Goal: Task Accomplishment & Management: Complete application form

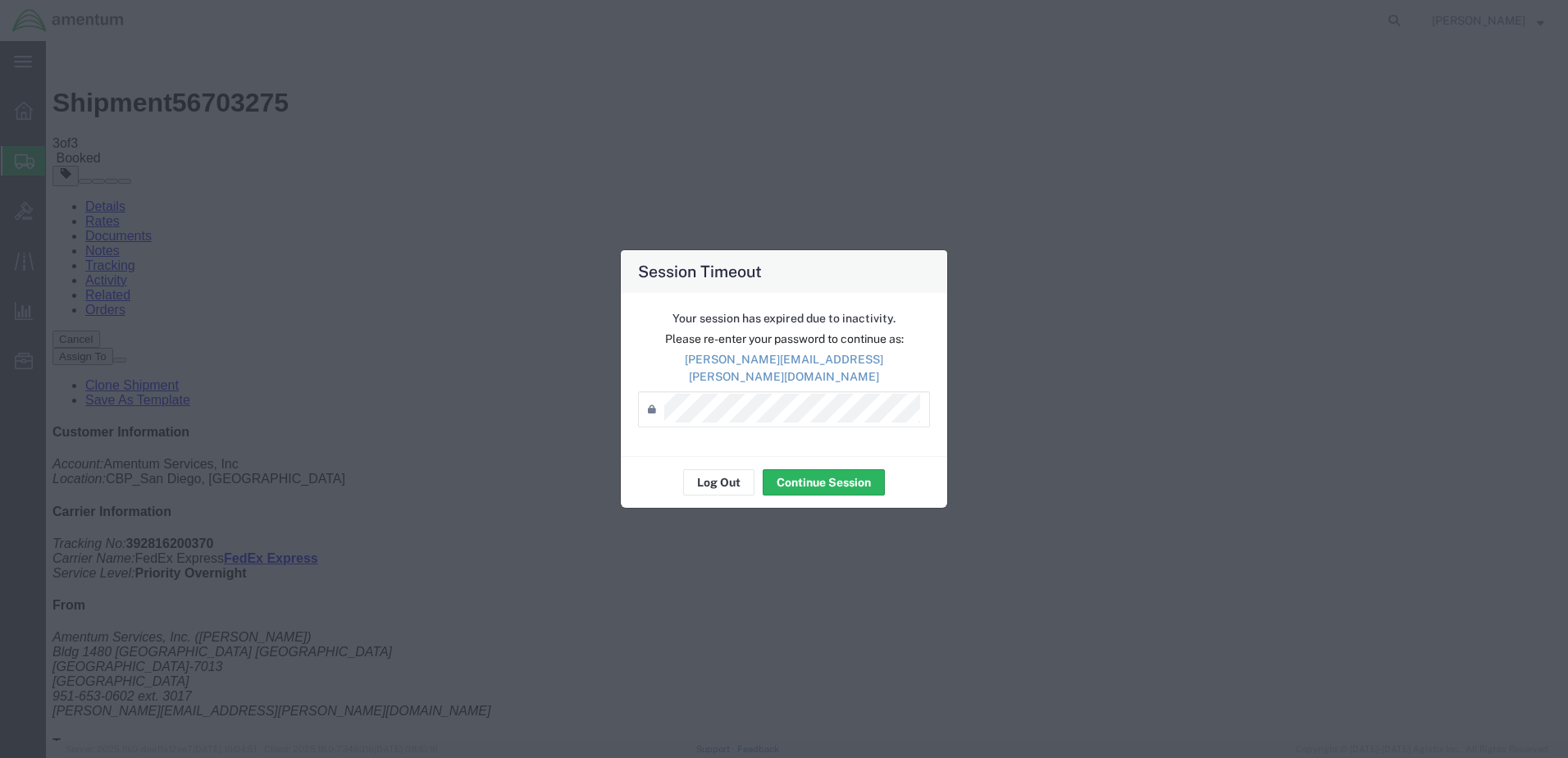
click at [745, 219] on div "Session Timeout Your session has expired due to inactivity. Please re-enter you…" at bounding box center [784, 379] width 1568 height 758
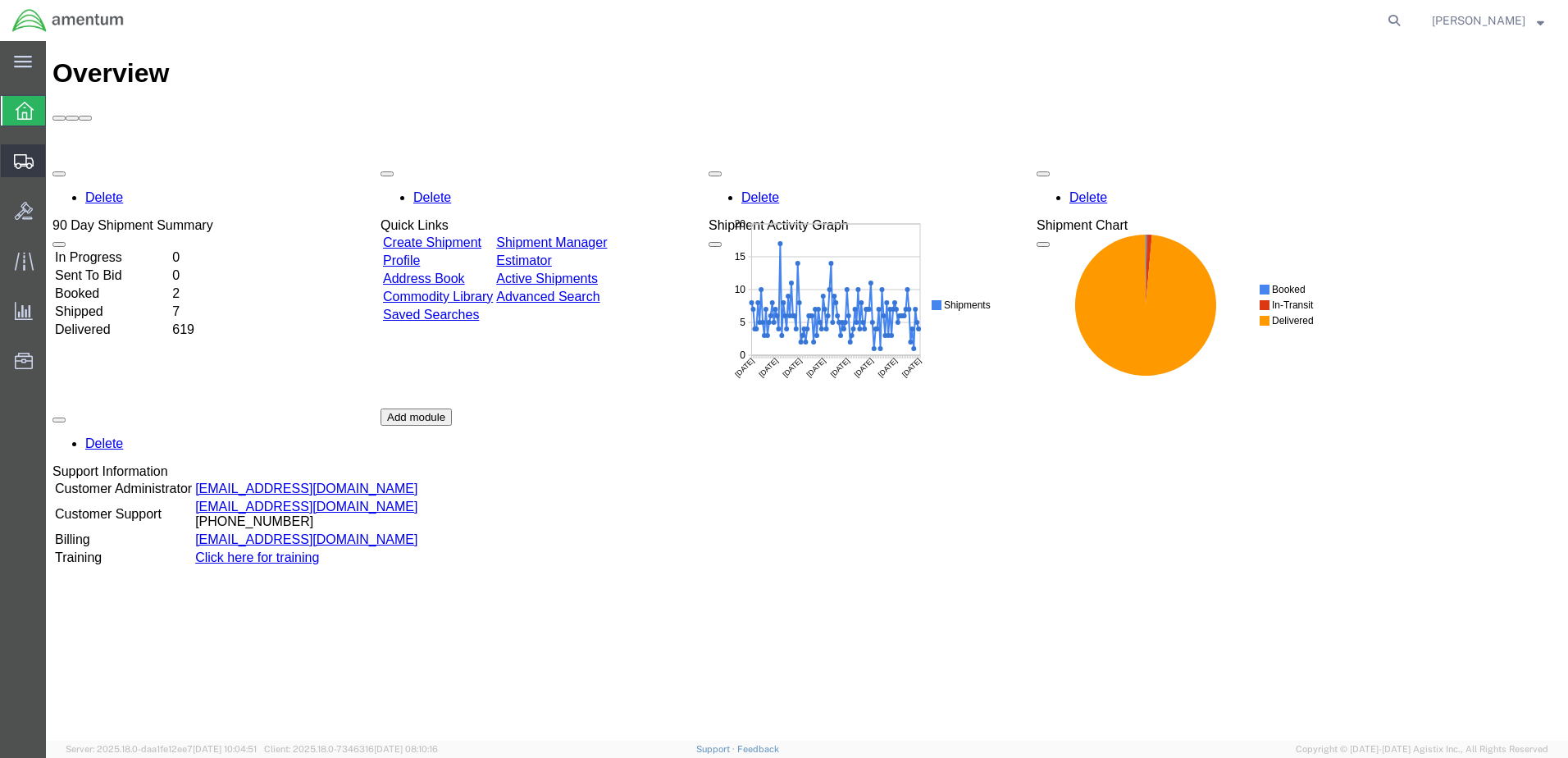
click at [0, 0] on span "Create Shipment" at bounding box center [0, 0] width 0 height 0
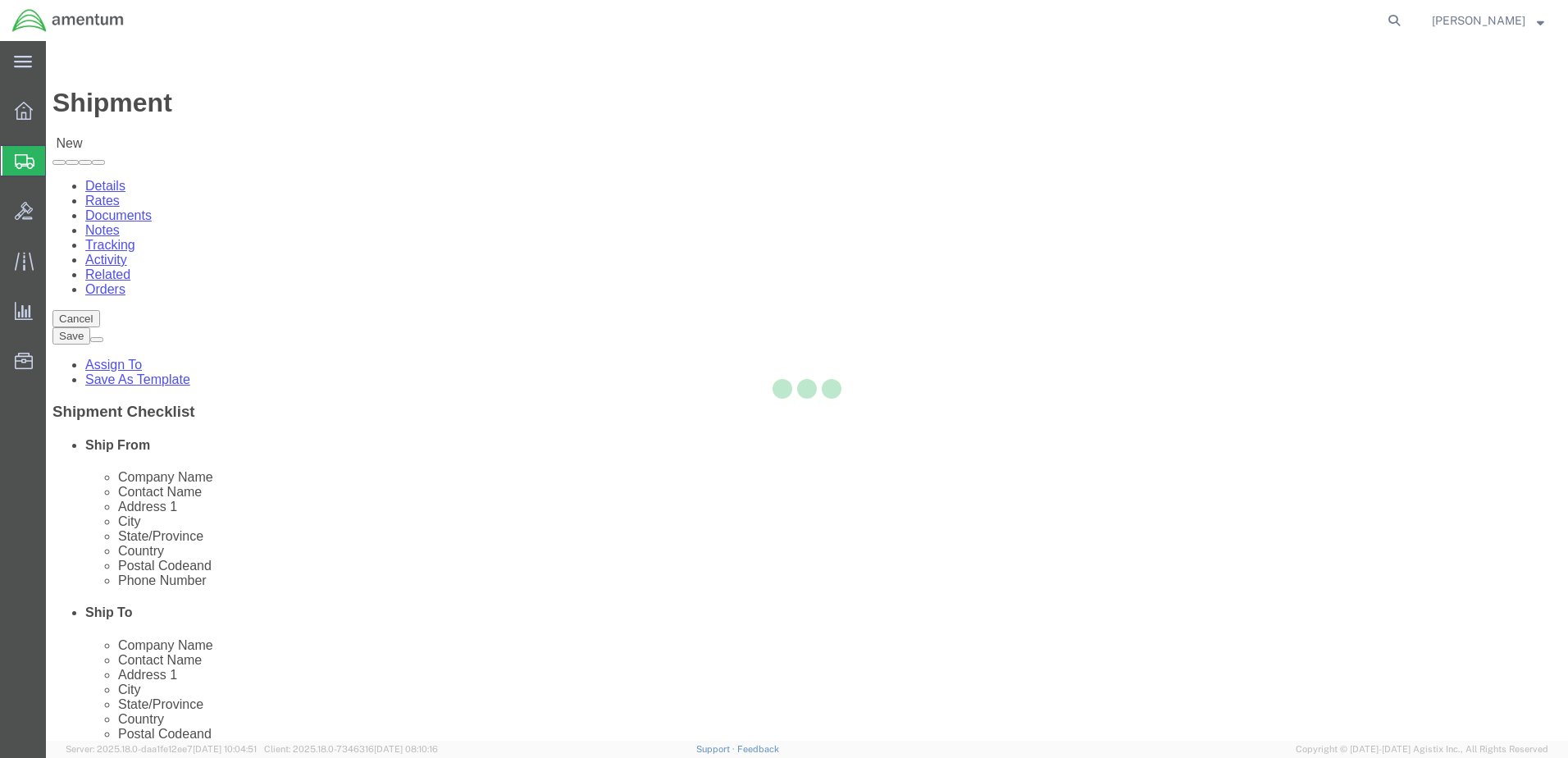
select select
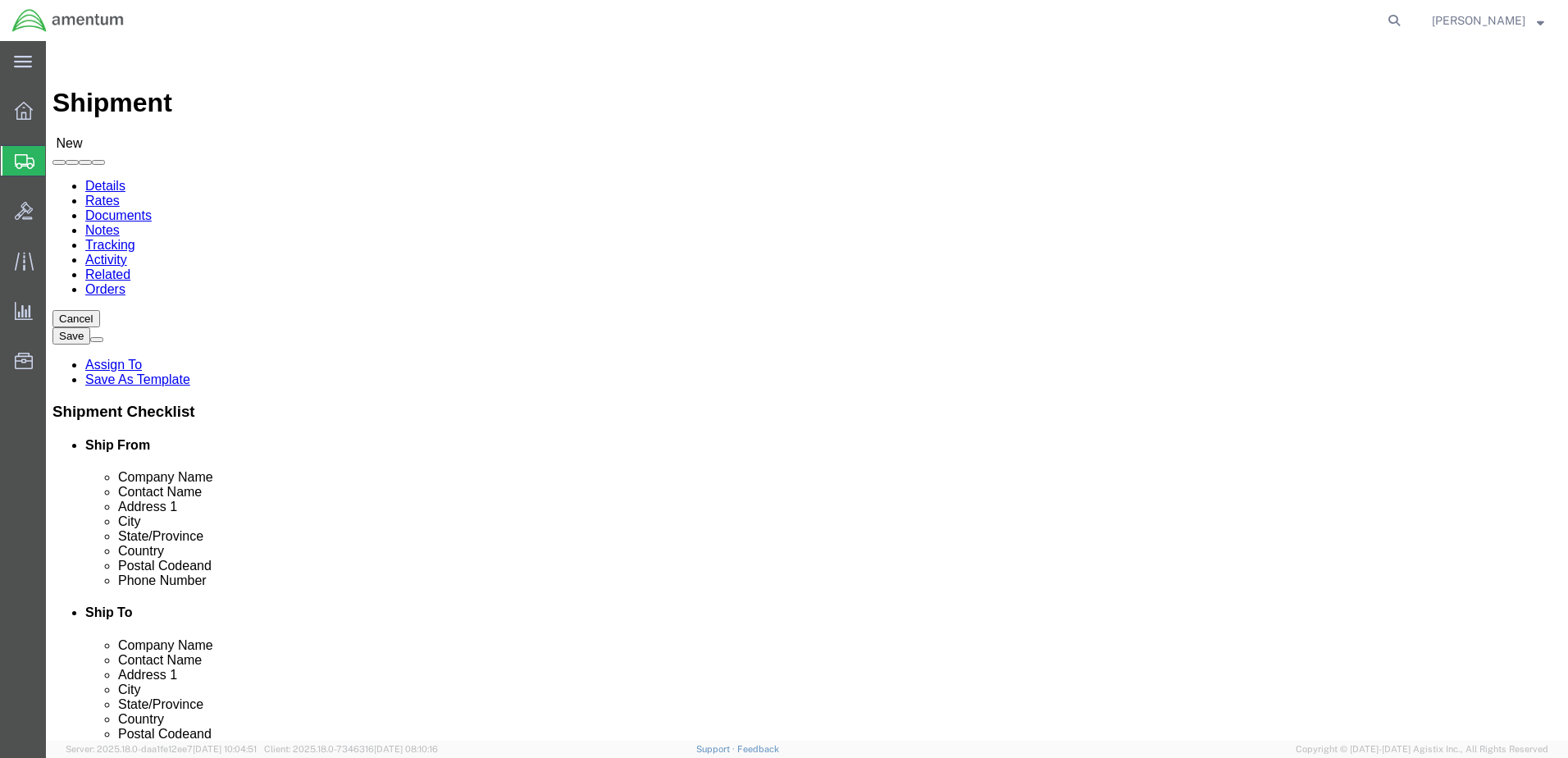
select select "MYPROFILE"
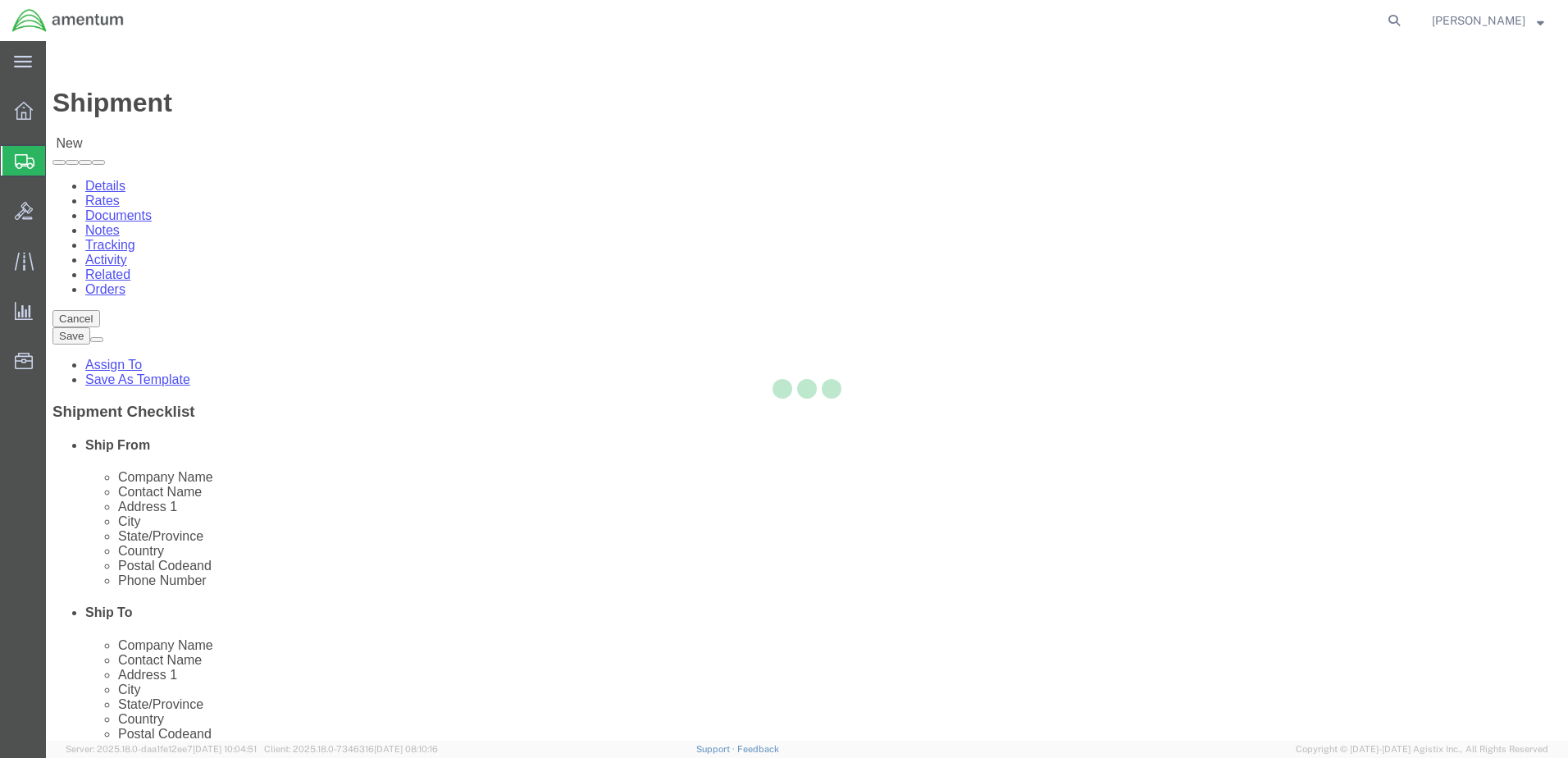
select select "CA"
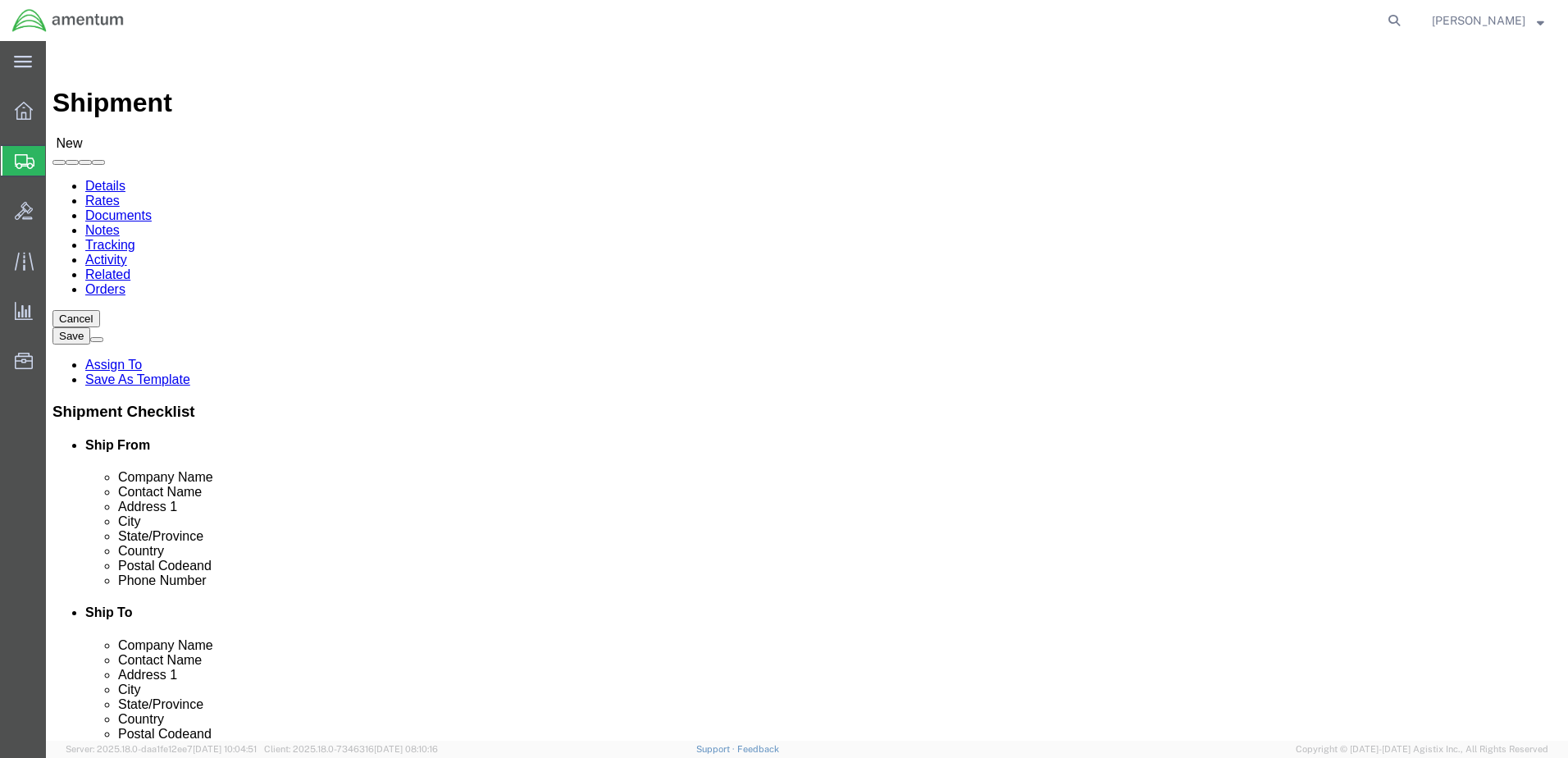
type input "s"
type input "n"
click input "text"
type input "nic"
click p "- Amentum Services, Inc. - ([PERSON_NAME]) [STREET_ADDRESS]"
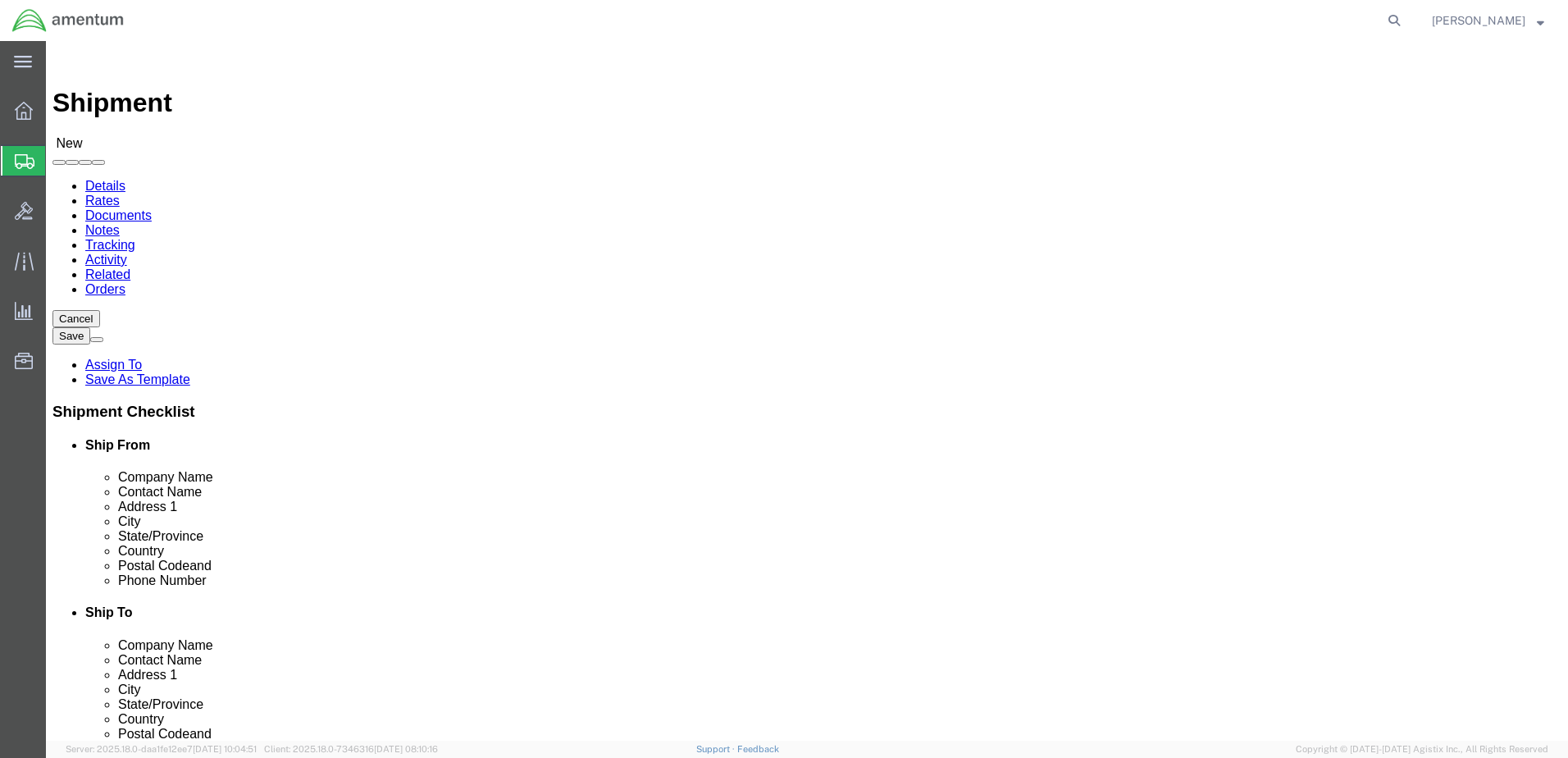
select select "FL"
type input "[PERSON_NAME]"
paste input "904.908.4495 ext 314"
type input "904.908.4495 ext 314"
click input "text"
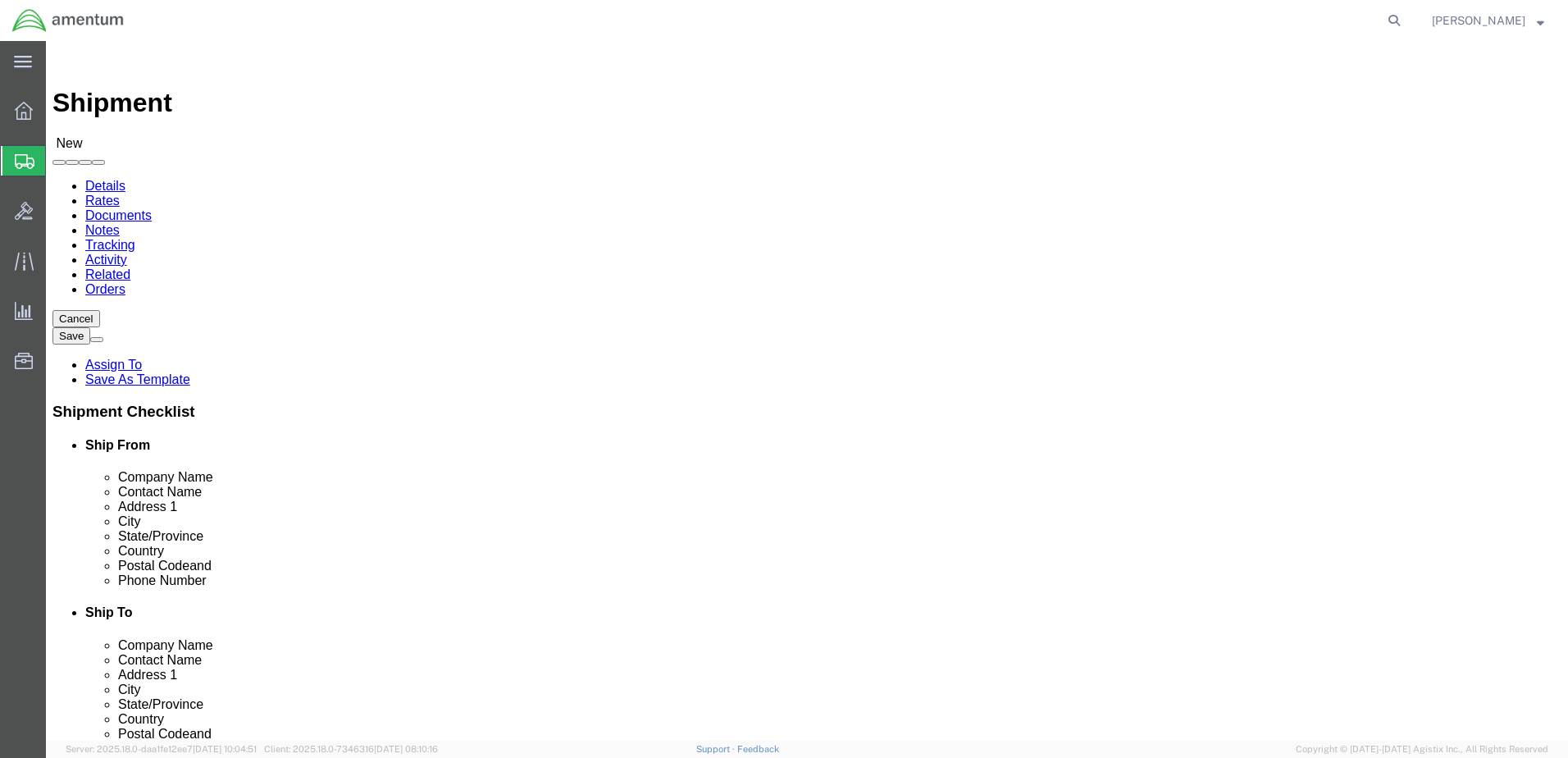
type input "314"
drag, startPoint x: 967, startPoint y: 557, endPoint x: 910, endPoint y: 556, distance: 57.0
click input "904.908.4495 ext 314"
click input "904.908.4495"
type input "[PHONE_NUMBER]"
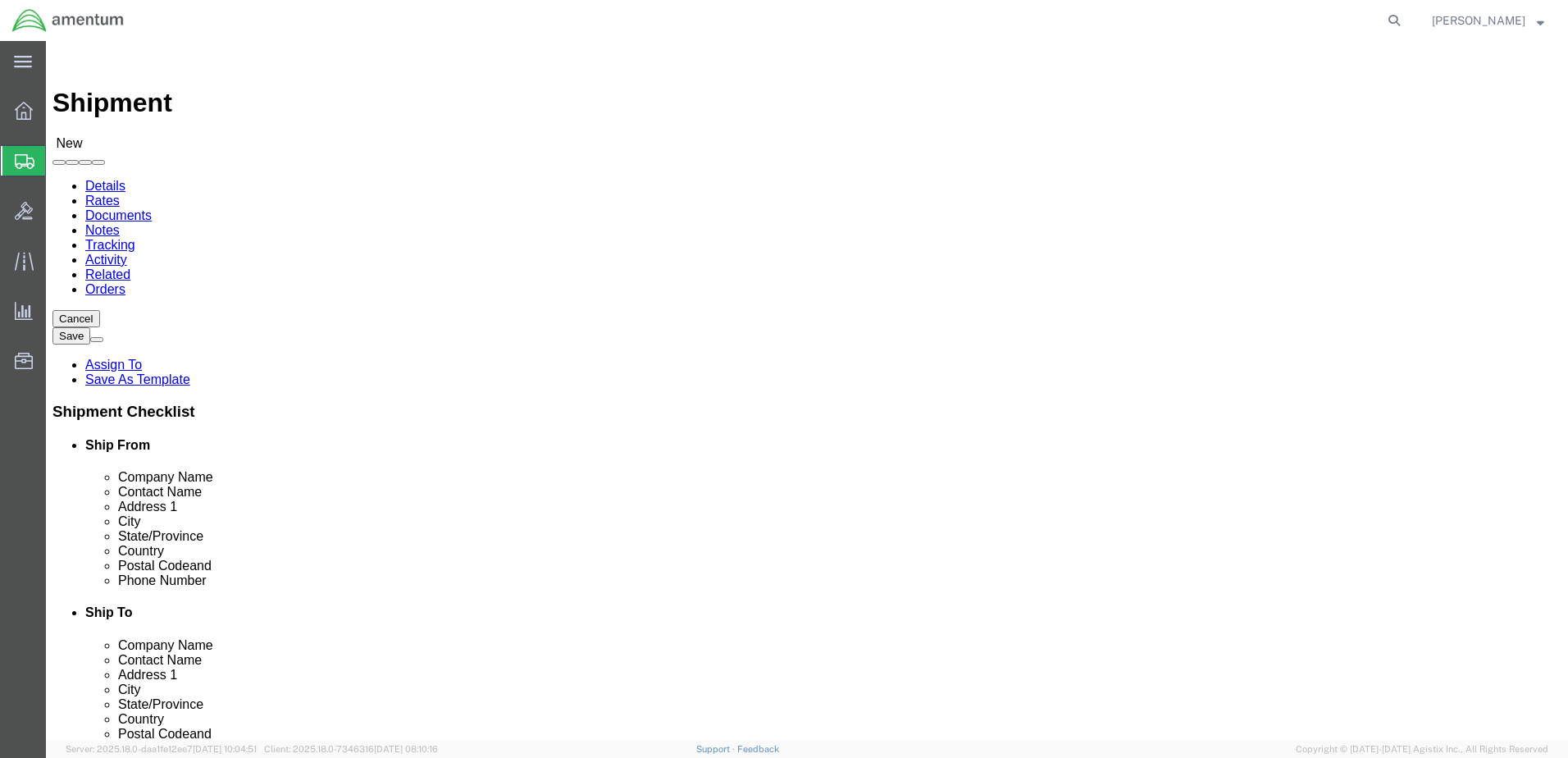
paste input "[PERSON_NAME][EMAIL_ADDRESS][PERSON_NAME][DOMAIN_NAME]"
type input "[PERSON_NAME][EMAIL_ADDRESS][PERSON_NAME][DOMAIN_NAME]"
click div "Location My Profile Location [PHONE_NUMBER] [PHONE_NUMBER] [PHONE_NUMBER] [PHON…"
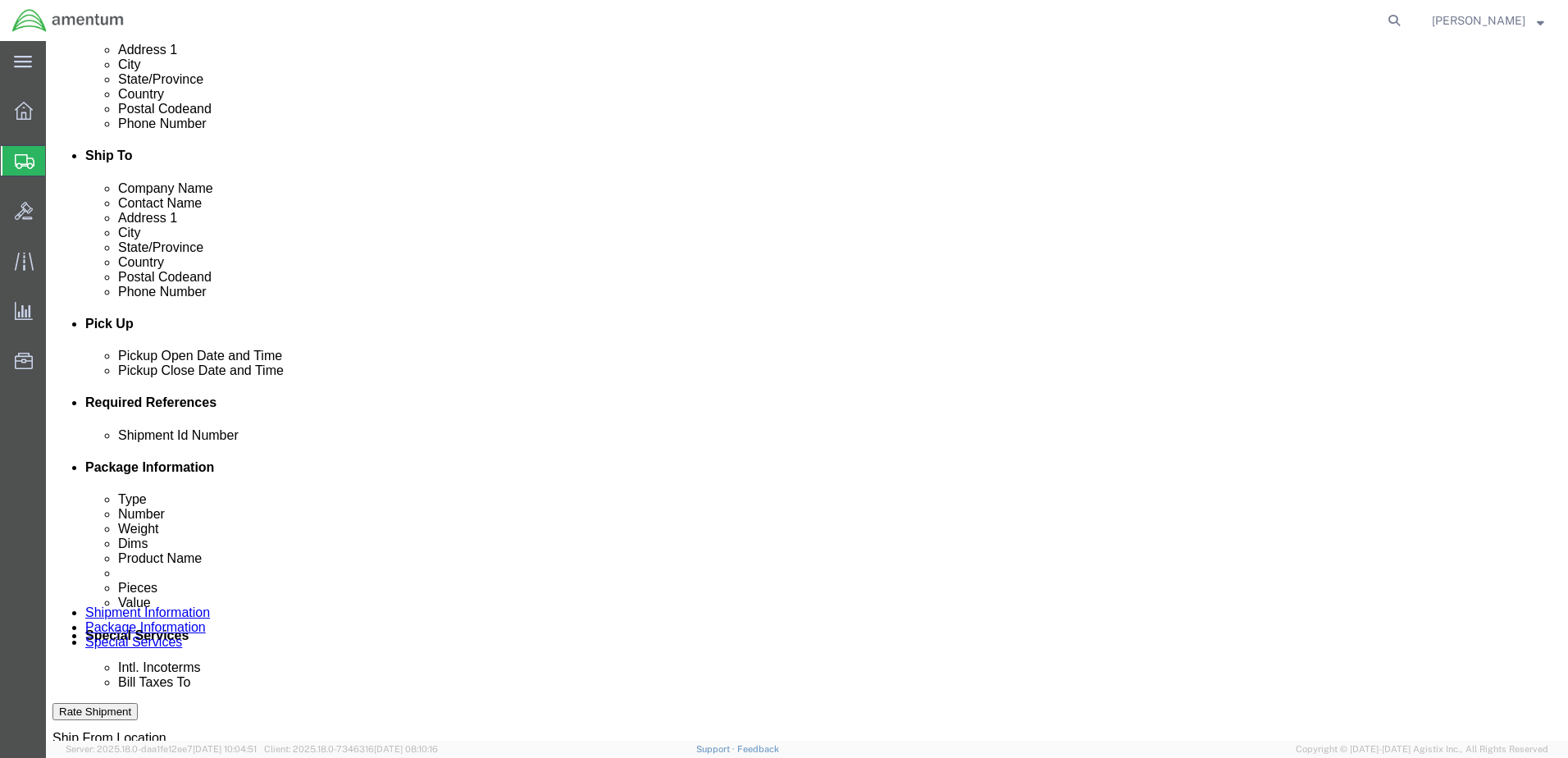
scroll to position [657, 0]
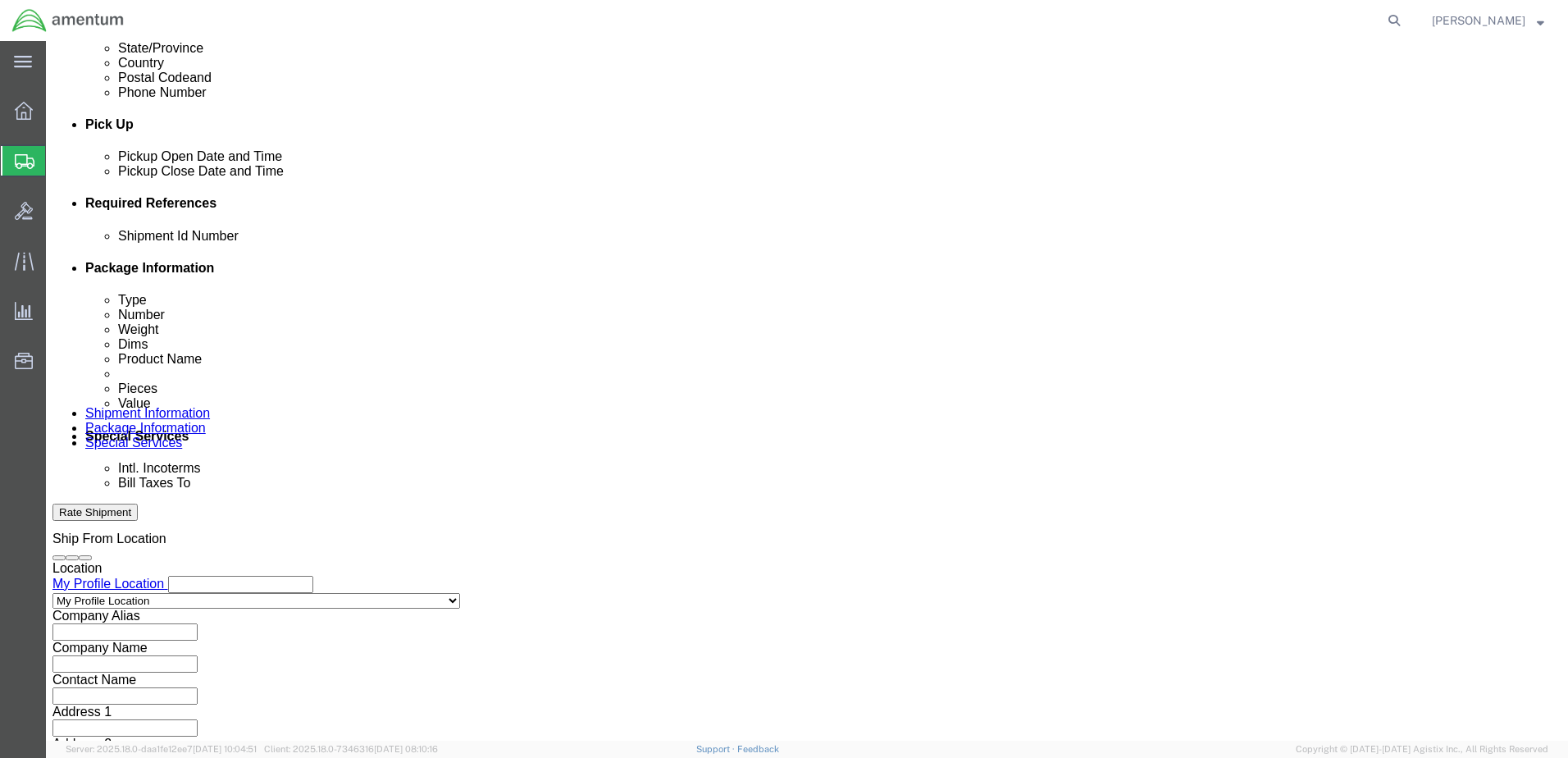
click button "Add reference"
click input "text"
paste input "328579"
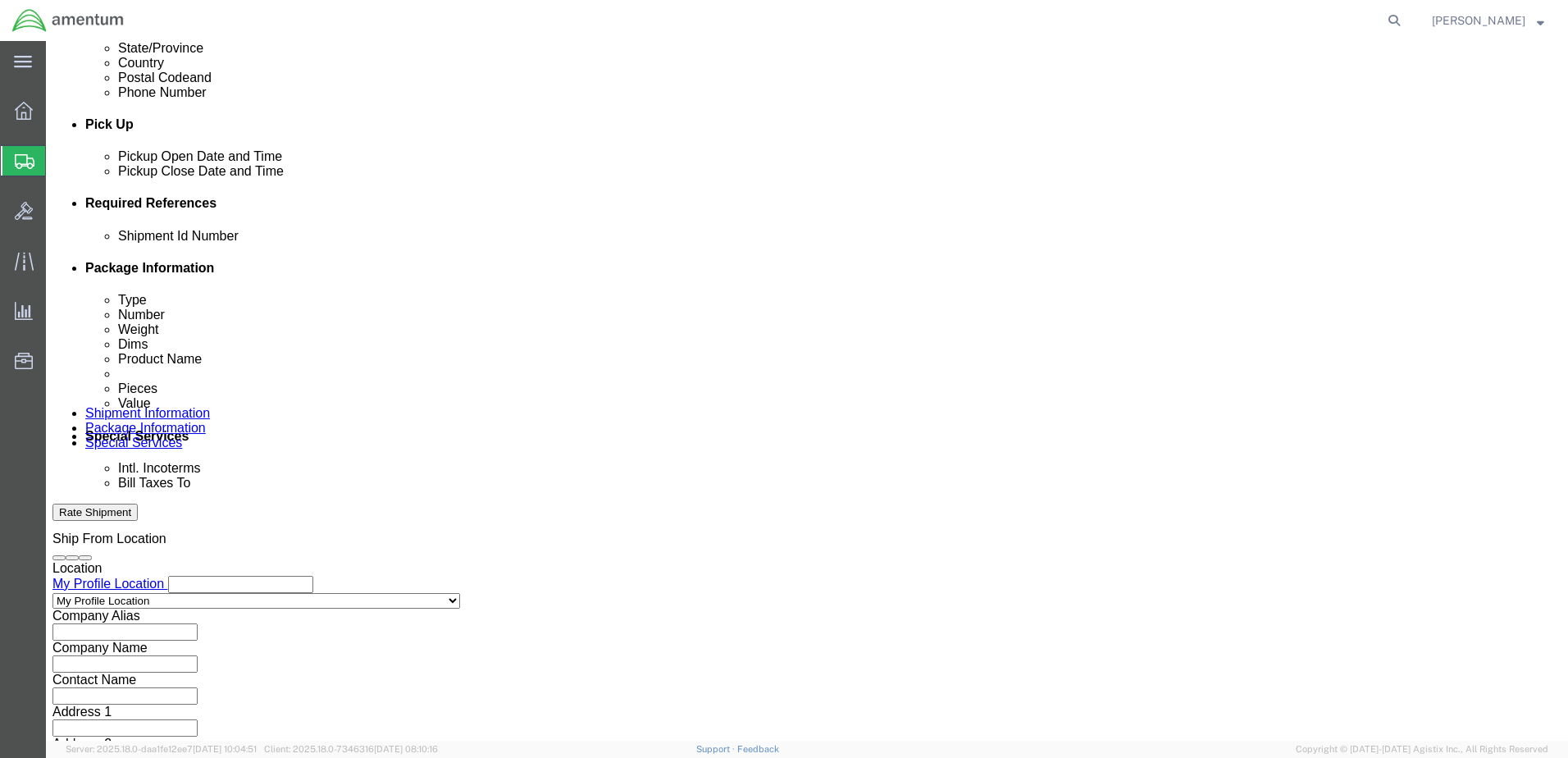
type input "328579"
paste input "328579"
type input "328579"
click select "Select Account Type Activity ID Airline Appointment Number ASN Batch Request # …"
select select "CUSTREF"
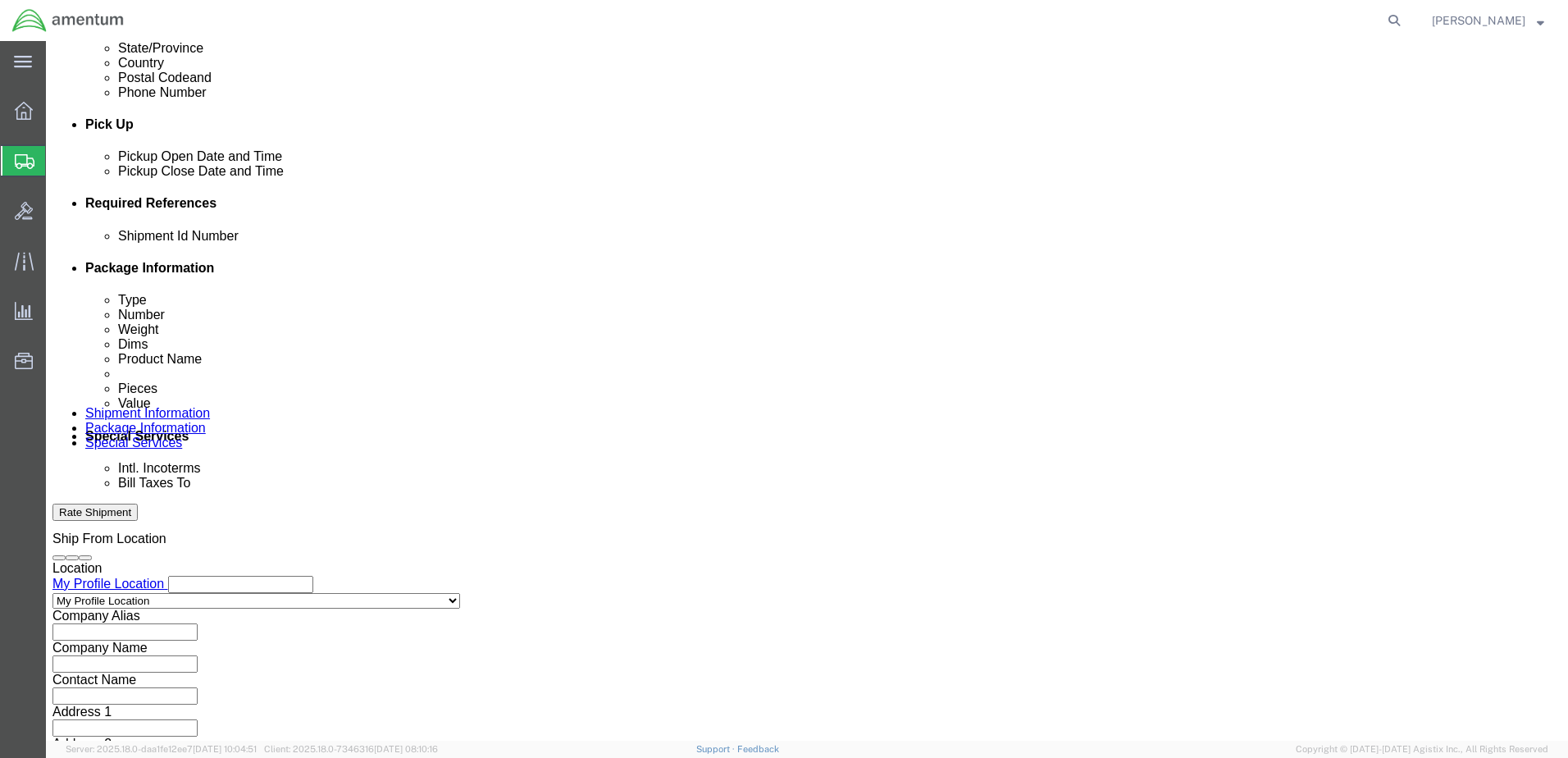
click select "Select Account Type Activity ID Airline Appointment Number ASN Batch Request # …"
drag, startPoint x: 585, startPoint y: 353, endPoint x: 572, endPoint y: 354, distance: 13.0
click select "Select Account Type Activity ID Airline Appointment Number ASN Batch Request # …"
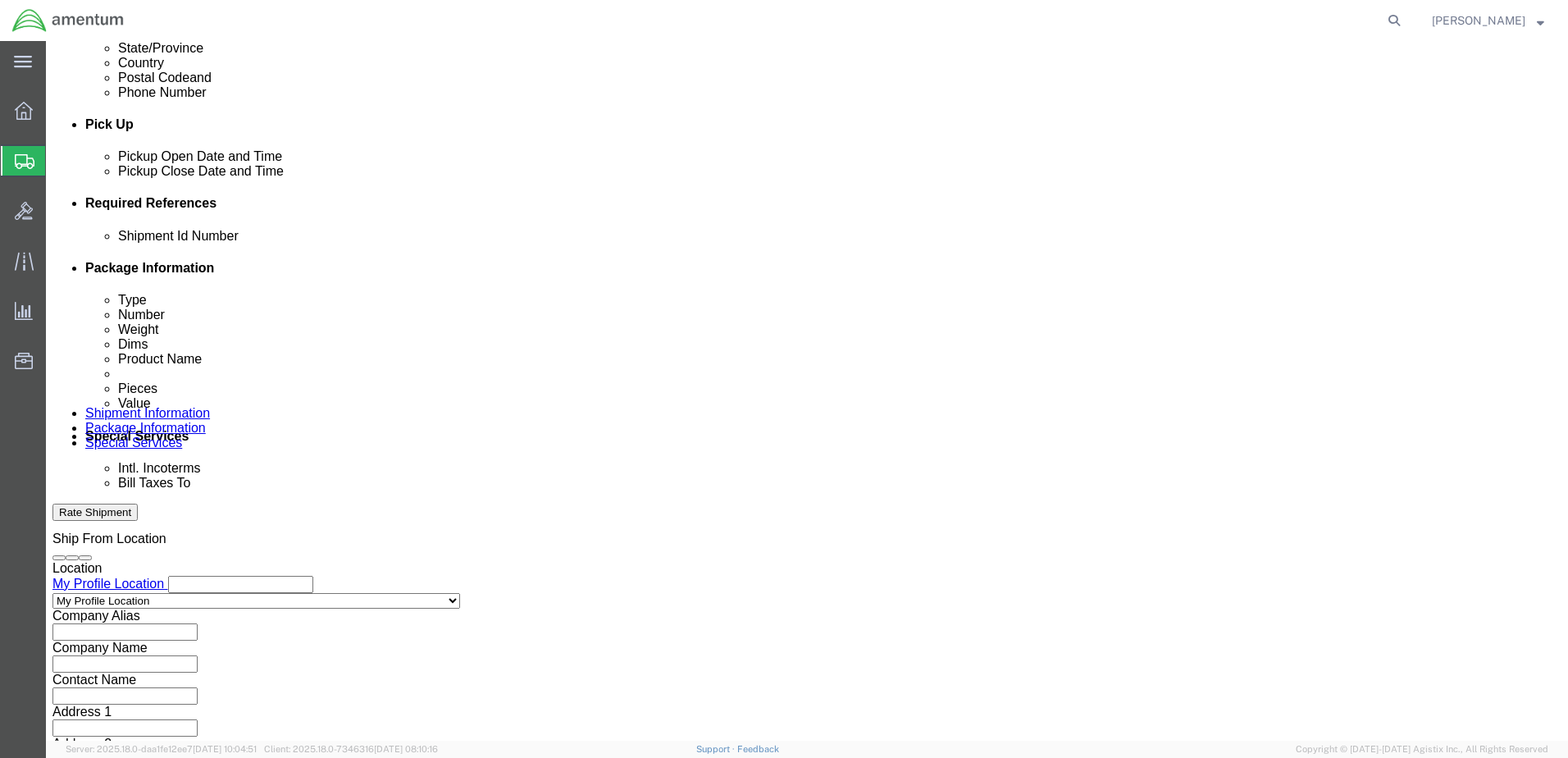
select select "DEPT"
click select "Select Account Type Activity ID Airline Appointment Number ASN Batch Request # …"
click input "text"
type input "CBP"
drag, startPoint x: 964, startPoint y: 354, endPoint x: 948, endPoint y: 352, distance: 16.1
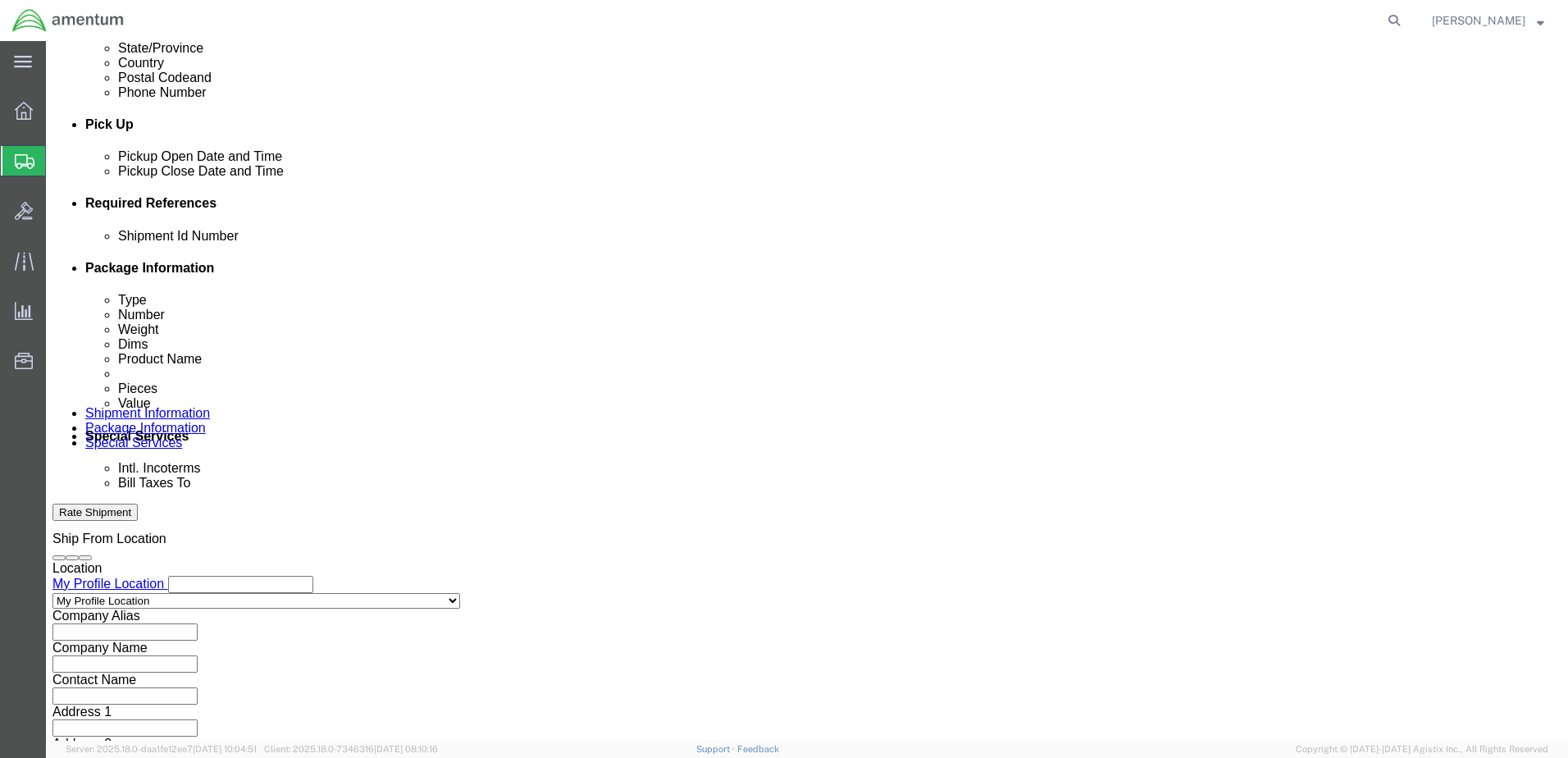
click select "Select Account Type Activity ID Airline Appointment Number ASN Batch Request # …"
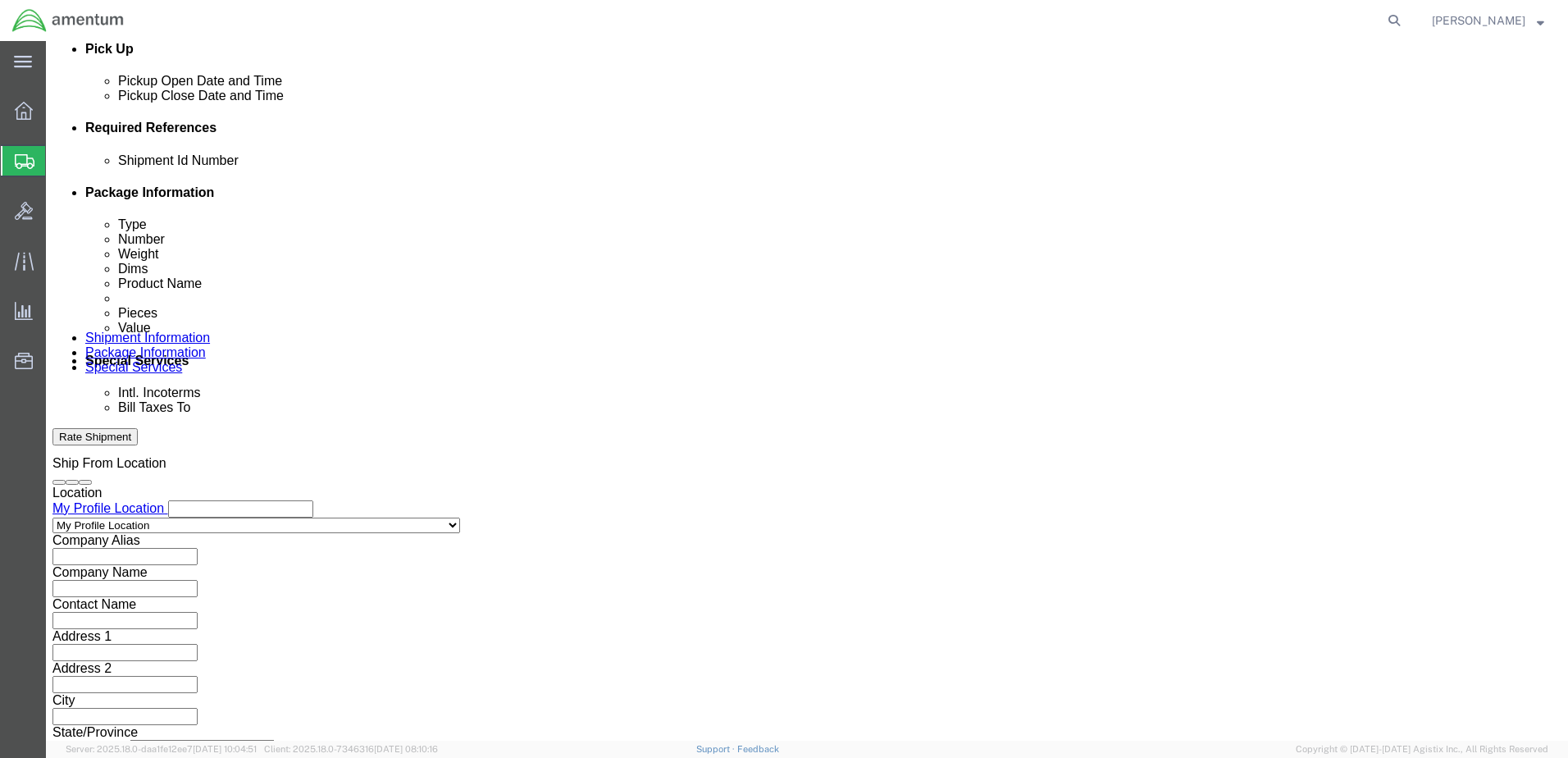
scroll to position [740, 0]
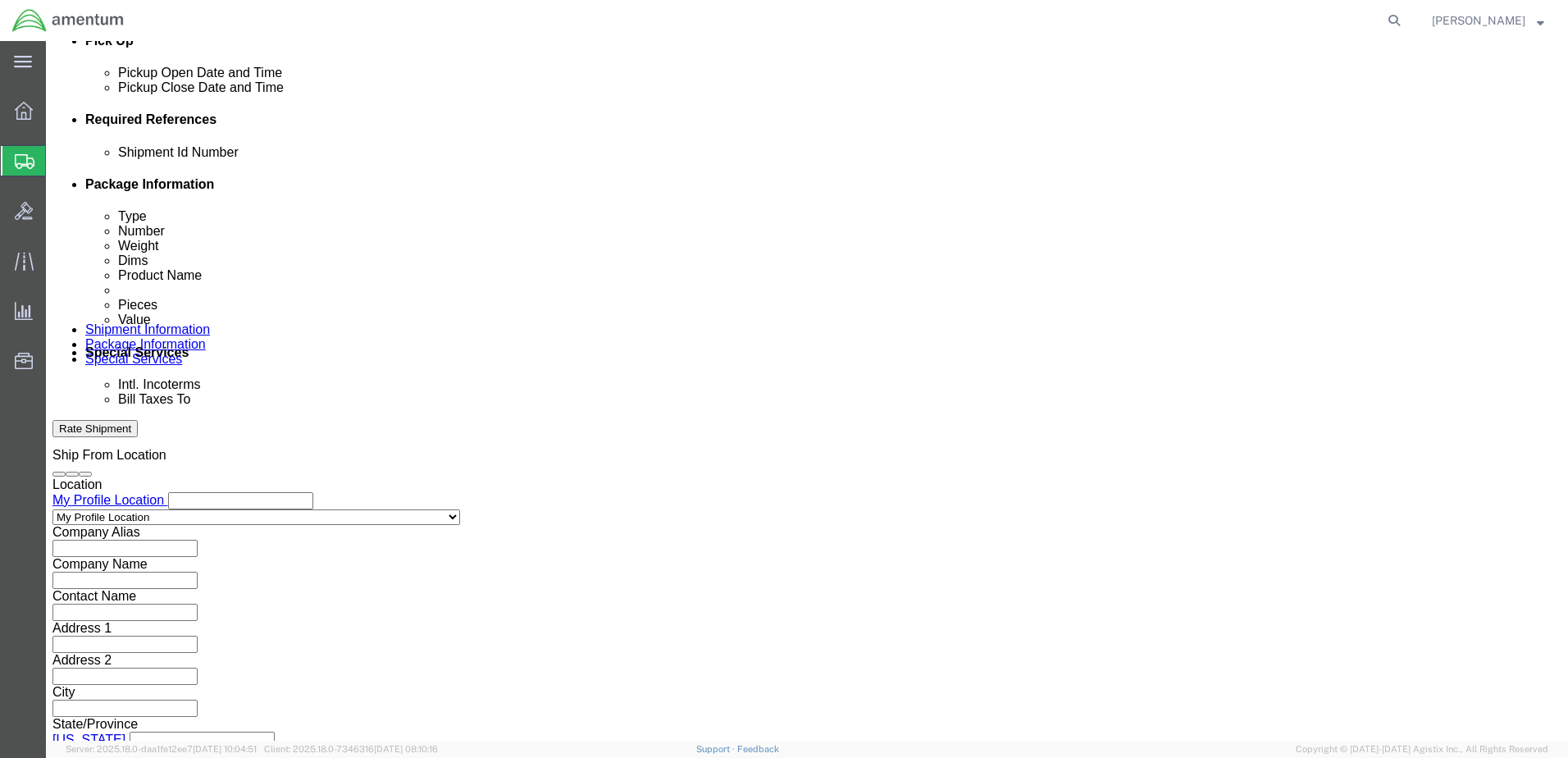
drag, startPoint x: 963, startPoint y: 270, endPoint x: 950, endPoint y: 269, distance: 13.0
click select "Select Account Type Activity ID Airline Appointment Number ASN Batch Request # …"
select select "PROJNUM"
click select "Select Account Type Activity ID Airline Appointment Number ASN Batch Request # …"
paste input "AME-2025-IP01-FO013-2219-NAMC-Z000"
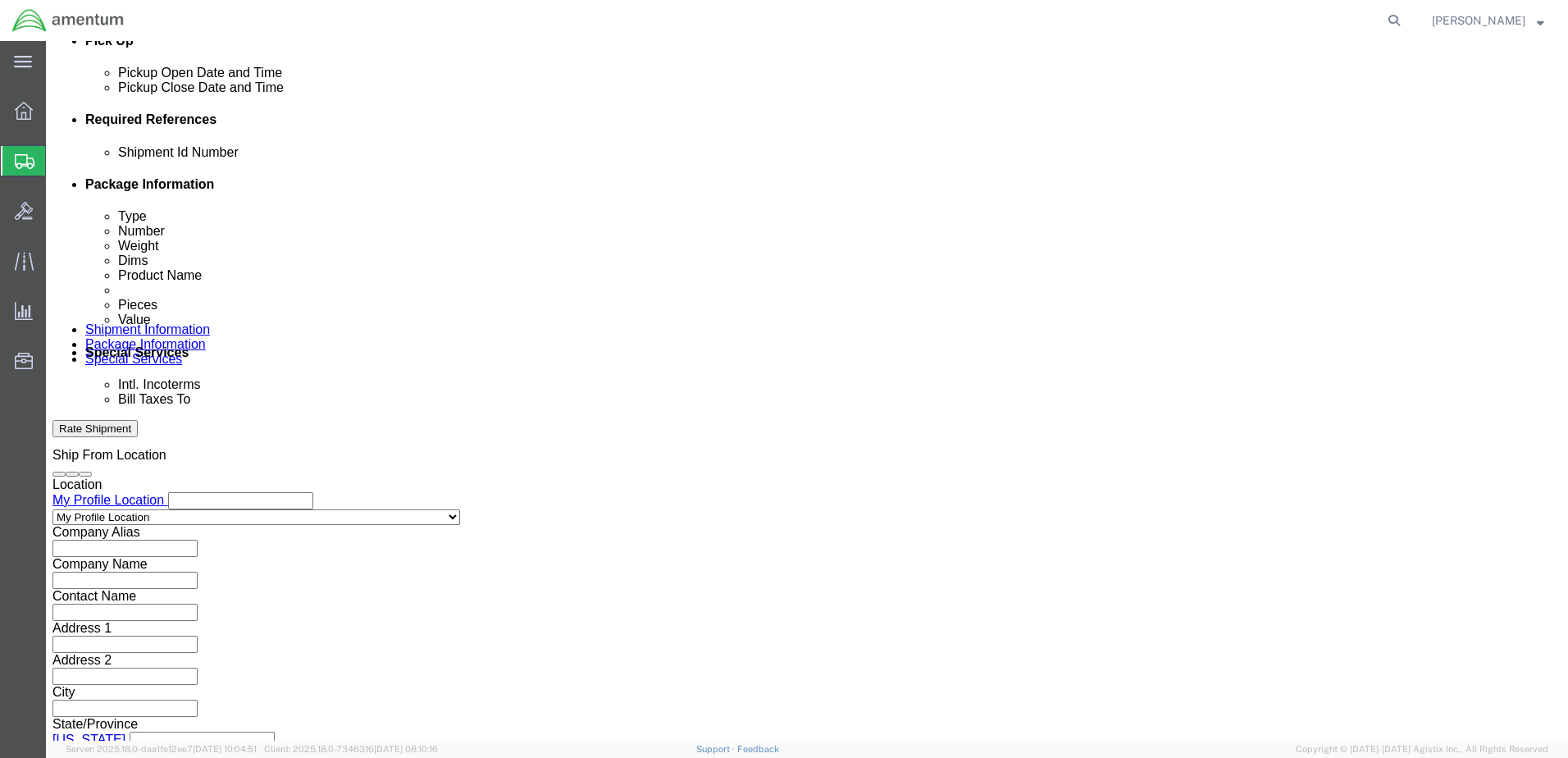
scroll to position [0, 82]
type input "AME-2025-IP01-FO013-2219-NAMC-Z000"
click button "Continue"
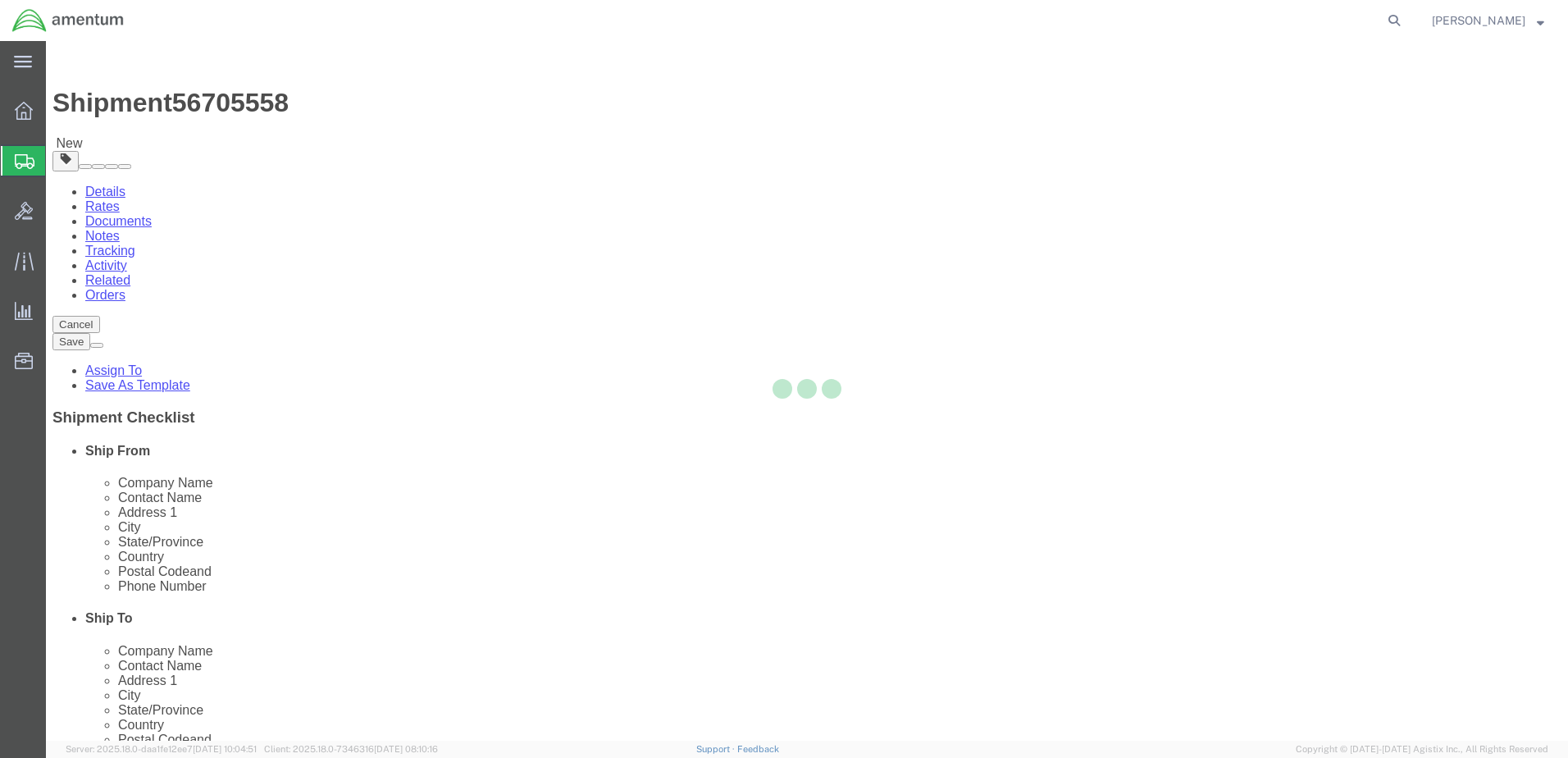
select select "CBOX"
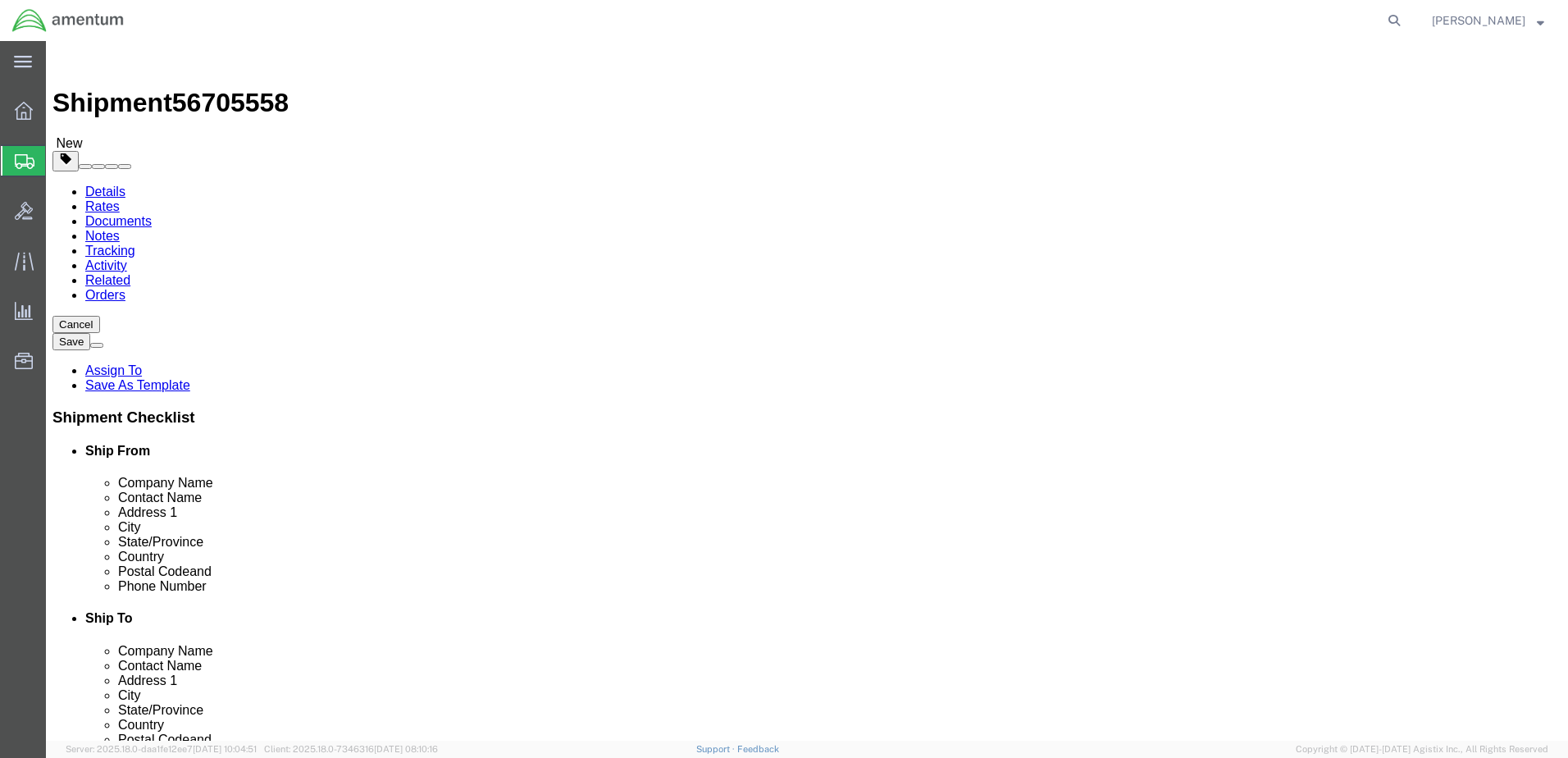
click input "text"
type input "17"
type input "13"
type input "12"
click div "0.00 Select kgs lbs"
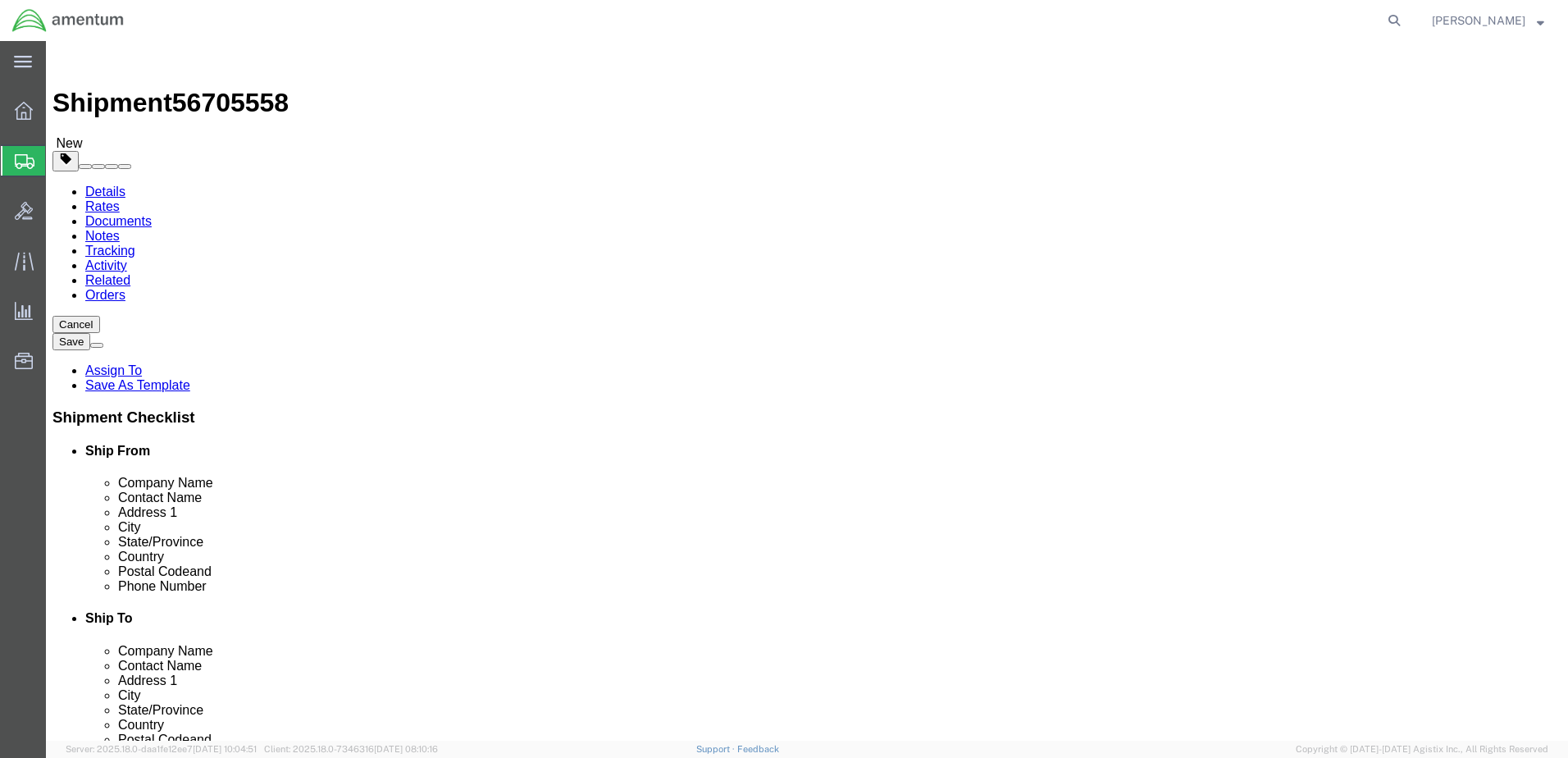
type input "22.00"
click link "Add Content"
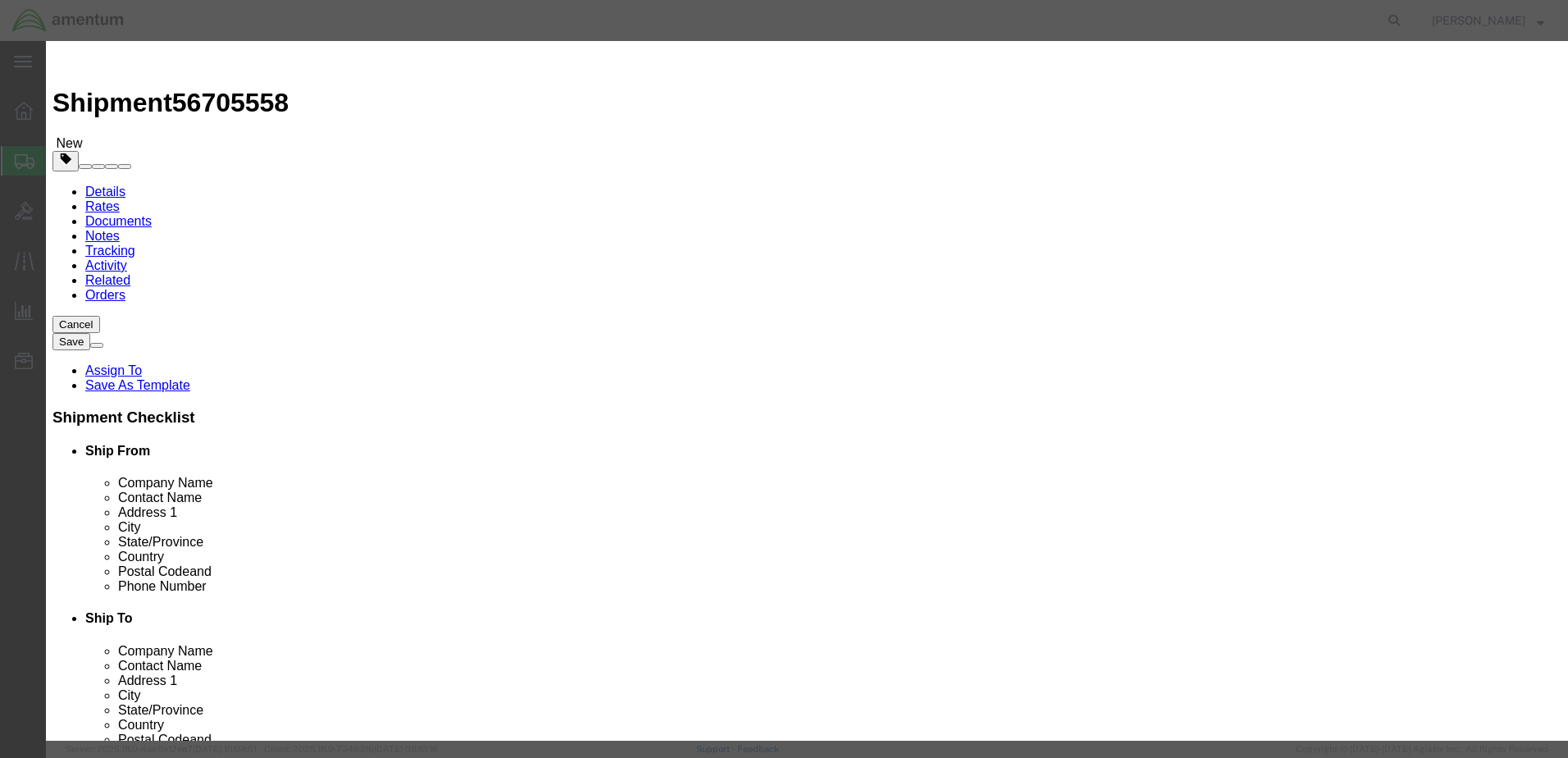
click input "text"
type input "RT5000"
click div "Commodity library"
drag, startPoint x: 501, startPoint y: 159, endPoint x: 454, endPoint y: 157, distance: 47.0
click div "Pieces 0 Select Bag Barrels 100Board Feet Bottle Box Blister Pack Carats Can Ca…"
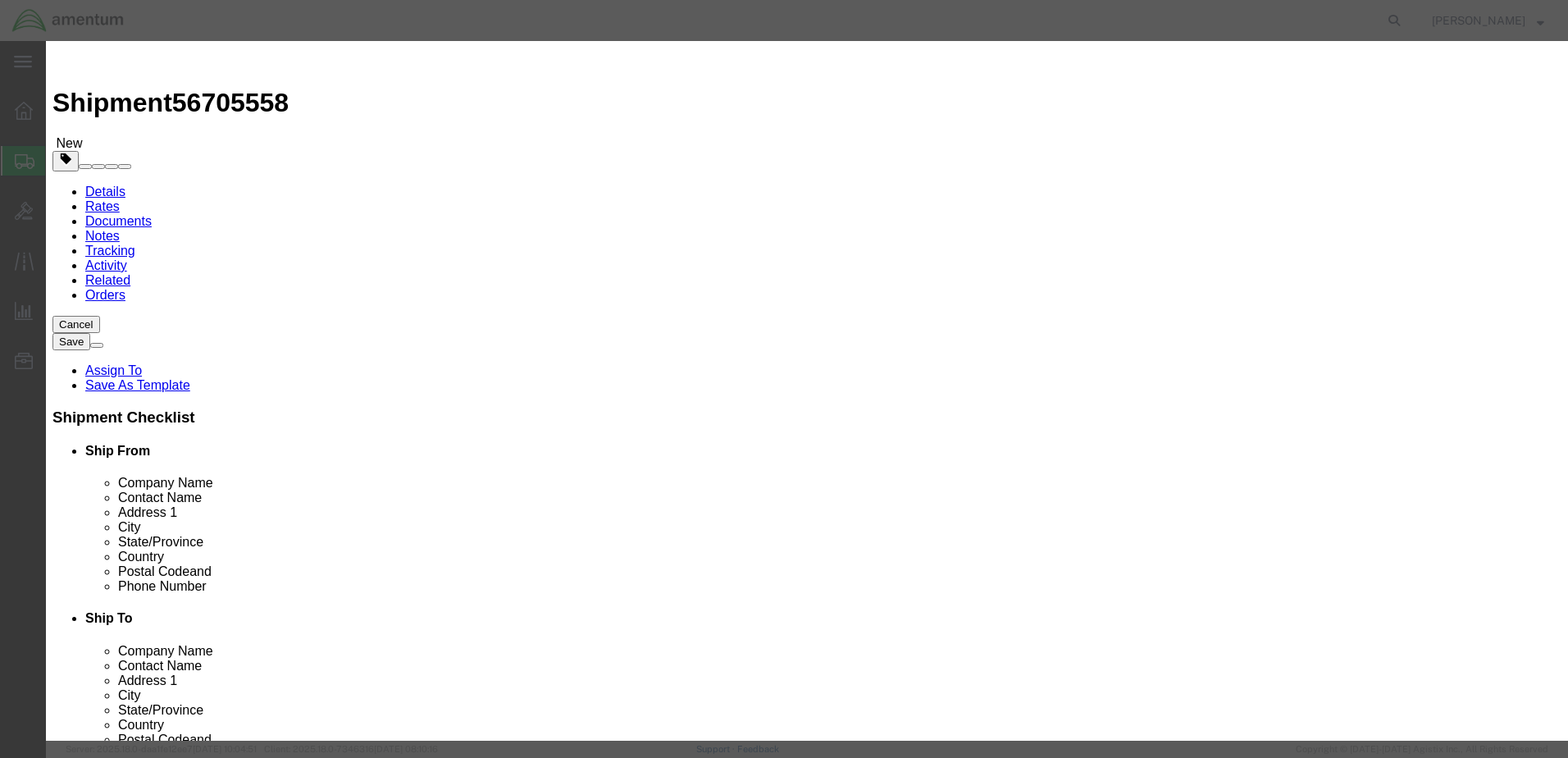
type input "1"
click input "text"
click input "100000"
click input "10000."
click div "Add content Commodity library Product Name RT5000 RT5000 Pieces 1 Select Bag Ba…"
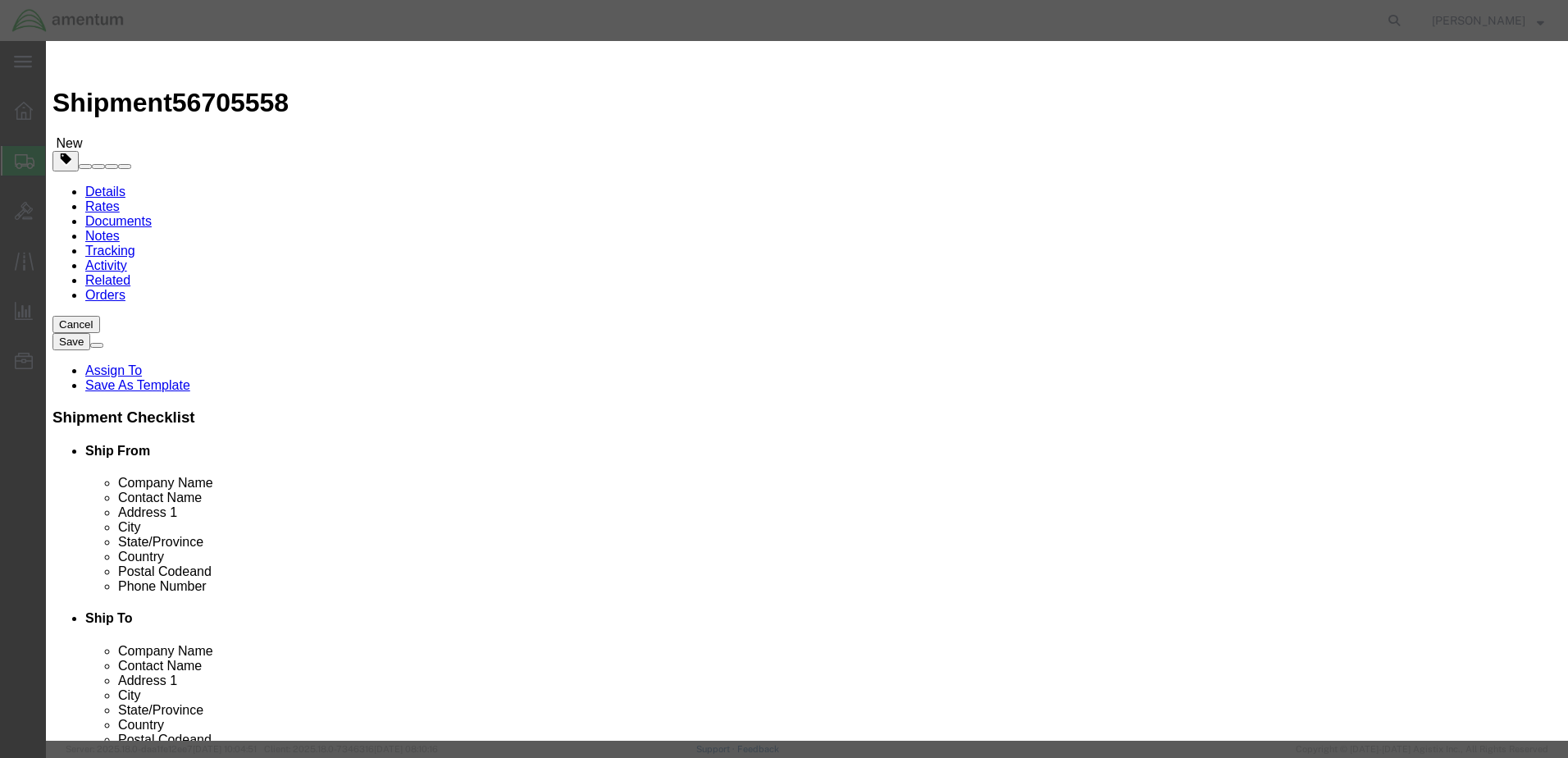
click input "100000."
type input "100000.00"
click button "Save & Close"
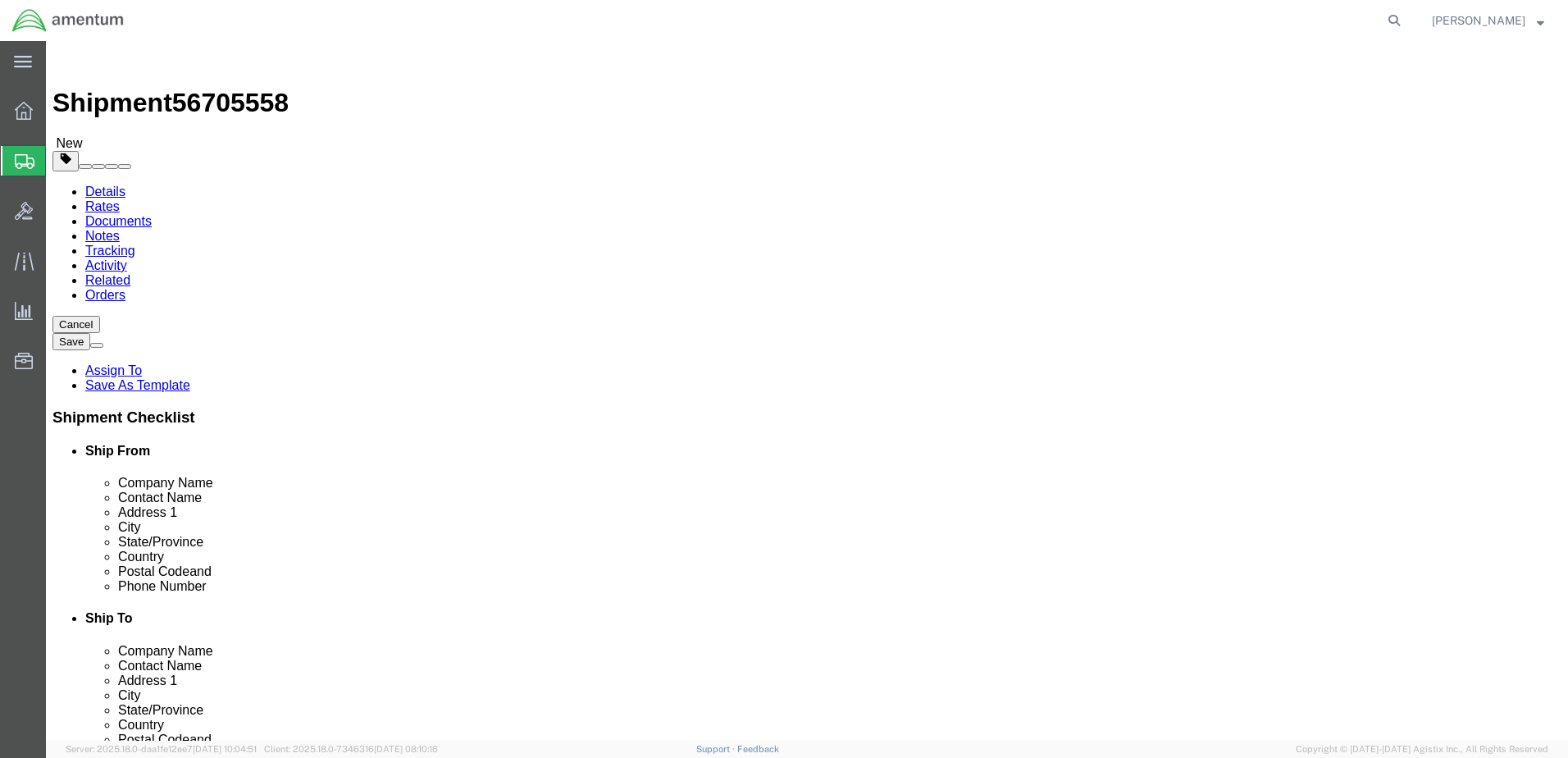
click button "Rate Shipment"
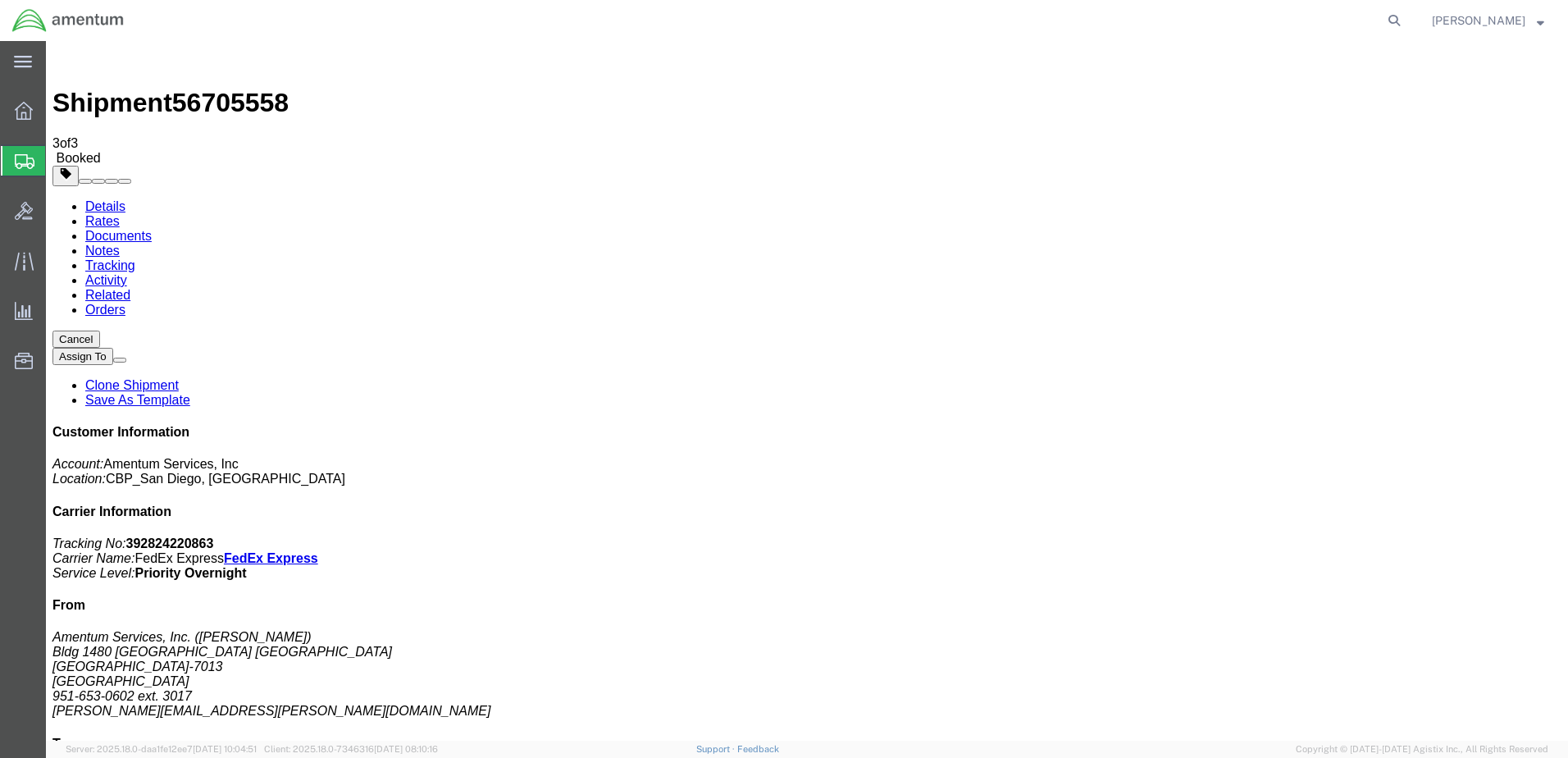
drag, startPoint x: 141, startPoint y: 289, endPoint x: 791, endPoint y: 303, distance: 650.2
click at [0, 0] on span "Create Shipment" at bounding box center [0, 0] width 0 height 0
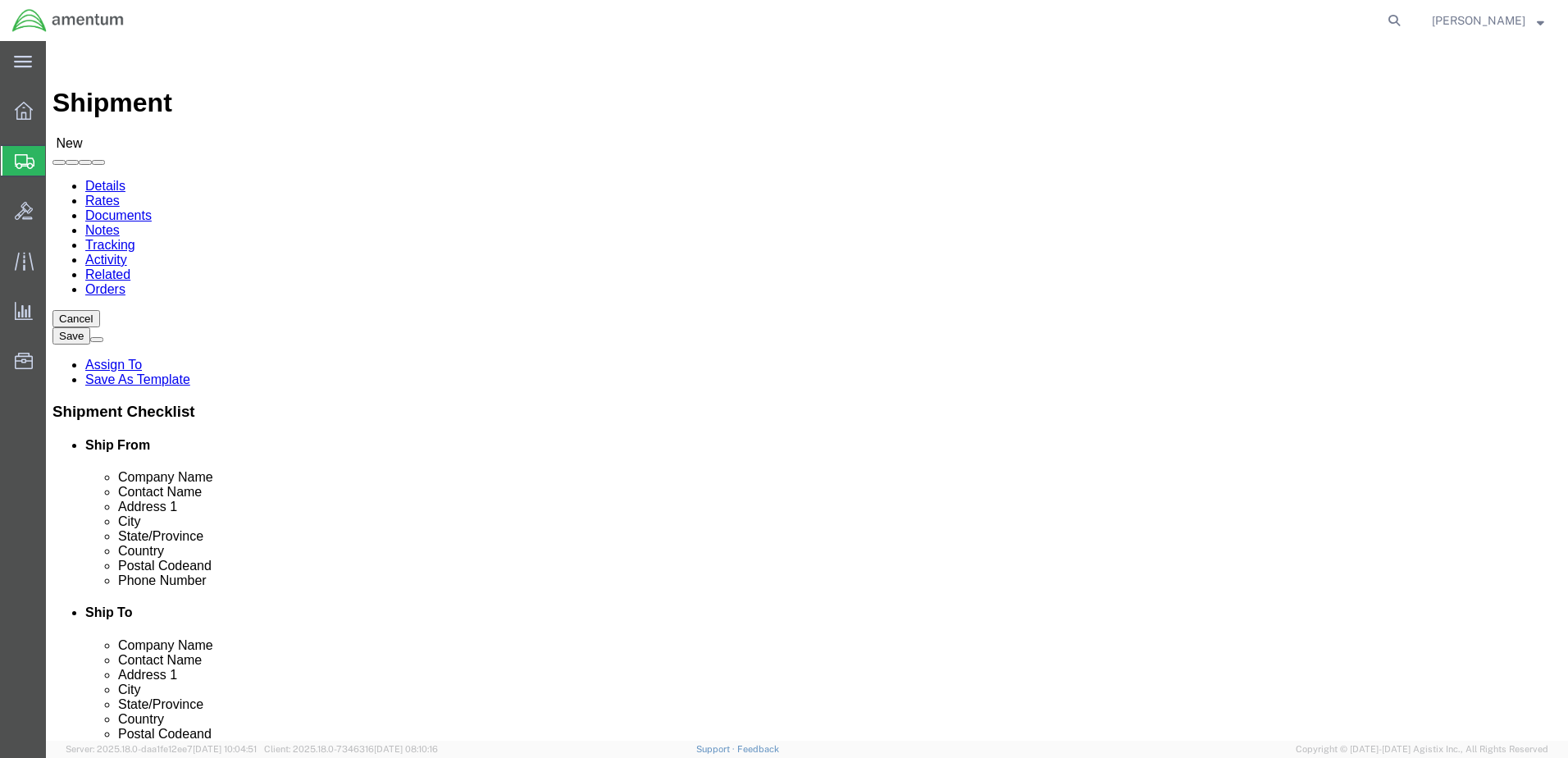
drag, startPoint x: 250, startPoint y: 242, endPoint x: 245, endPoint y: 224, distance: 18.7
select select "MYPROFILE"
select select "CA"
type input "eja"
select select "49930"
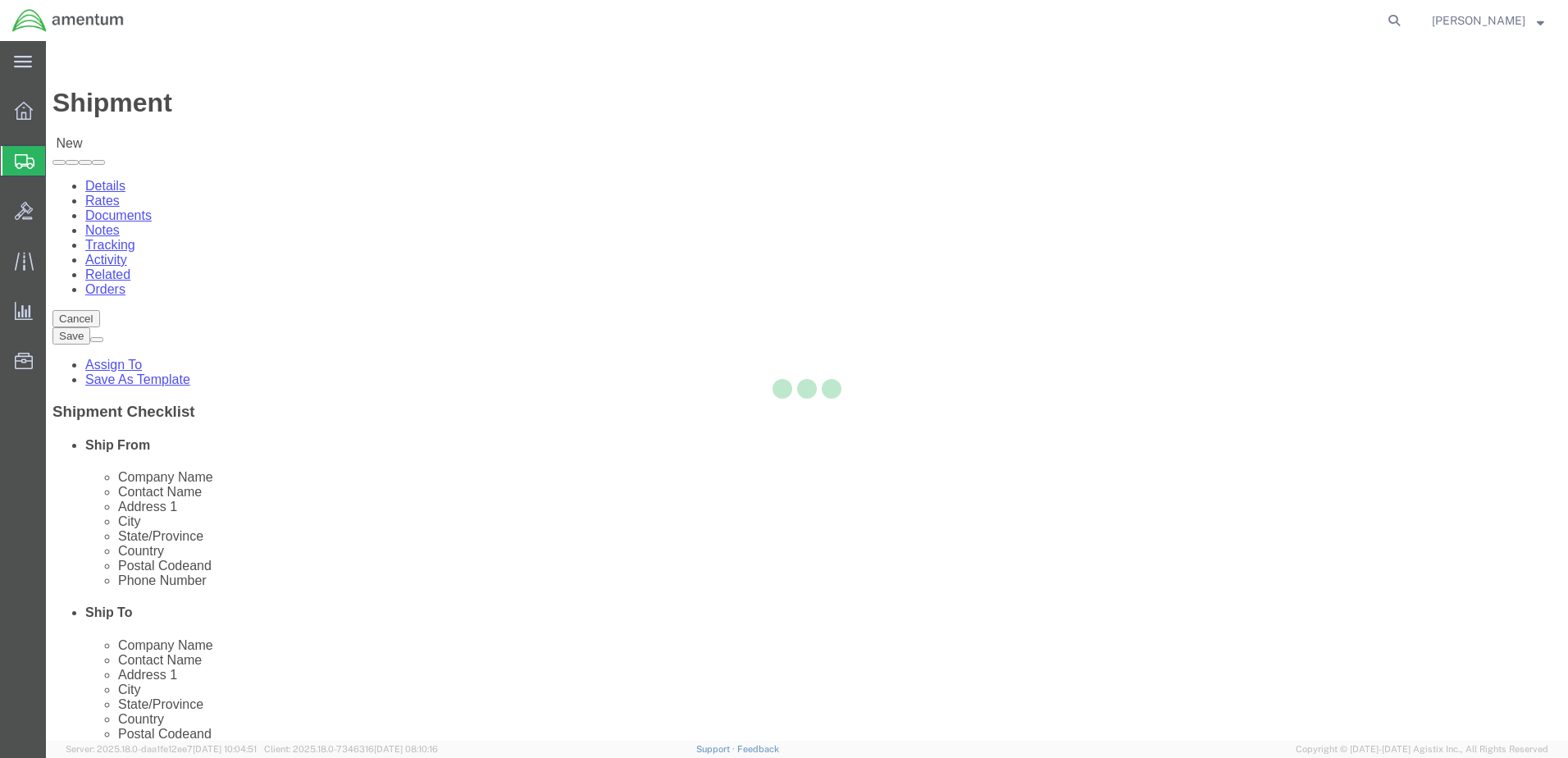
select select "FL"
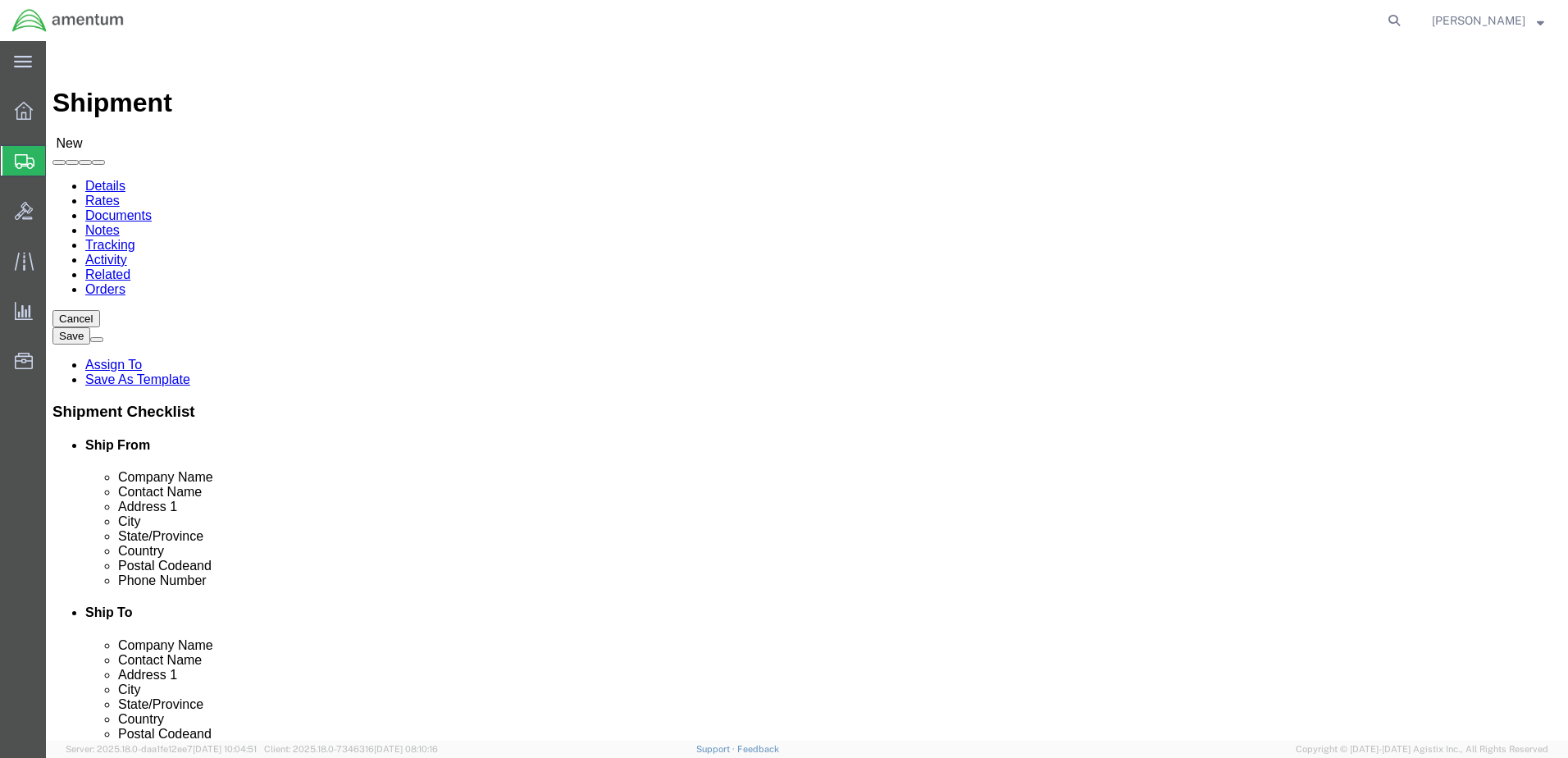
click input "text"
type input "[PERSON_NAME]"
click label "Address 2"
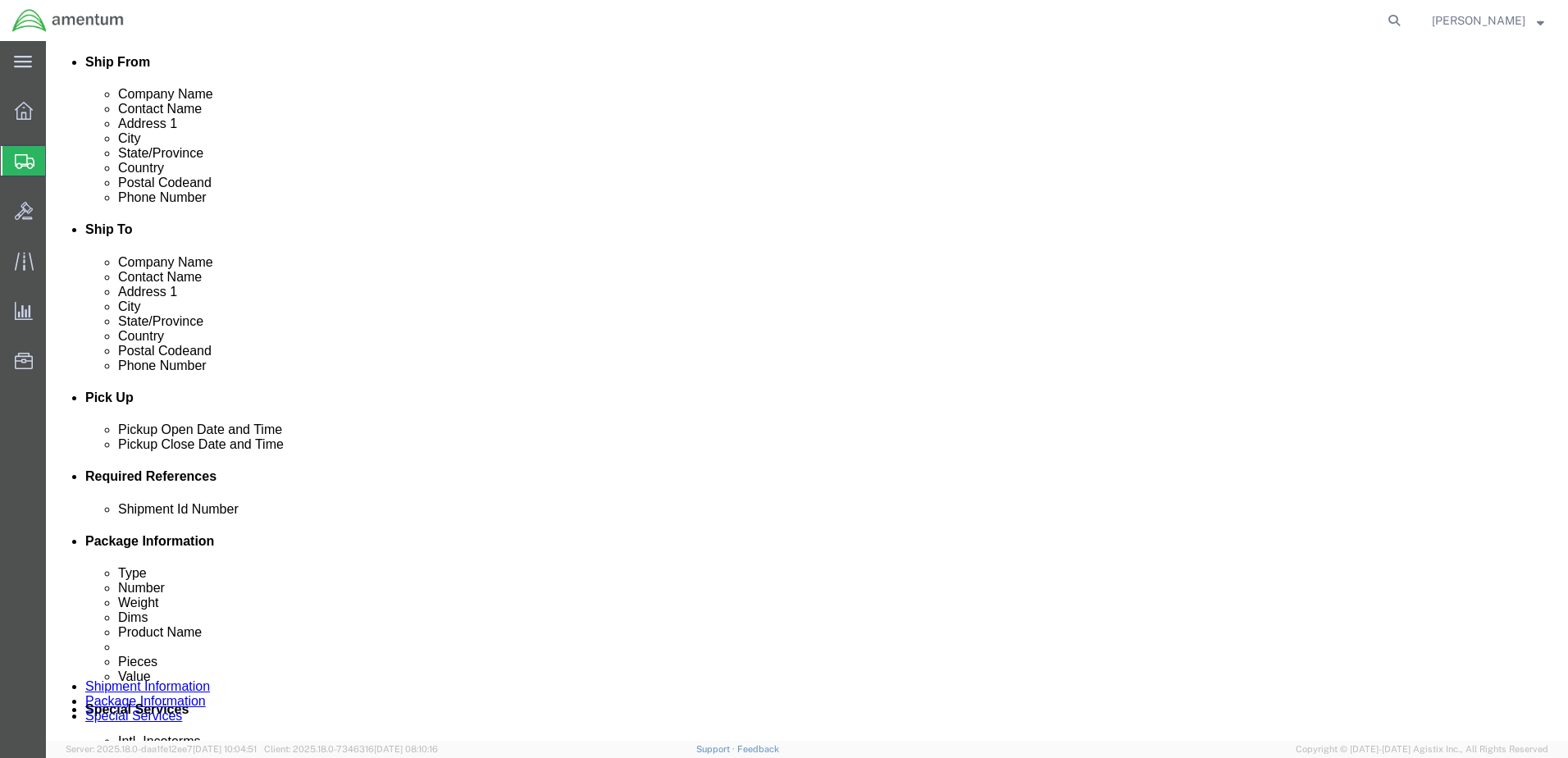
scroll to position [438, 0]
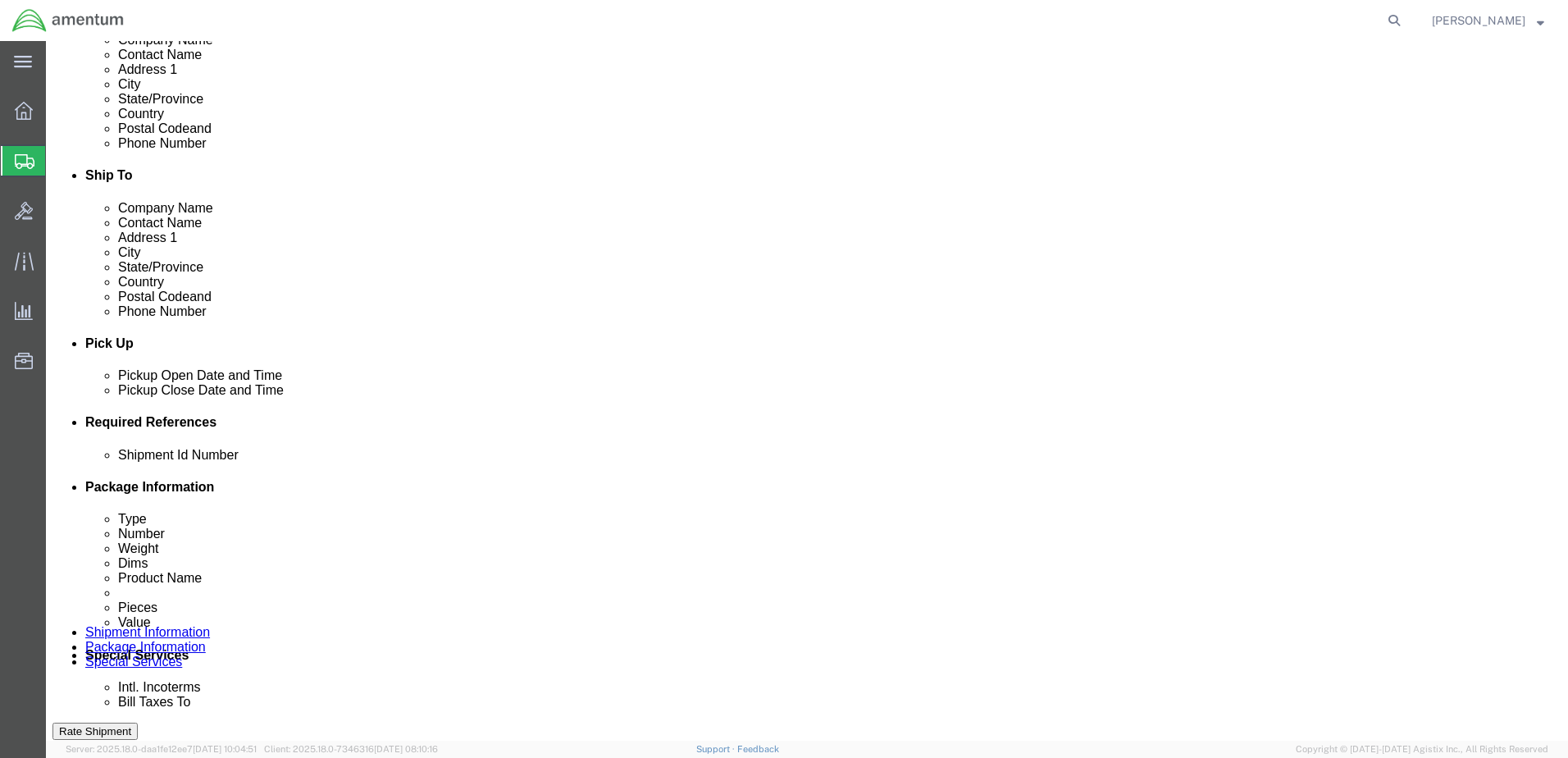
click div "Add reference"
click button "Add reference"
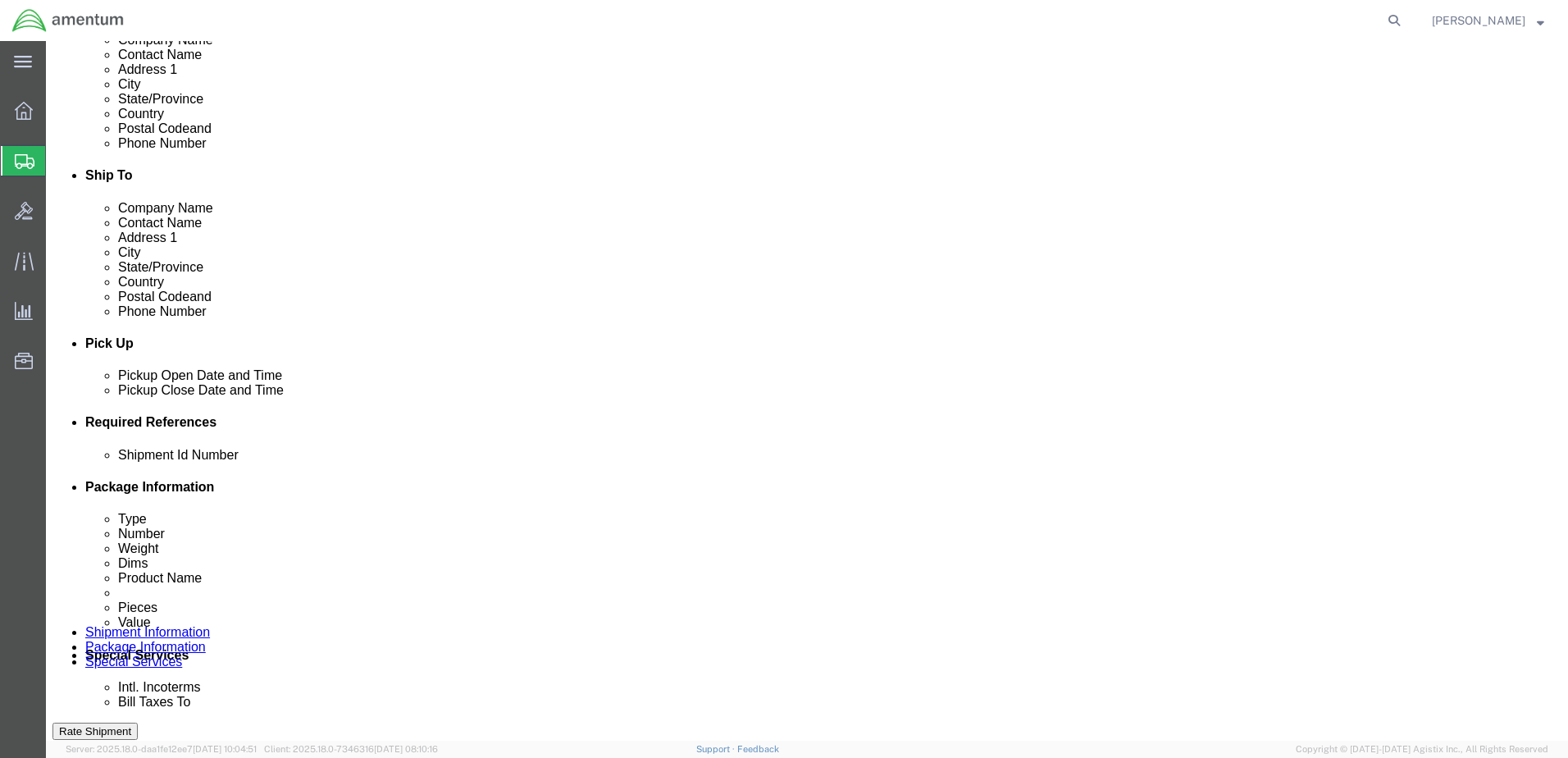
click button "Add reference"
drag, startPoint x: 573, startPoint y: 571, endPoint x: 592, endPoint y: 574, distance: 19.2
click select "Select Account Type Activity ID Airline Appointment Number ASN Batch Request # …"
select select "DEPT"
click select "Select Account Type Activity ID Airline Appointment Number ASN Batch Request # …"
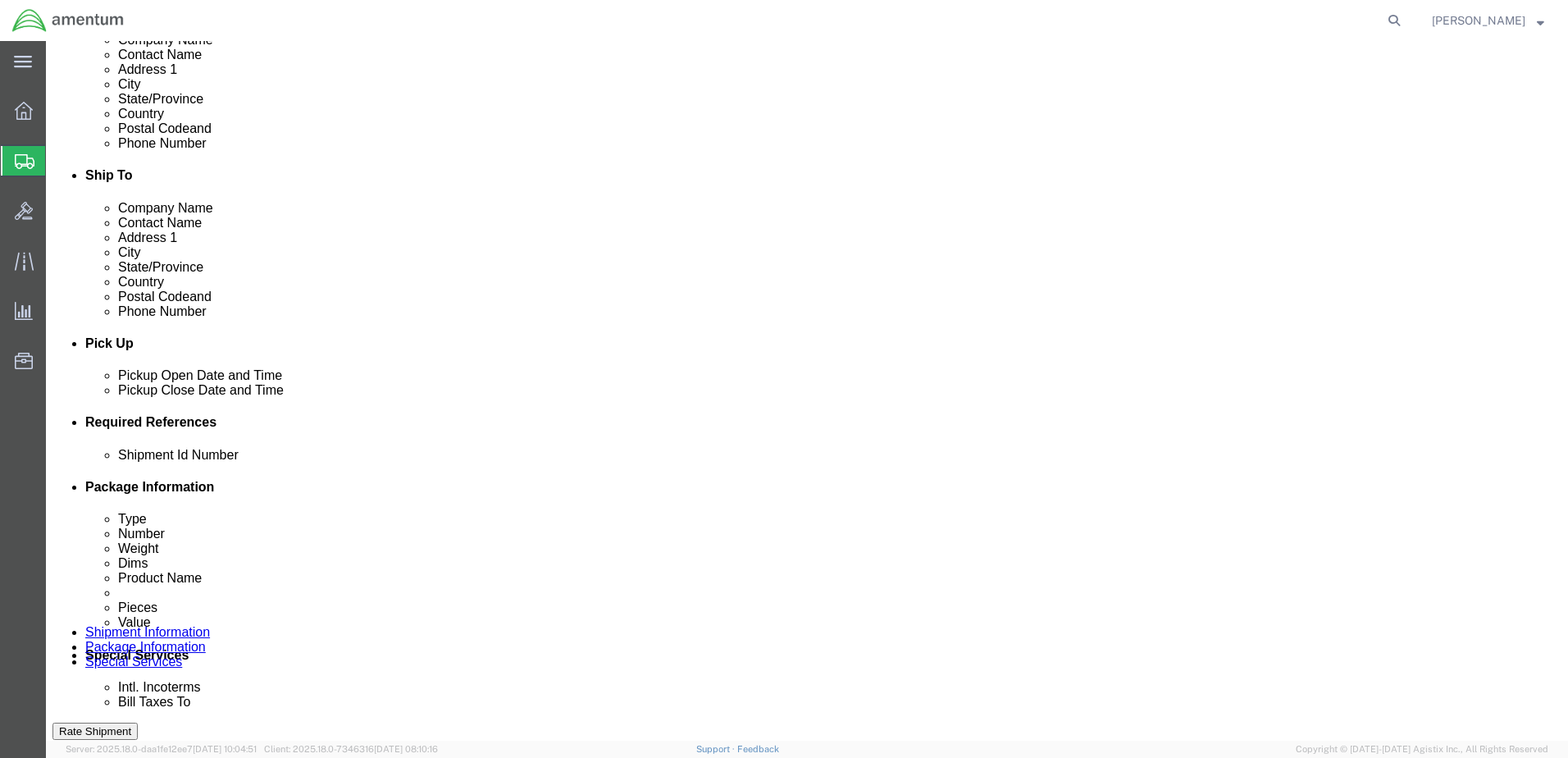
click input "text"
type input "CBP"
click select "Select Account Type Activity ID Airline Appointment Number ASN Batch Request # …"
select select "PROJNUM"
click select "Select Account Type Activity ID Airline Appointment Number ASN Batch Request # …"
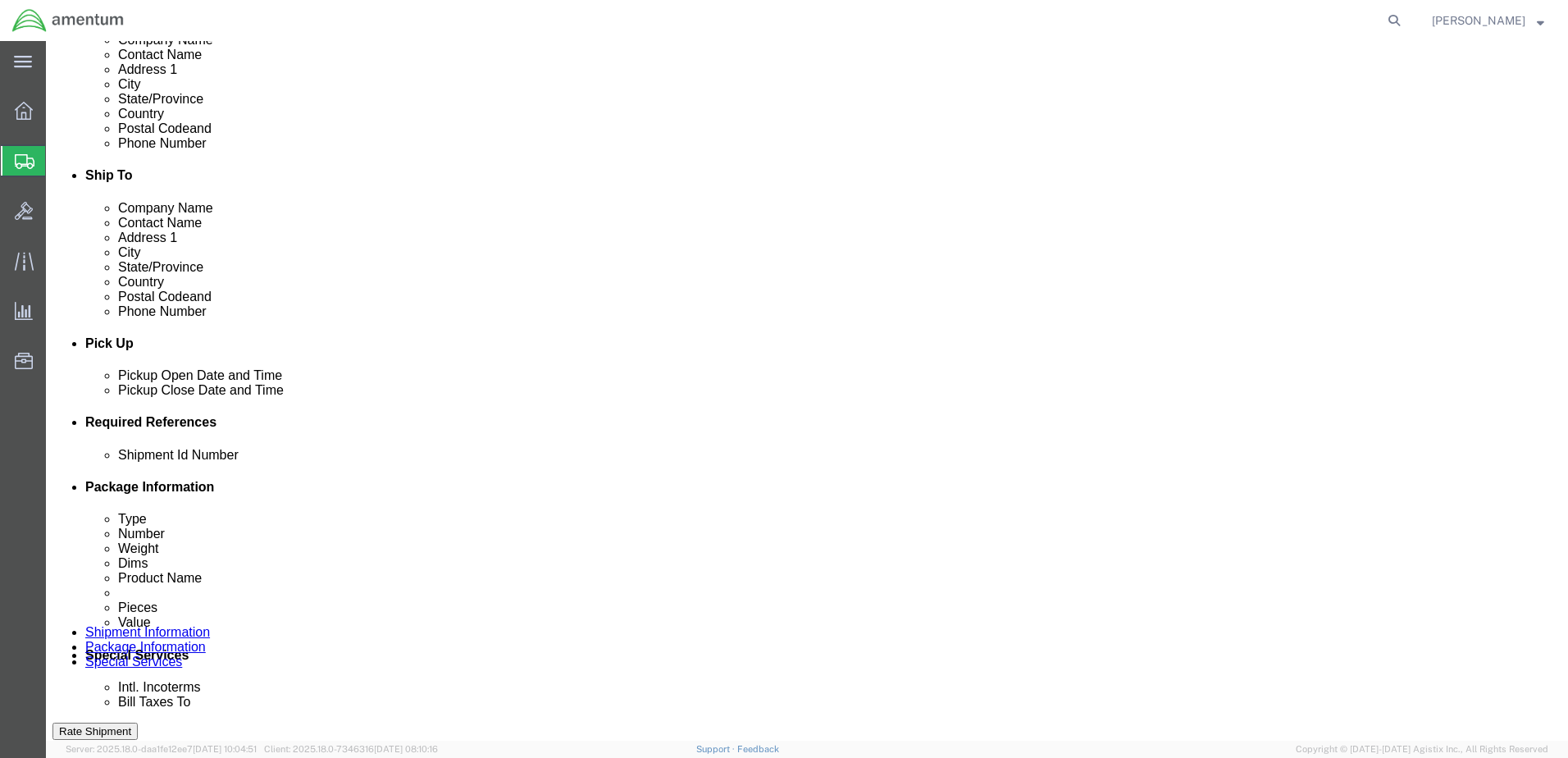
paste input "AME-2025-IP01-FO013-2219-NAMC-Z000"
type input "AME-2025-IP01-FO013-2219-NAMC-Z000"
click input "text"
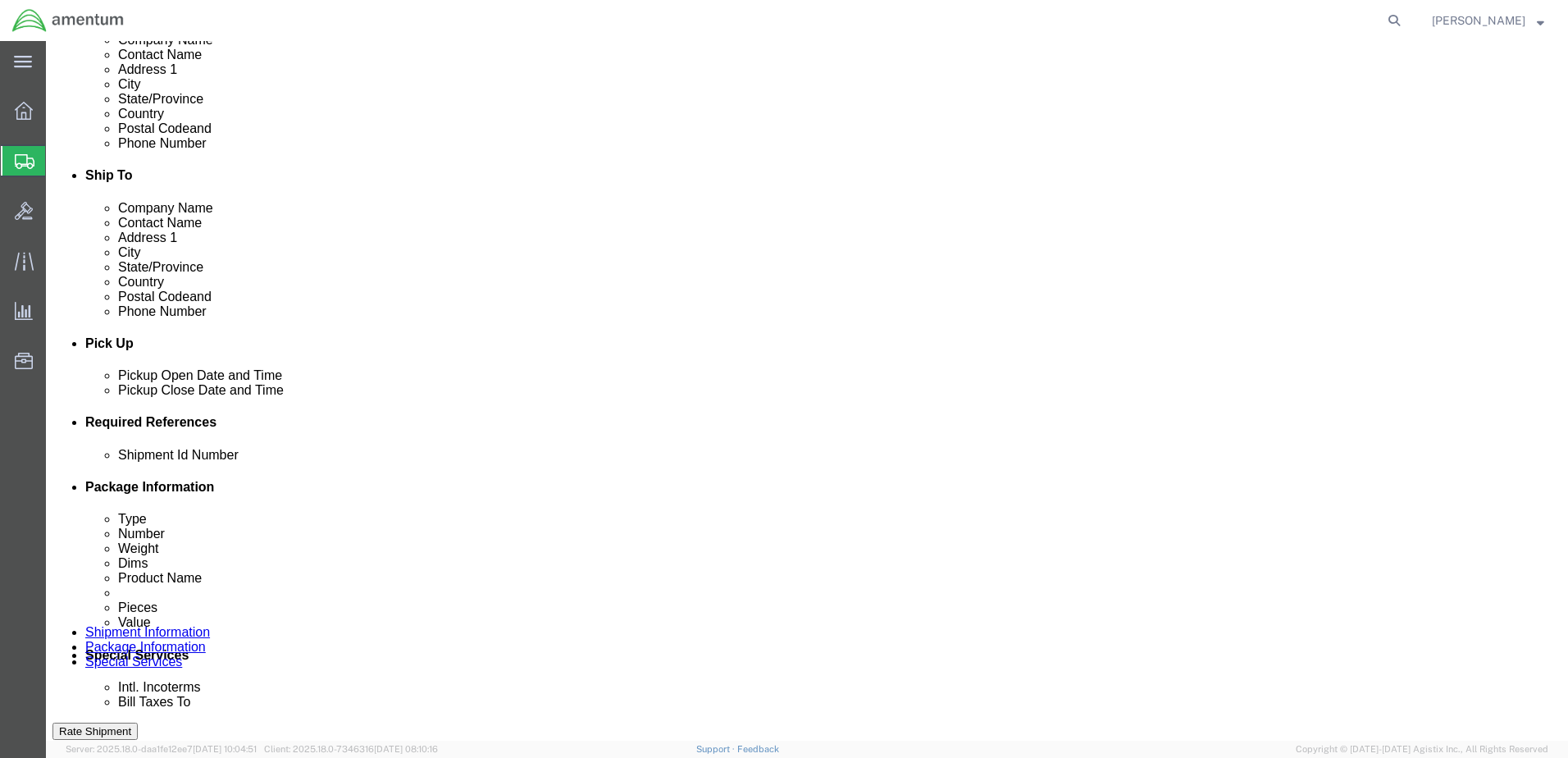
click select "Select Account Type Activity ID Airline Appointment Number ASN Batch Request # …"
select select "CUSTREF"
click select "Select Account Type Activity ID Airline Appointment Number ASN Batch Request # …"
click input "text"
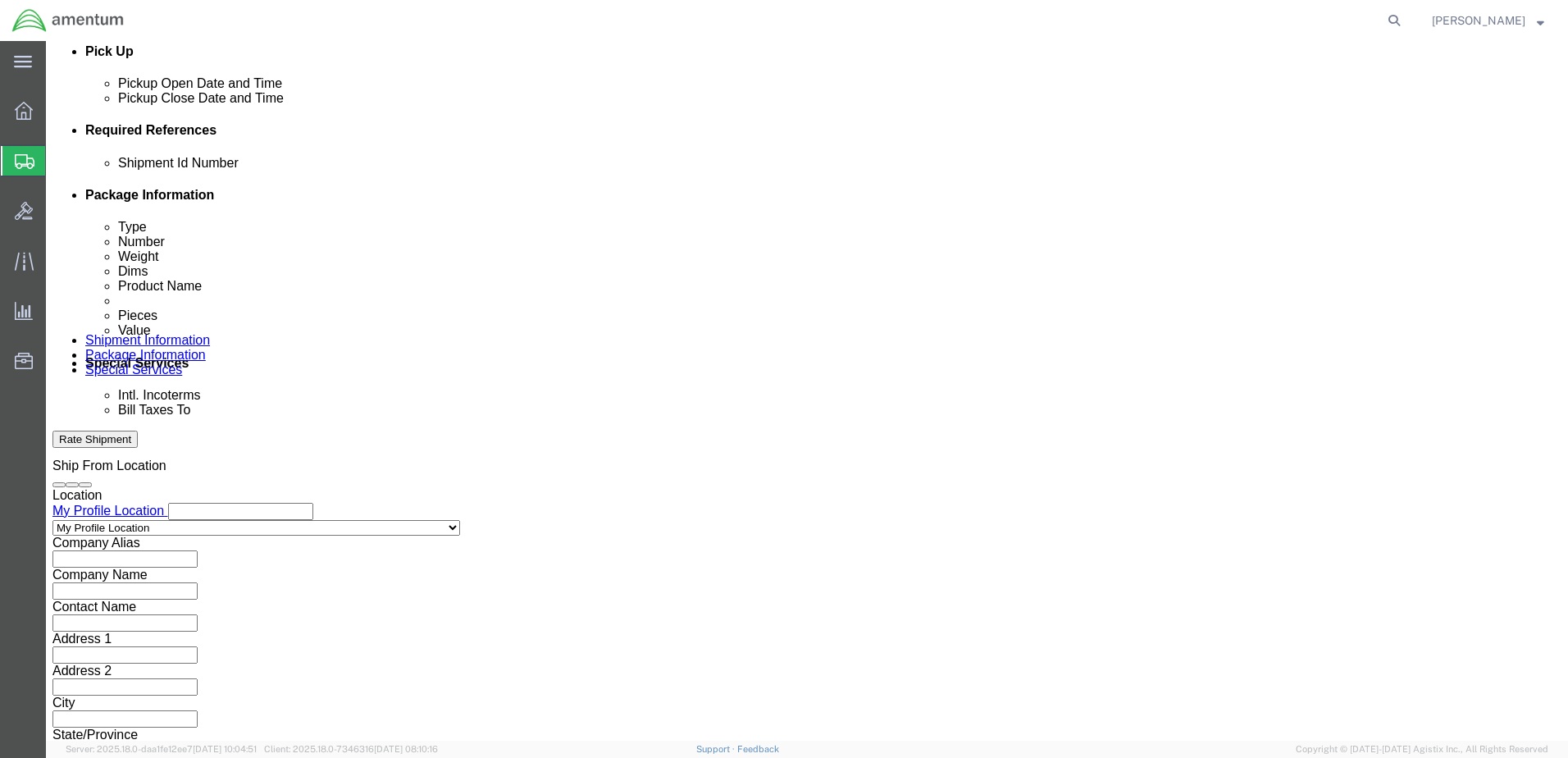
scroll to position [740, 0]
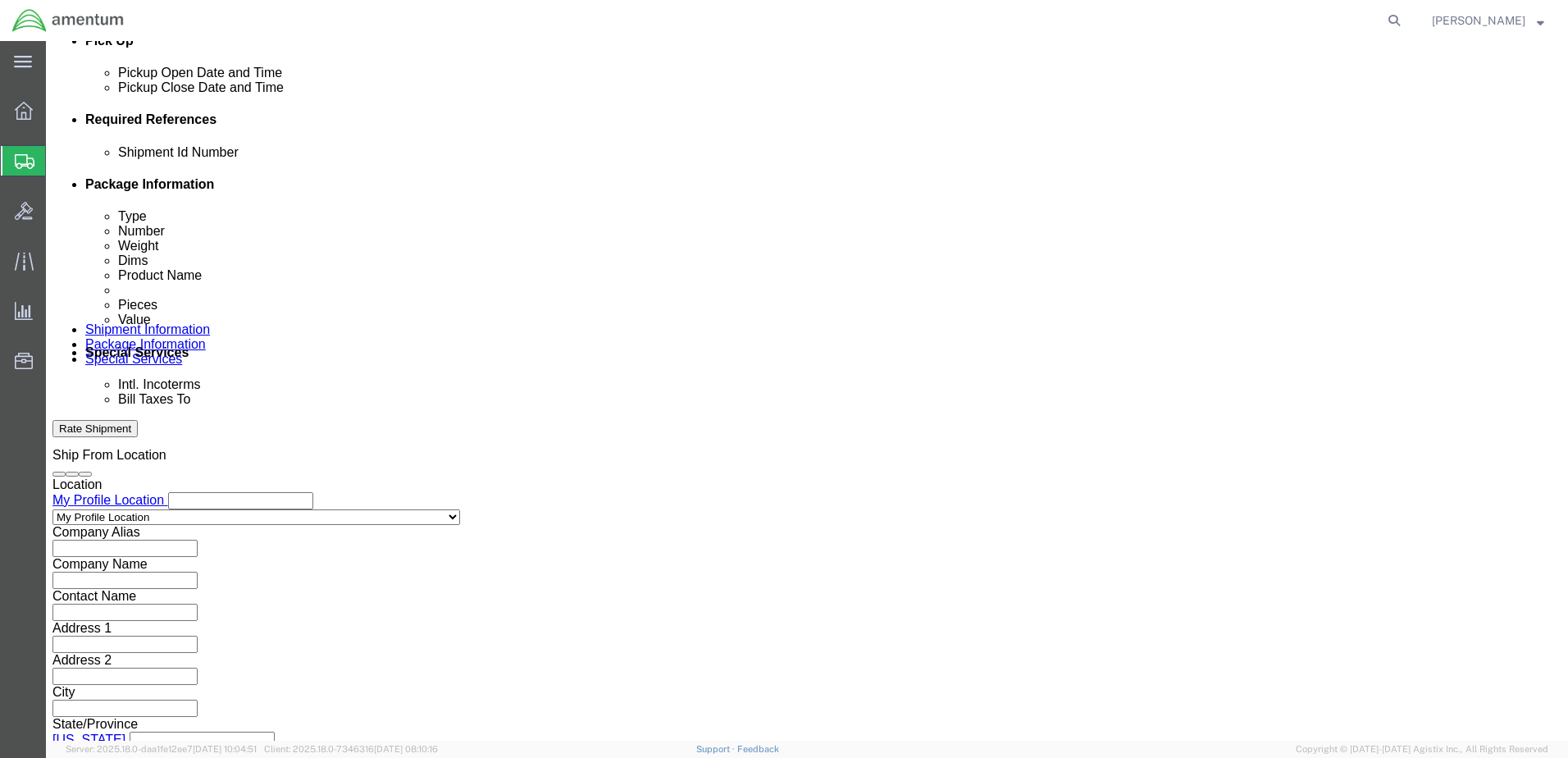
type input "NRFI Mission Processor"
click button "Continue"
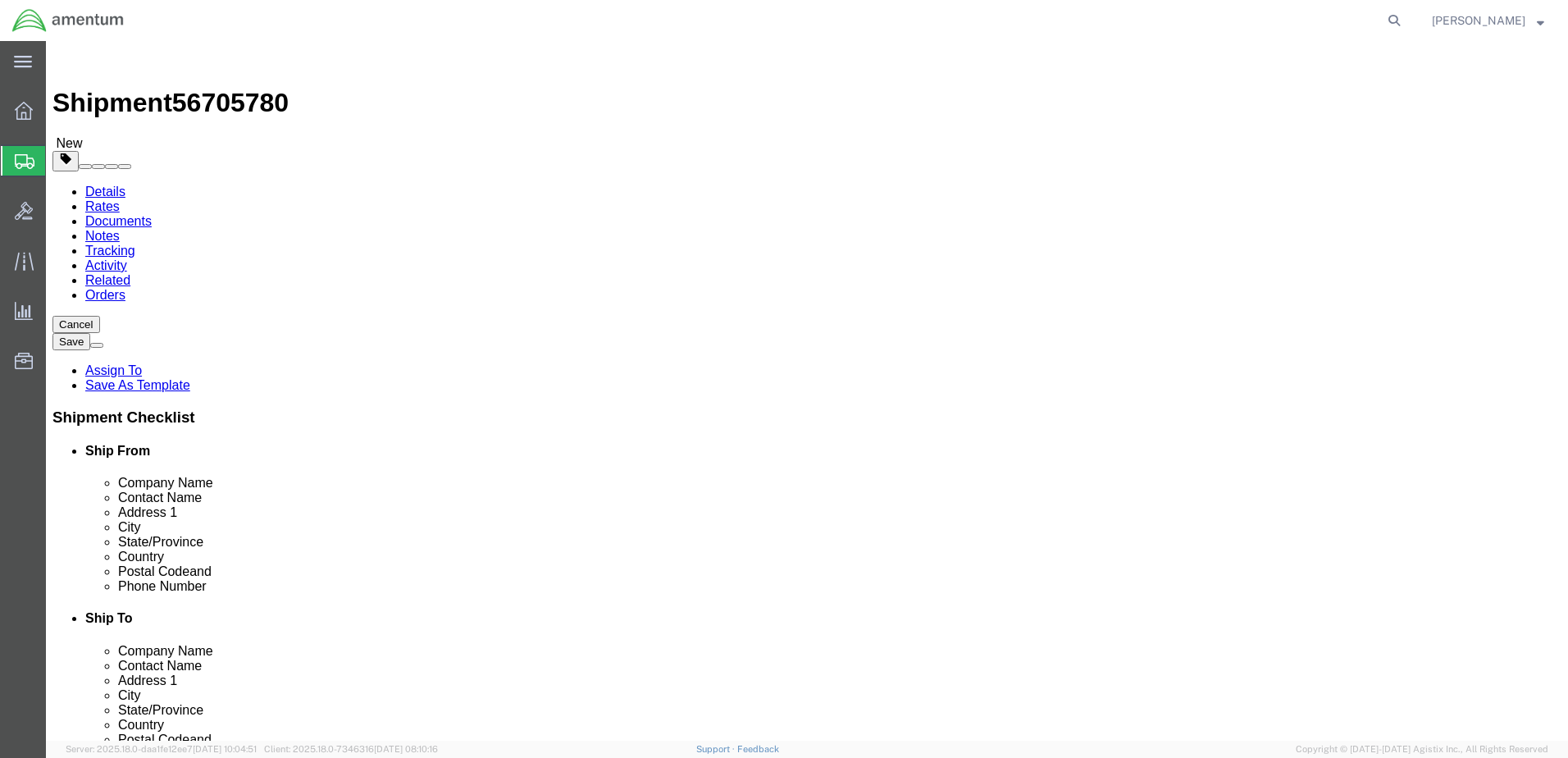
click input "text"
click select "Select BCK Boxes Bale(s) Basket(s) Bolt(s) Bottle(s) Buckets Bulk Bundle(s) Can…"
select select "CASE"
click select "Select BCK Boxes Bale(s) Basket(s) Bolt(s) Bottle(s) Buckets Bulk Bundle(s) Can…"
click input "text"
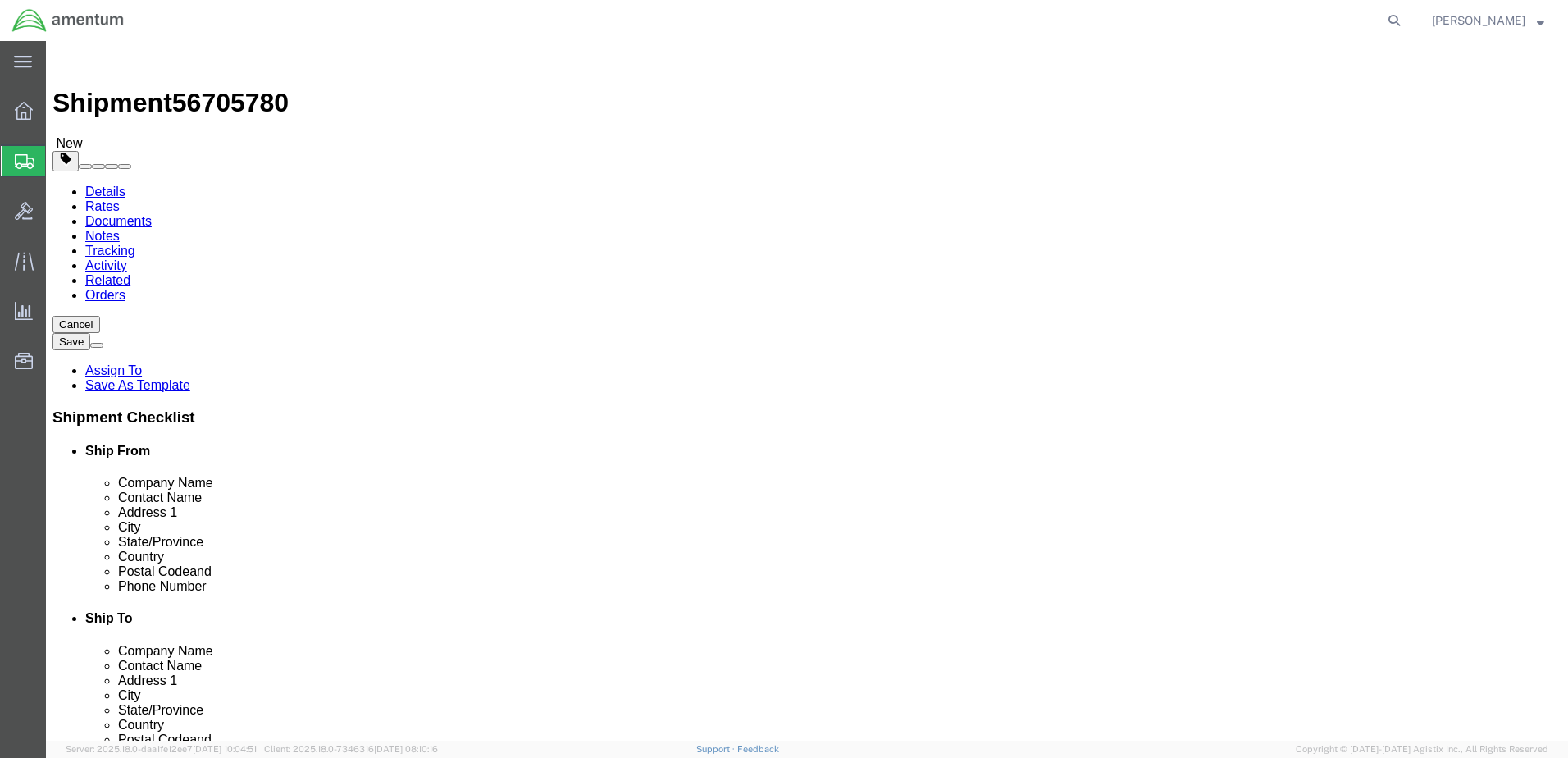
type input "35"
type input "28"
type input "17"
click input "0.00"
drag, startPoint x: 256, startPoint y: 380, endPoint x: 180, endPoint y: 376, distance: 76.1
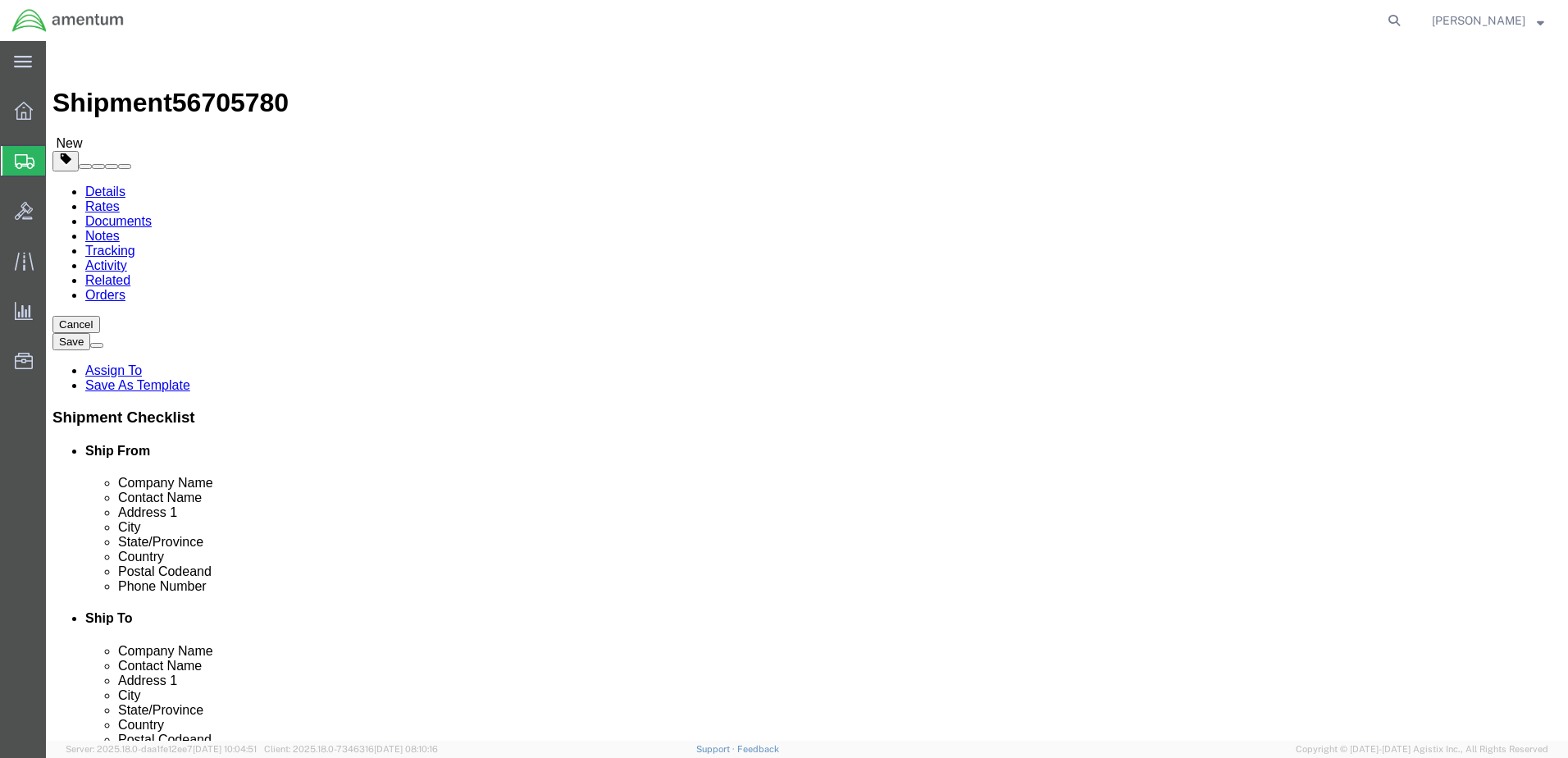
click div "Weight 0.00 Select kgs lbs Ship. t°"
type input "91"
click ul
click link "Add Content"
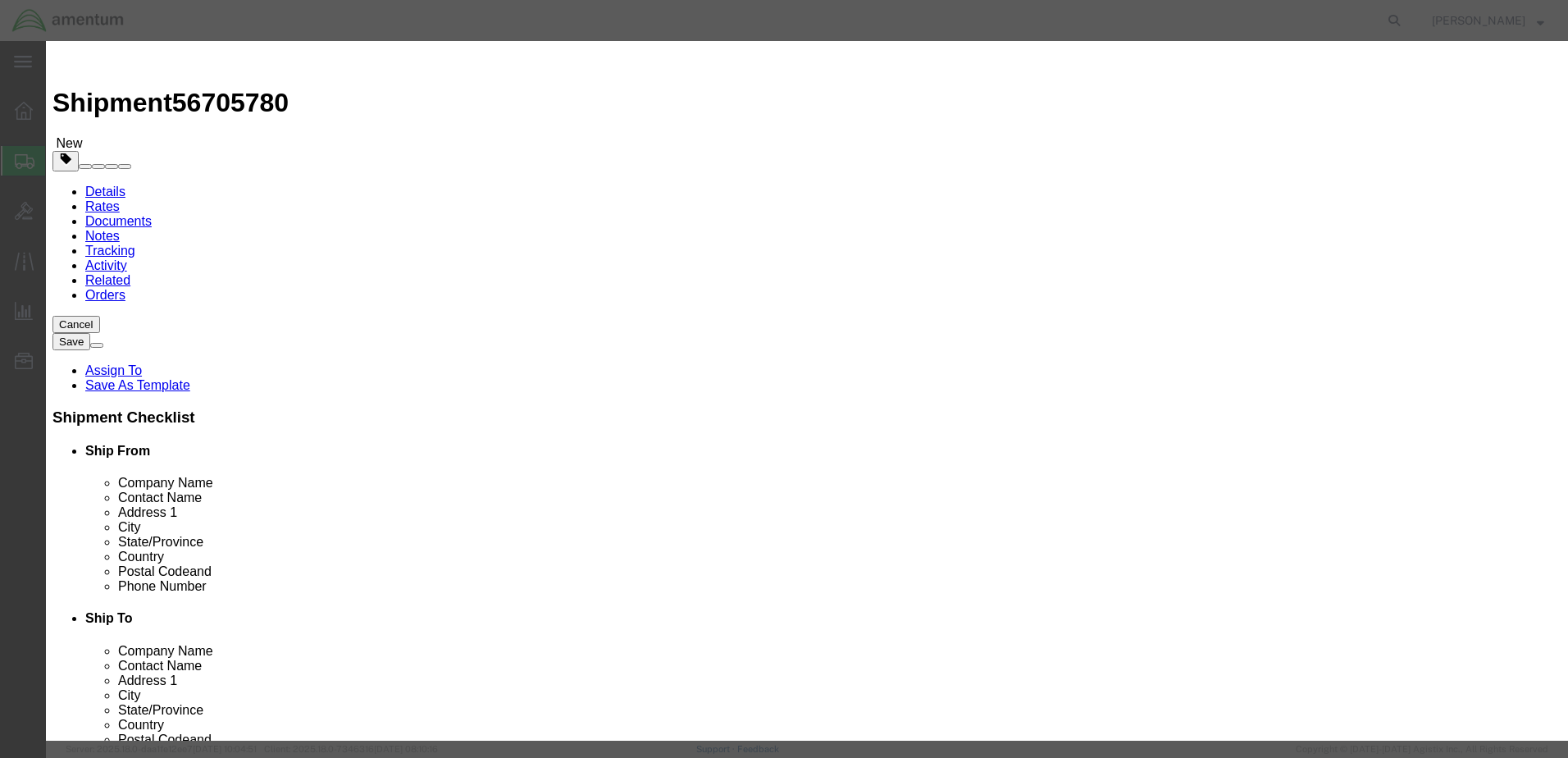
click input "text"
type input "Mission Processor"
click input "0"
type input "1"
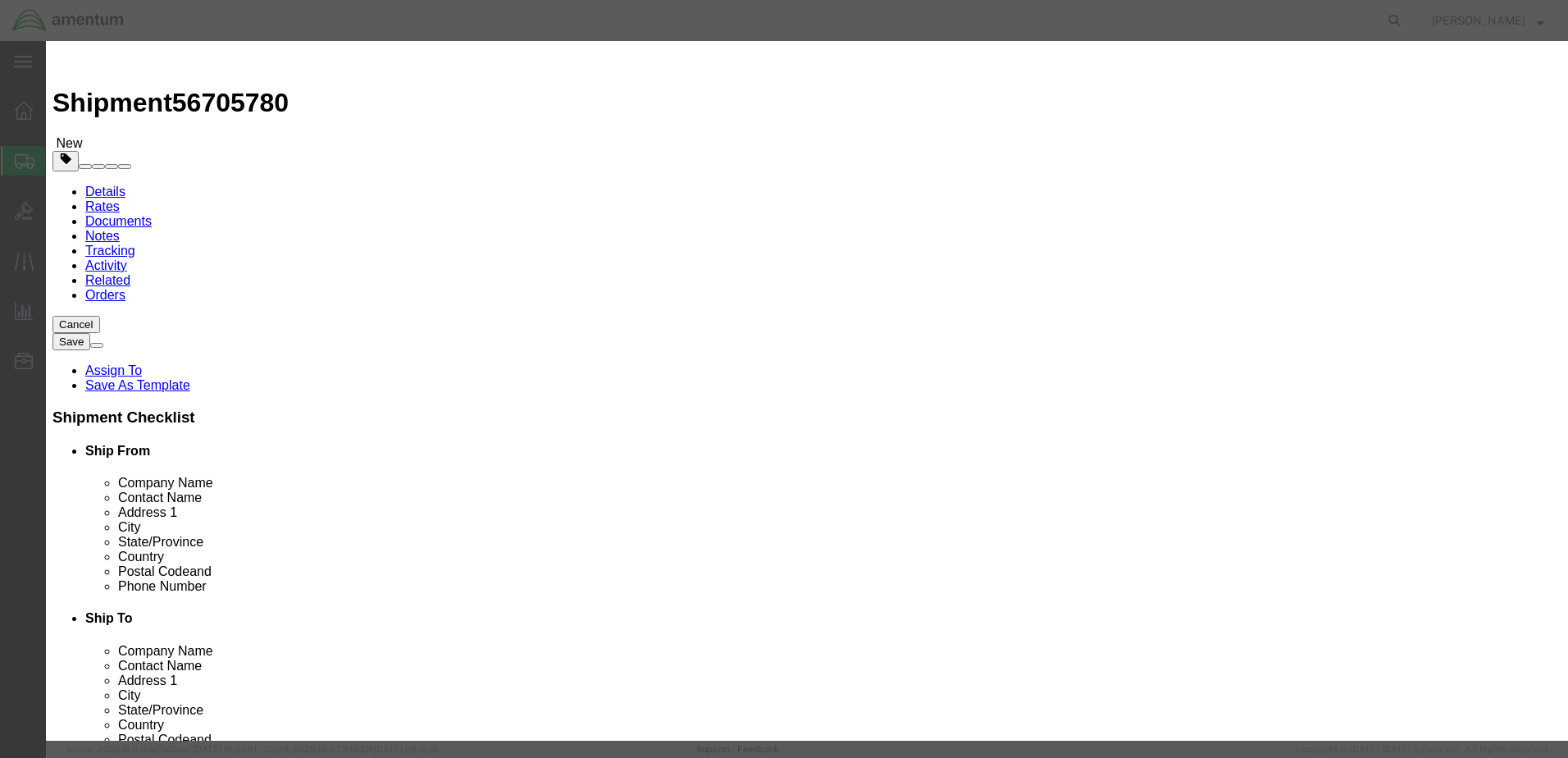
click input "text"
click input "100000.00"
drag, startPoint x: 545, startPoint y: 190, endPoint x: 464, endPoint y: 196, distance: 81.2
click div "100000.00"
type input "50000.00"
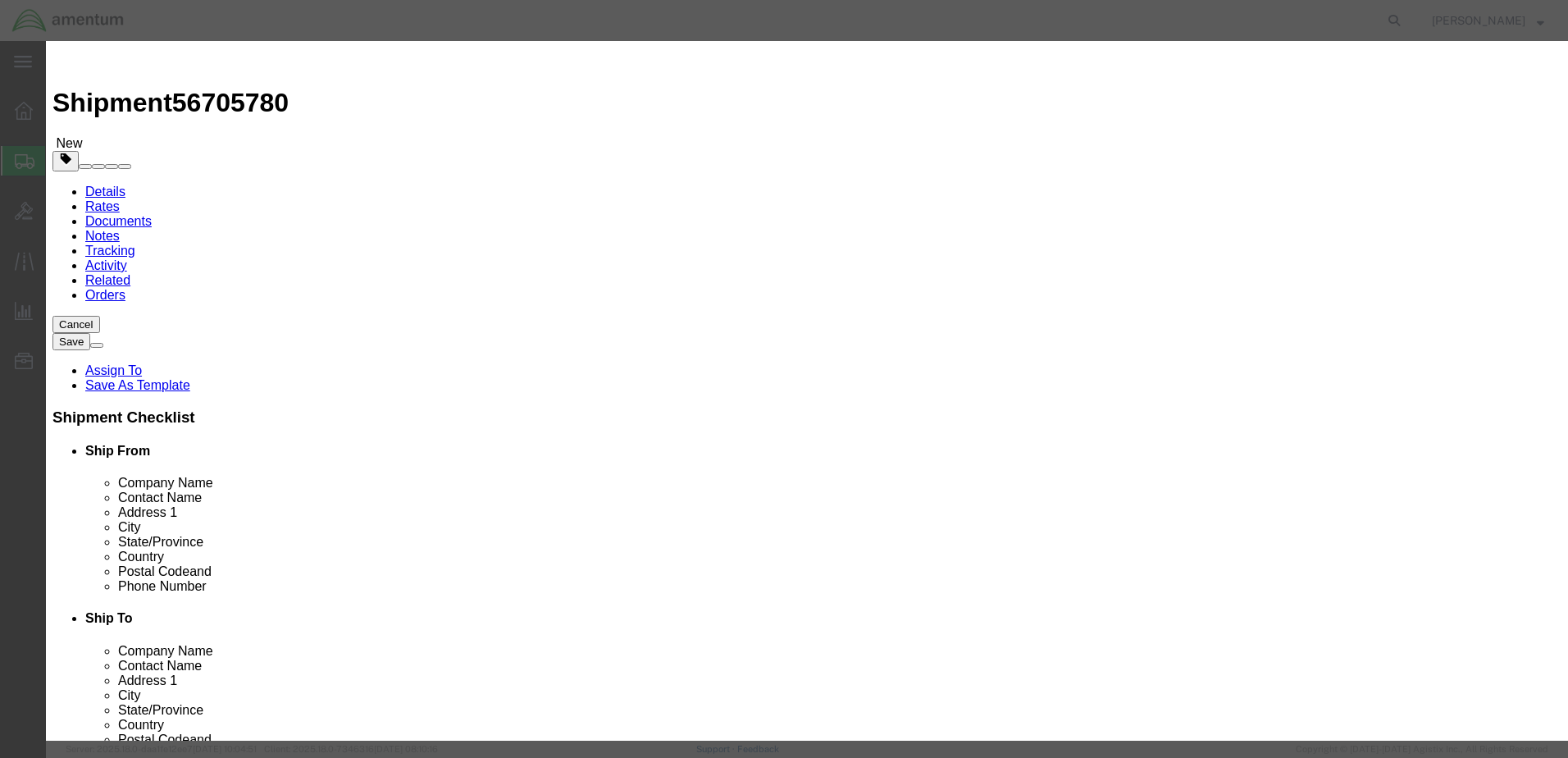
click button "Save & Close"
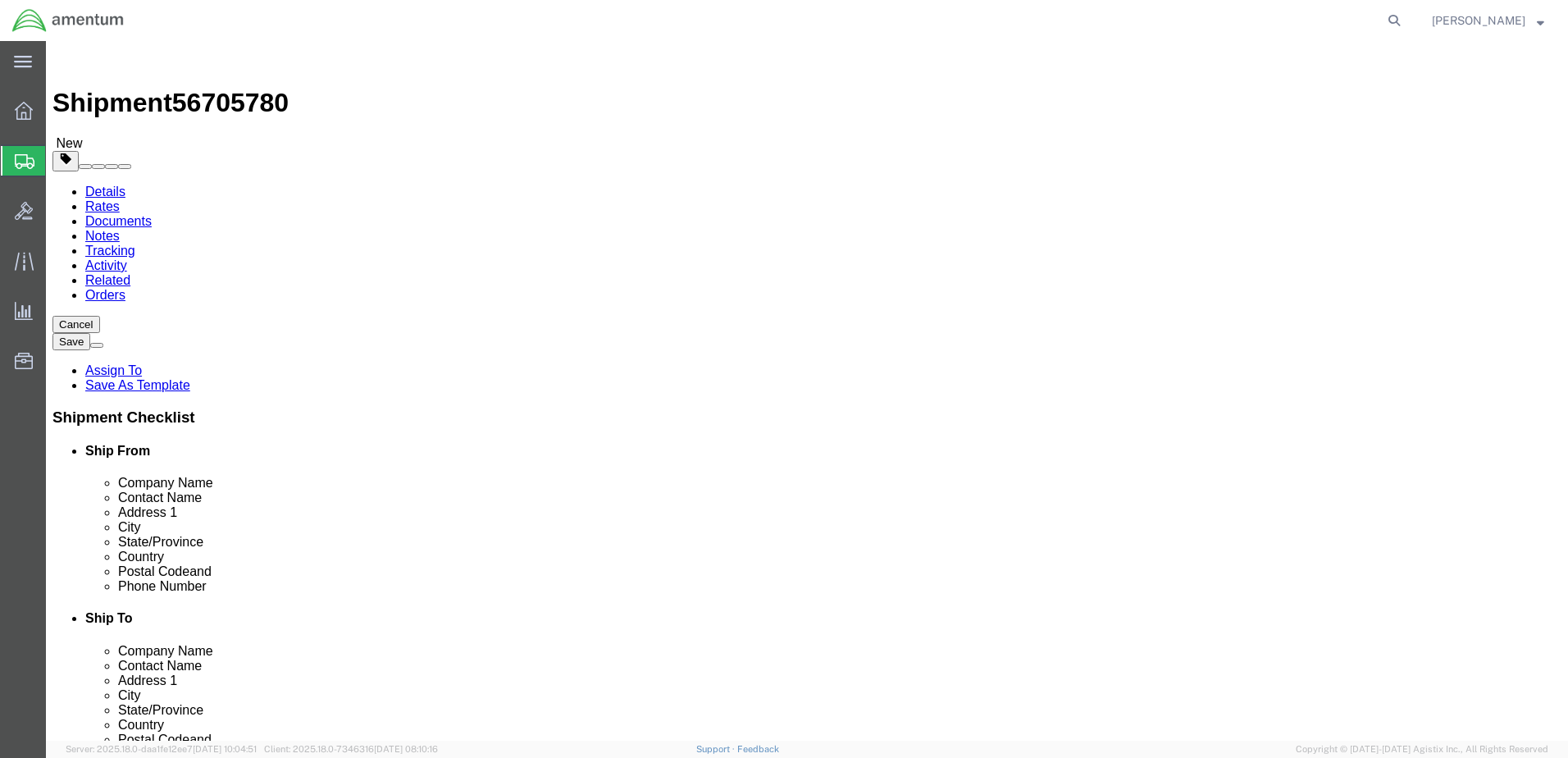
click icon
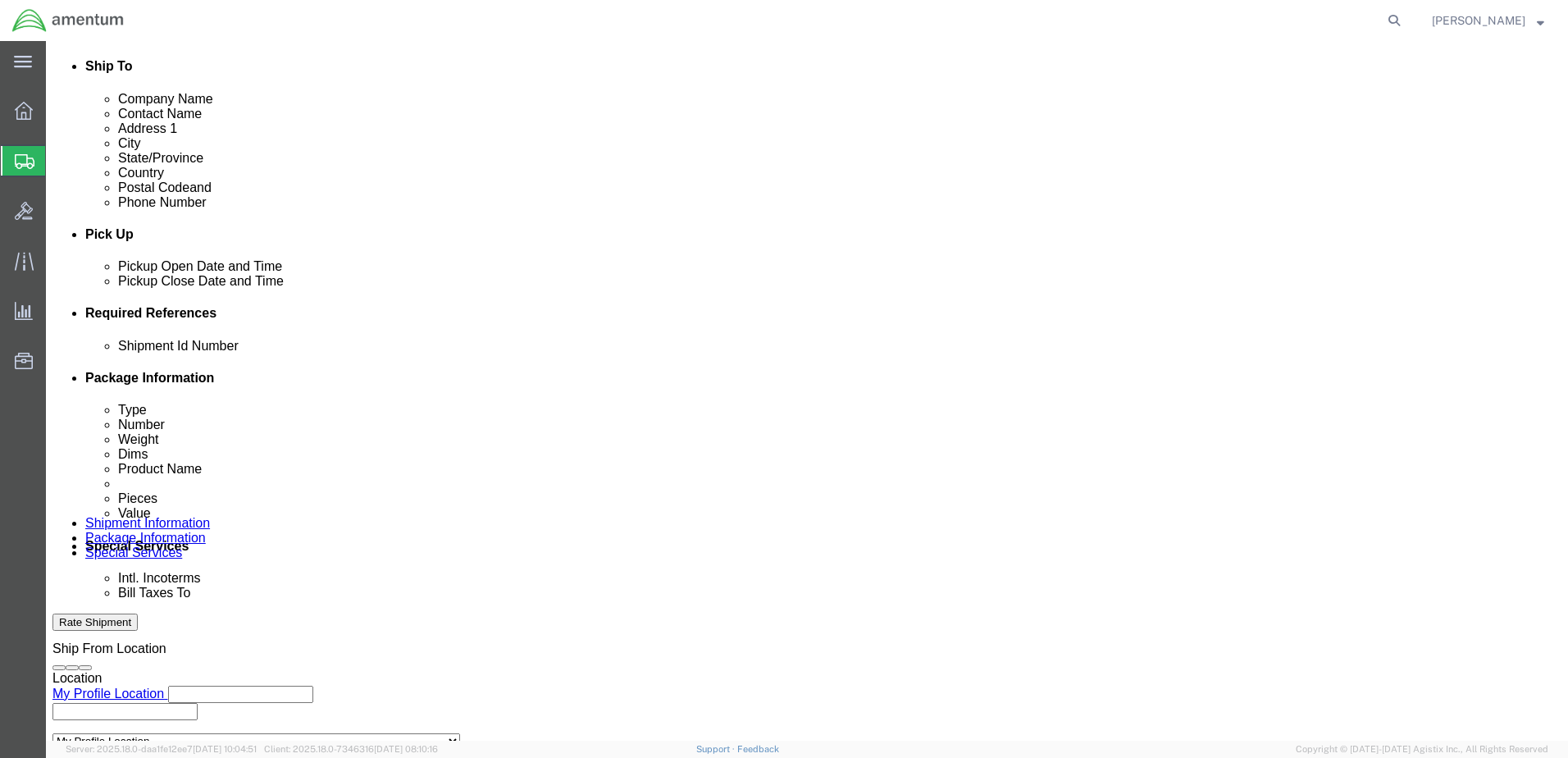
scroll to position [740, 0]
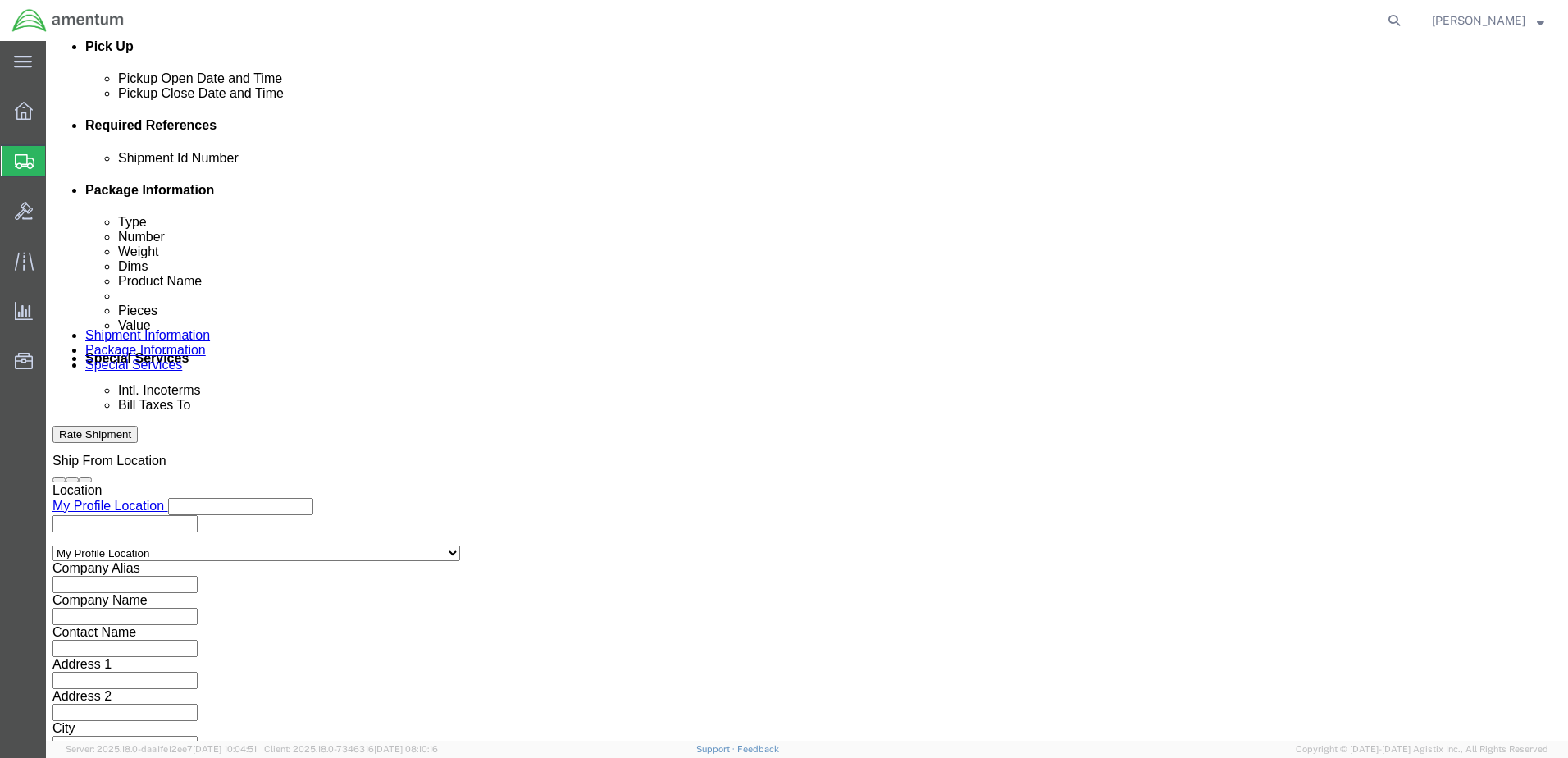
paste input "328668"
type input "328668"
click input "NRFI Mission Processor"
paste input "328668"
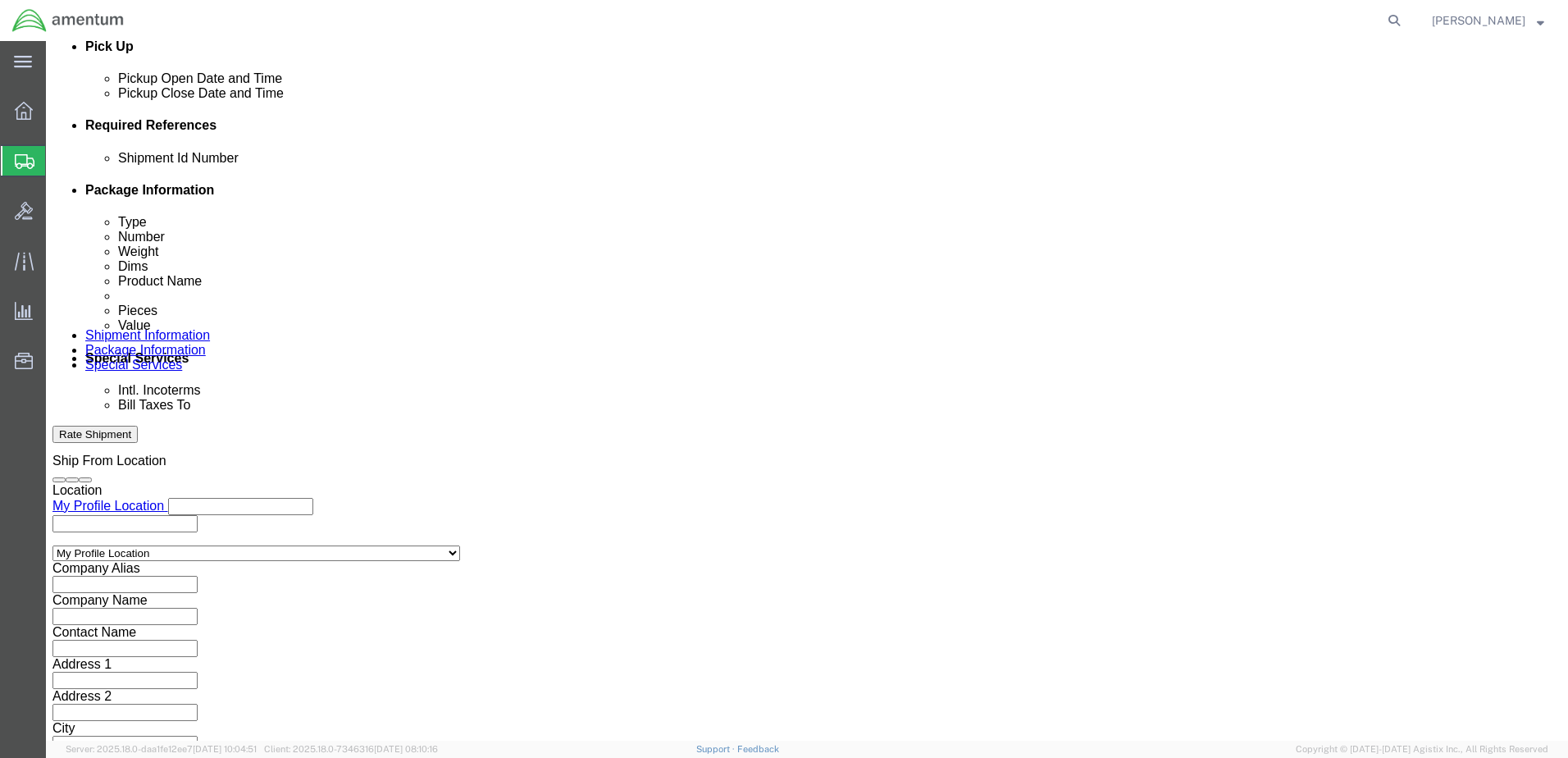
type input "NRFI Mission Processor 328668"
click button "Rate Shipment"
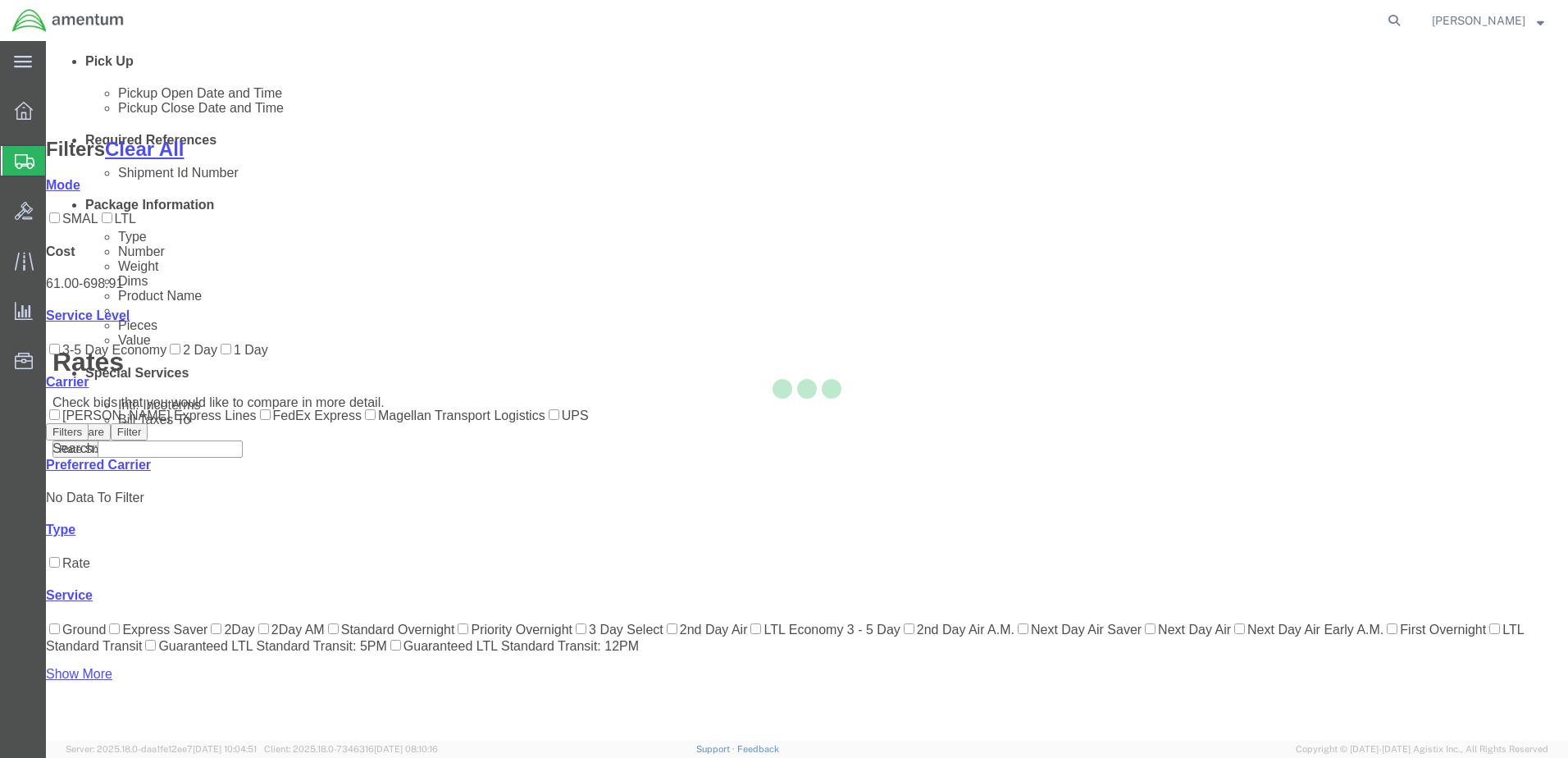
scroll to position [215, 0]
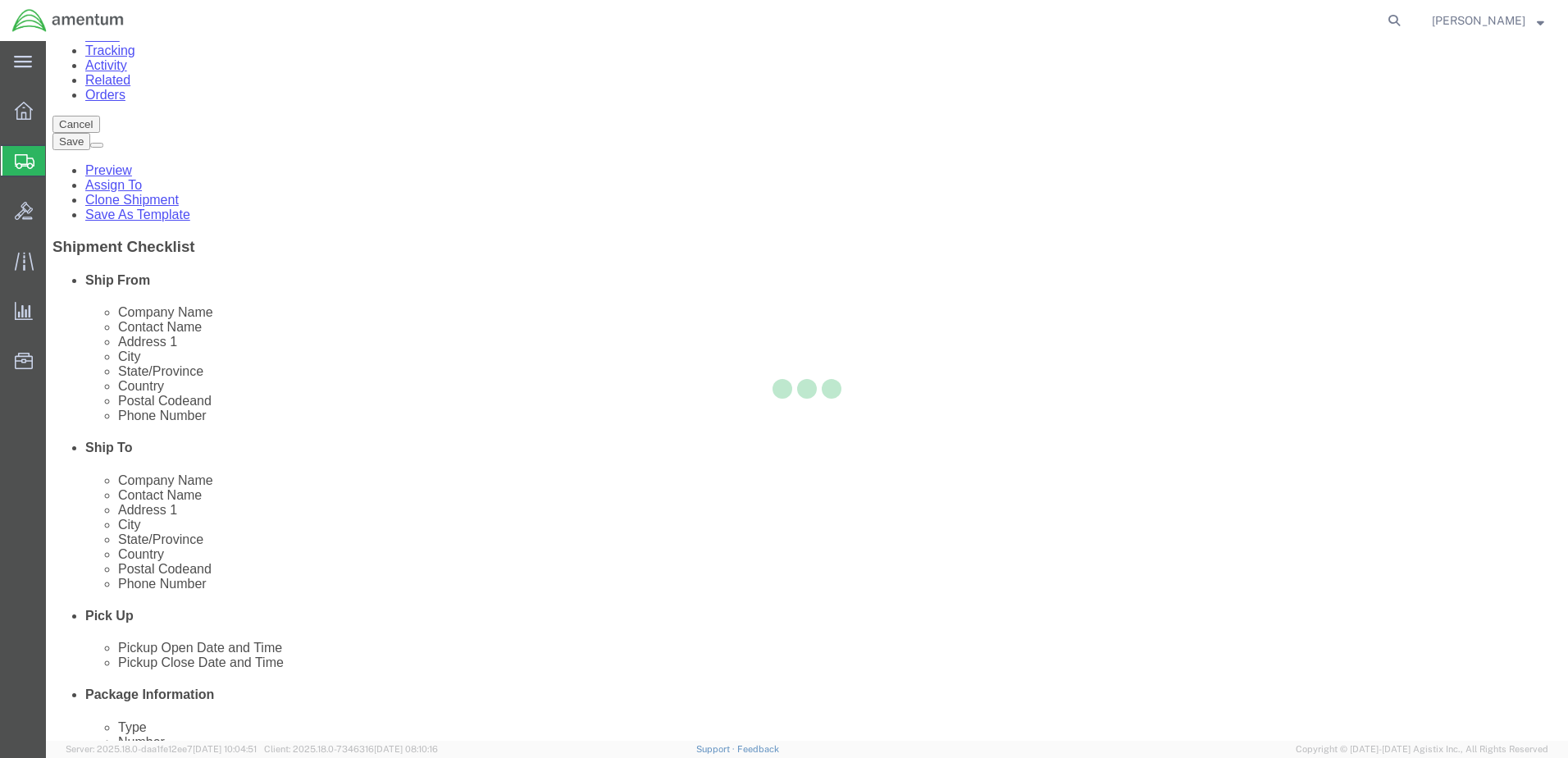
scroll to position [0, 0]
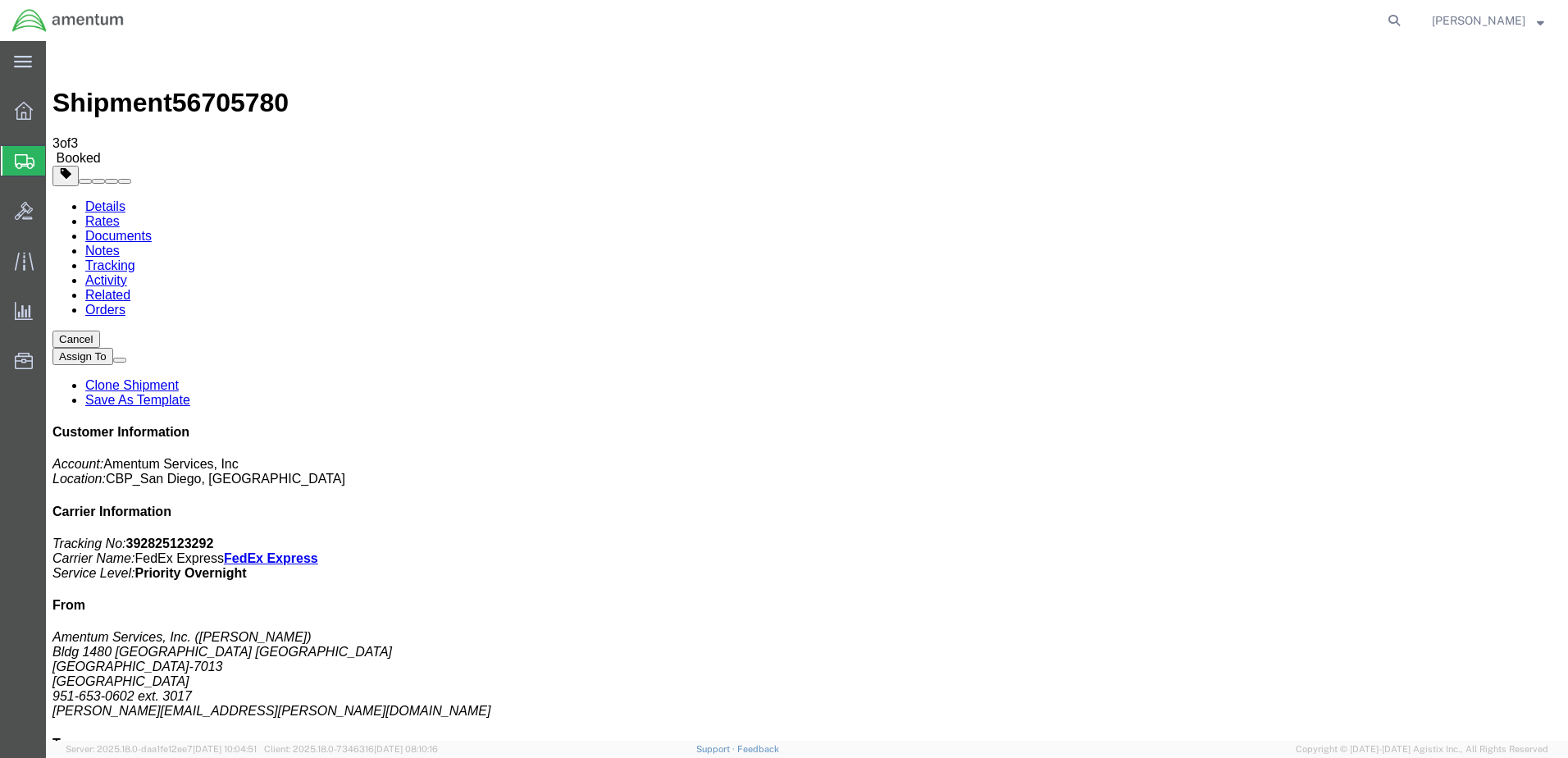
drag, startPoint x: 233, startPoint y: 338, endPoint x: 187, endPoint y: 297, distance: 61.6
click at [0, 0] on span "Create Shipment" at bounding box center [0, 0] width 0 height 0
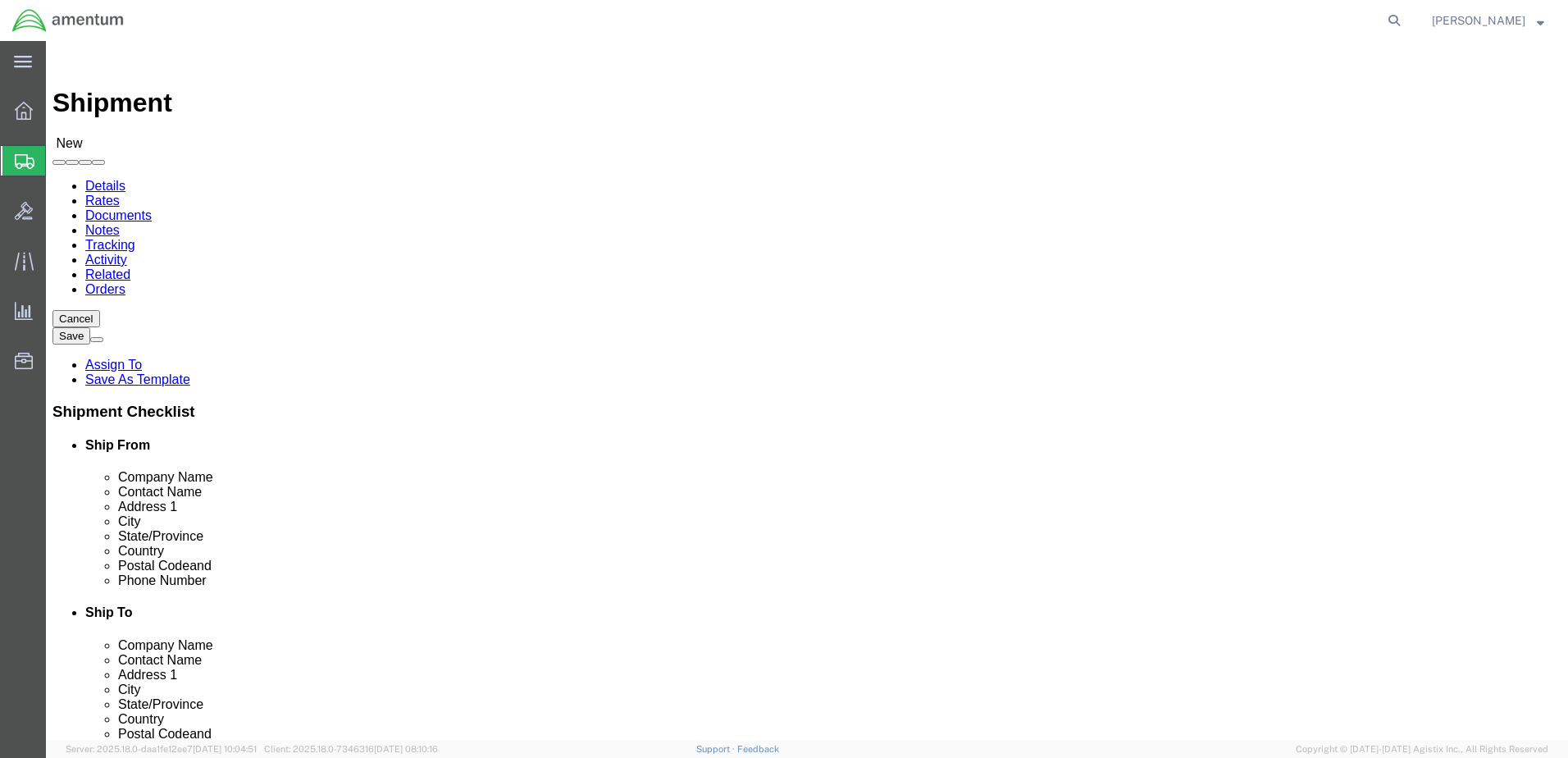
select select "MYPROFILE"
select select "CA"
click input "text"
type input "nich"
click p "- Amentum Services, Inc. - ([PERSON_NAME]) [STREET_ADDRESS]"
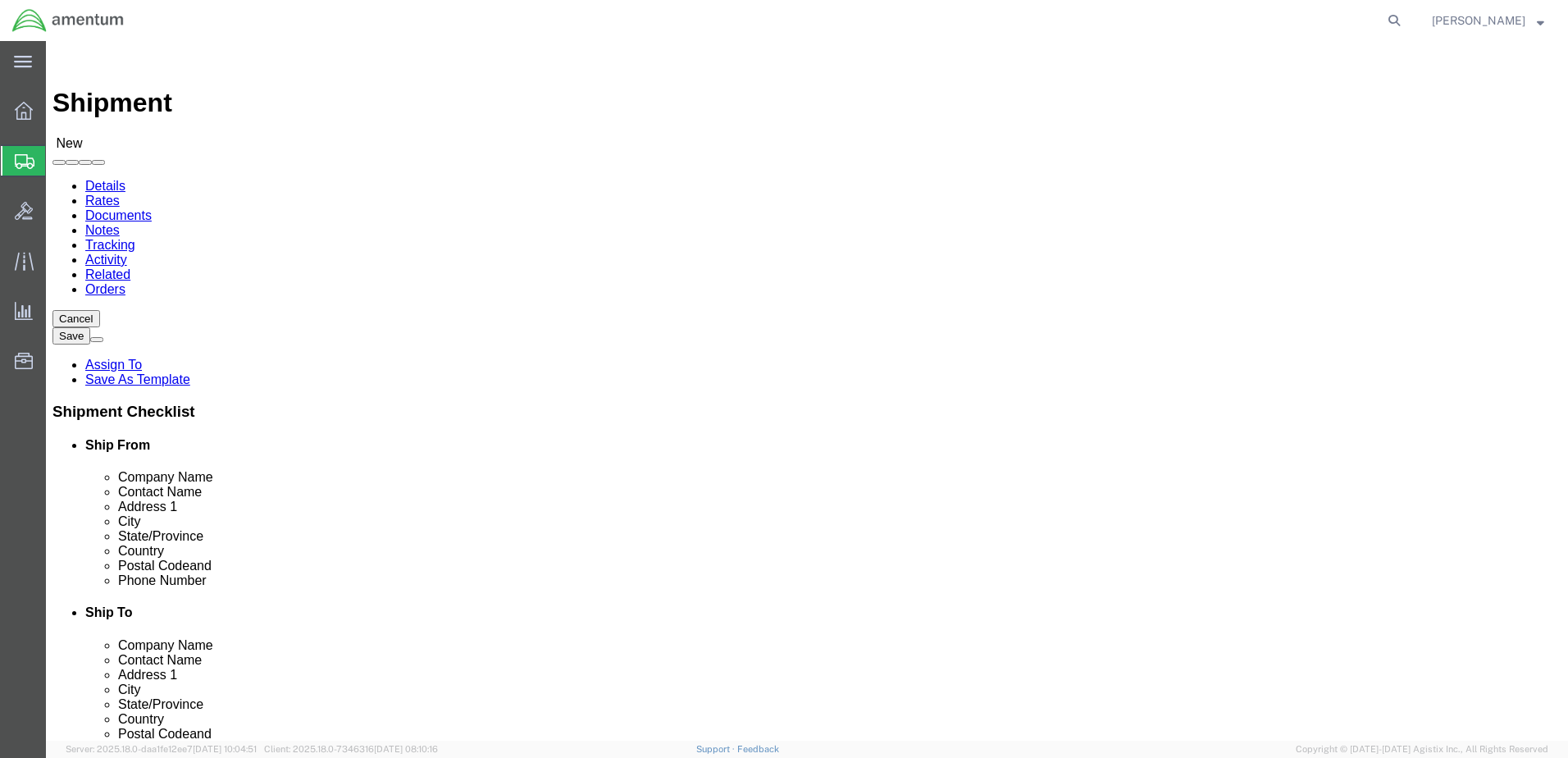
select select "FL"
type input "[PERSON_NAME]"
click input "text"
paste input "904.908.4495 ext 314"
type input "904.908.4495 ext 314"
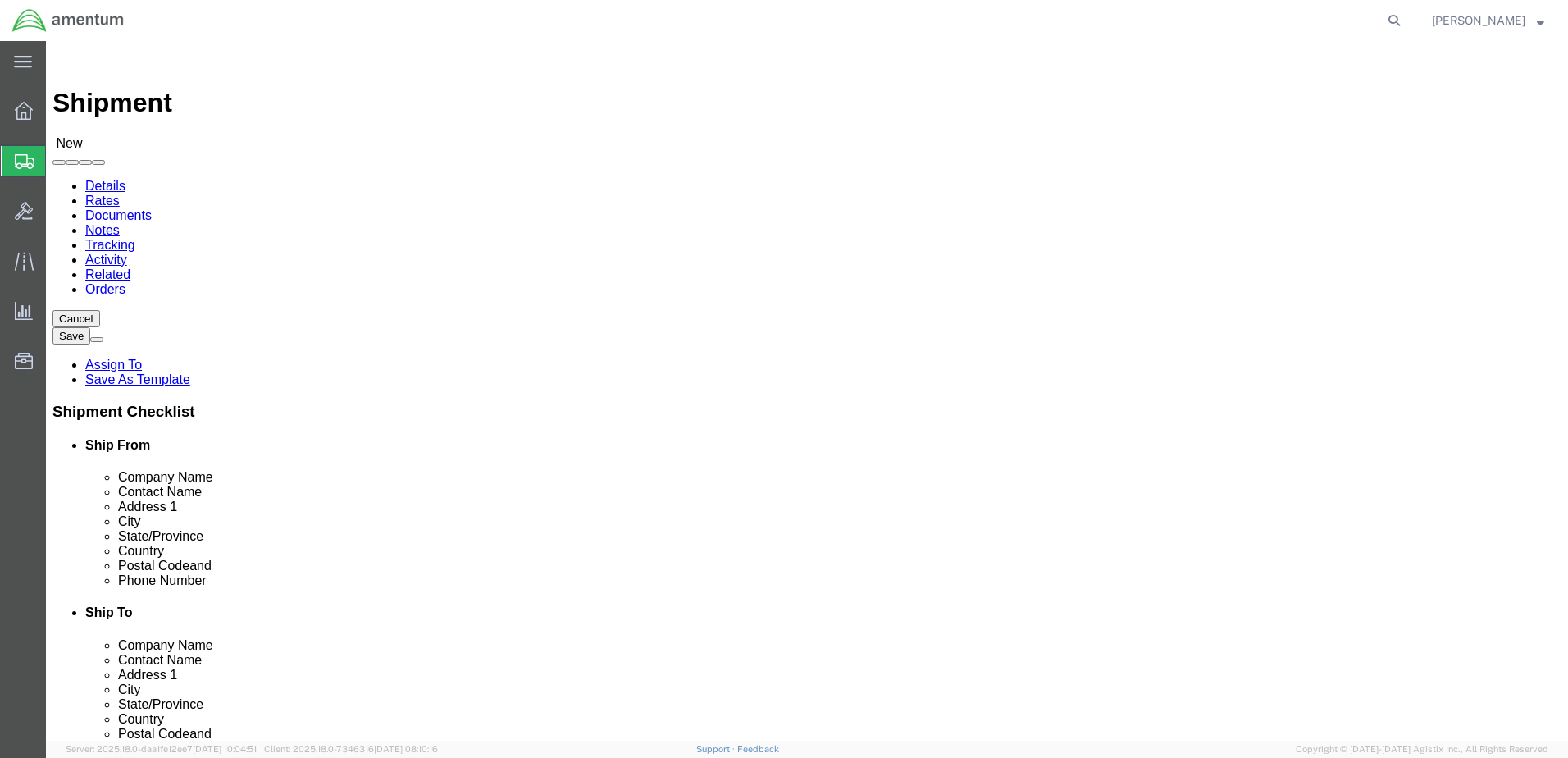
click input "text"
type input "314"
drag, startPoint x: 953, startPoint y: 556, endPoint x: 912, endPoint y: 556, distance: 41.0
click input "904.908.4495 ext 314"
click input "904.908.4495"
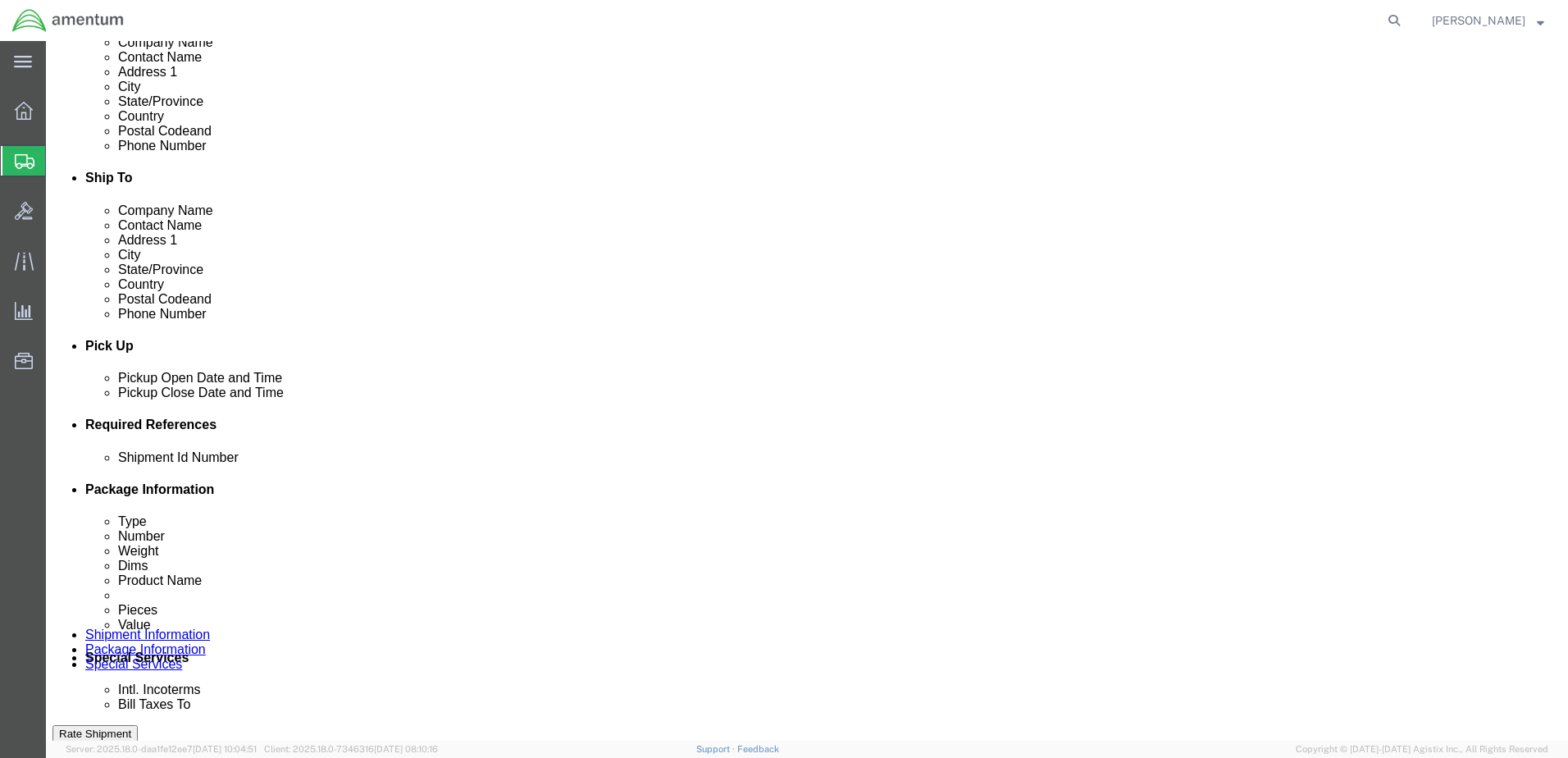
scroll to position [438, 0]
type input "[PHONE_NUMBER]"
click button "Add reference"
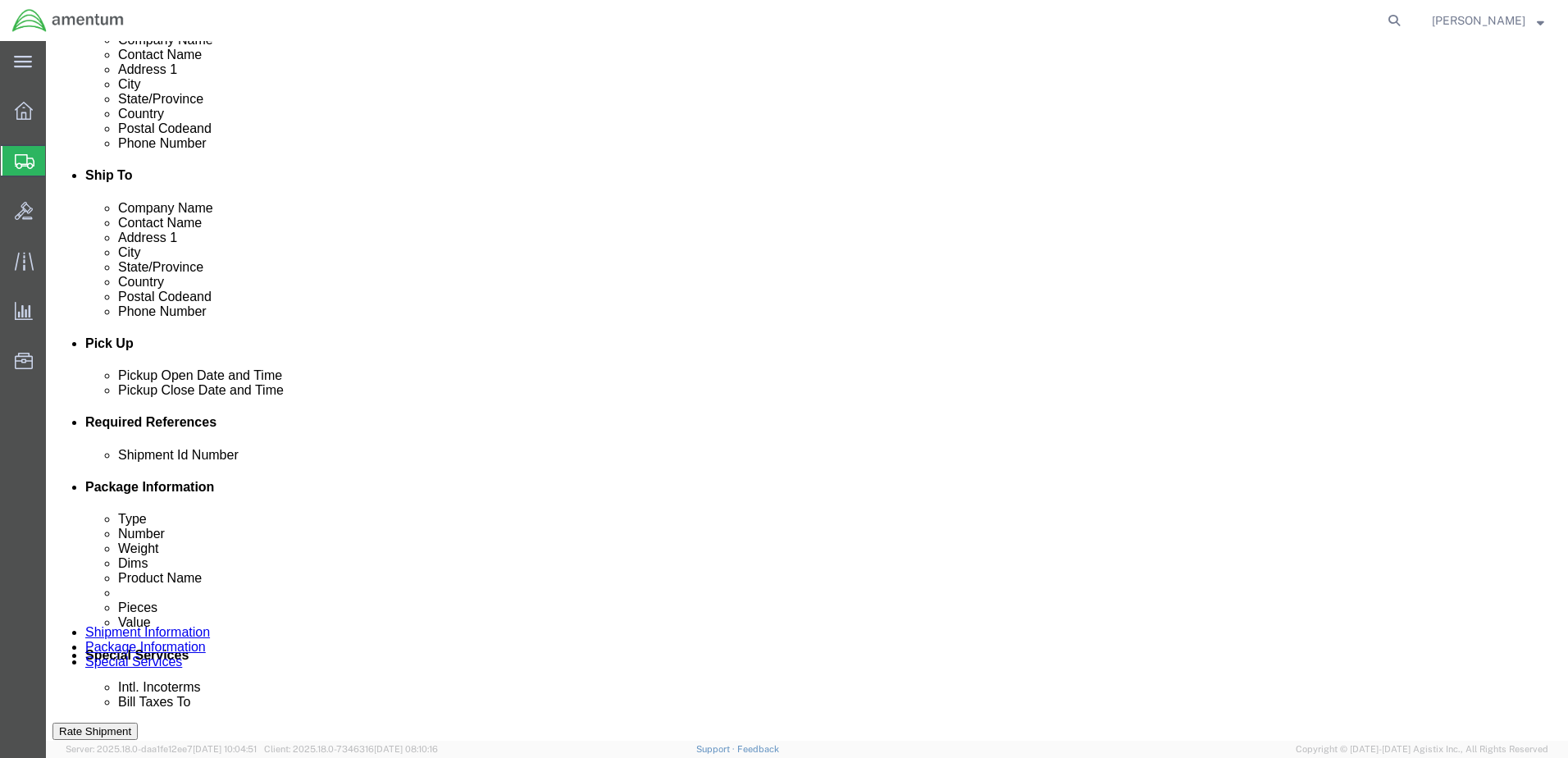
paste input "328582"
type input "328582"
paste input "328582"
type input "328582"
click select "Select Account Type Activity ID Airline Appointment Number ASN Batch Request # …"
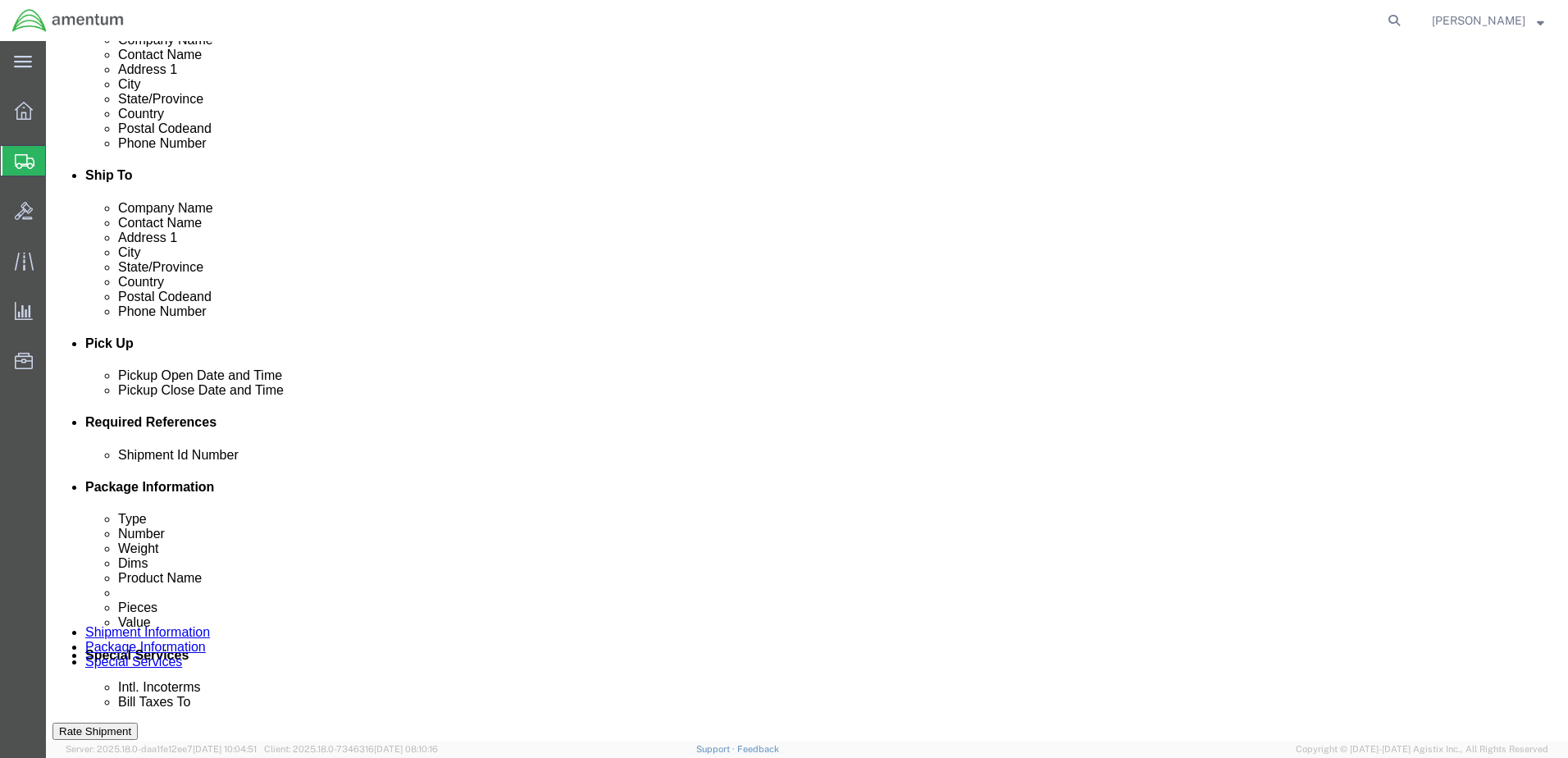
select select "CUSTREF"
click select "Select Account Type Activity ID Airline Appointment Number ASN Batch Request # …"
drag, startPoint x: 573, startPoint y: 572, endPoint x: 561, endPoint y: 562, distance: 15.6
click select "Select Account Type Activity ID Airline Appointment Number ASN Batch Request # …"
select select "DEPT"
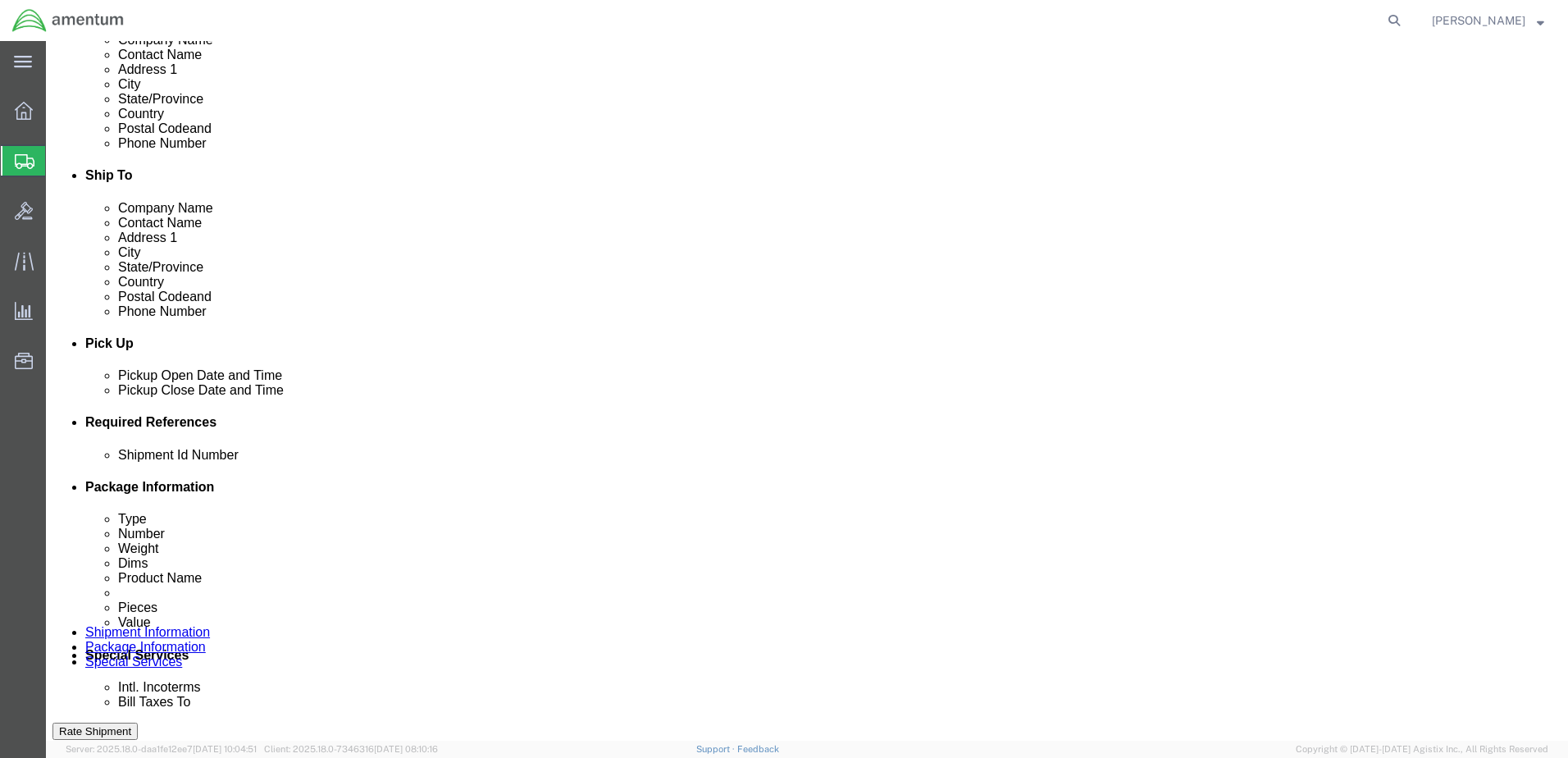
click select "Select Account Type Activity ID Airline Appointment Number ASN Batch Request # …"
click input "text"
type input "CBP"
click select "Select Account Type Activity ID Airline Appointment Number ASN Batch Request # …"
select select "PROJNUM"
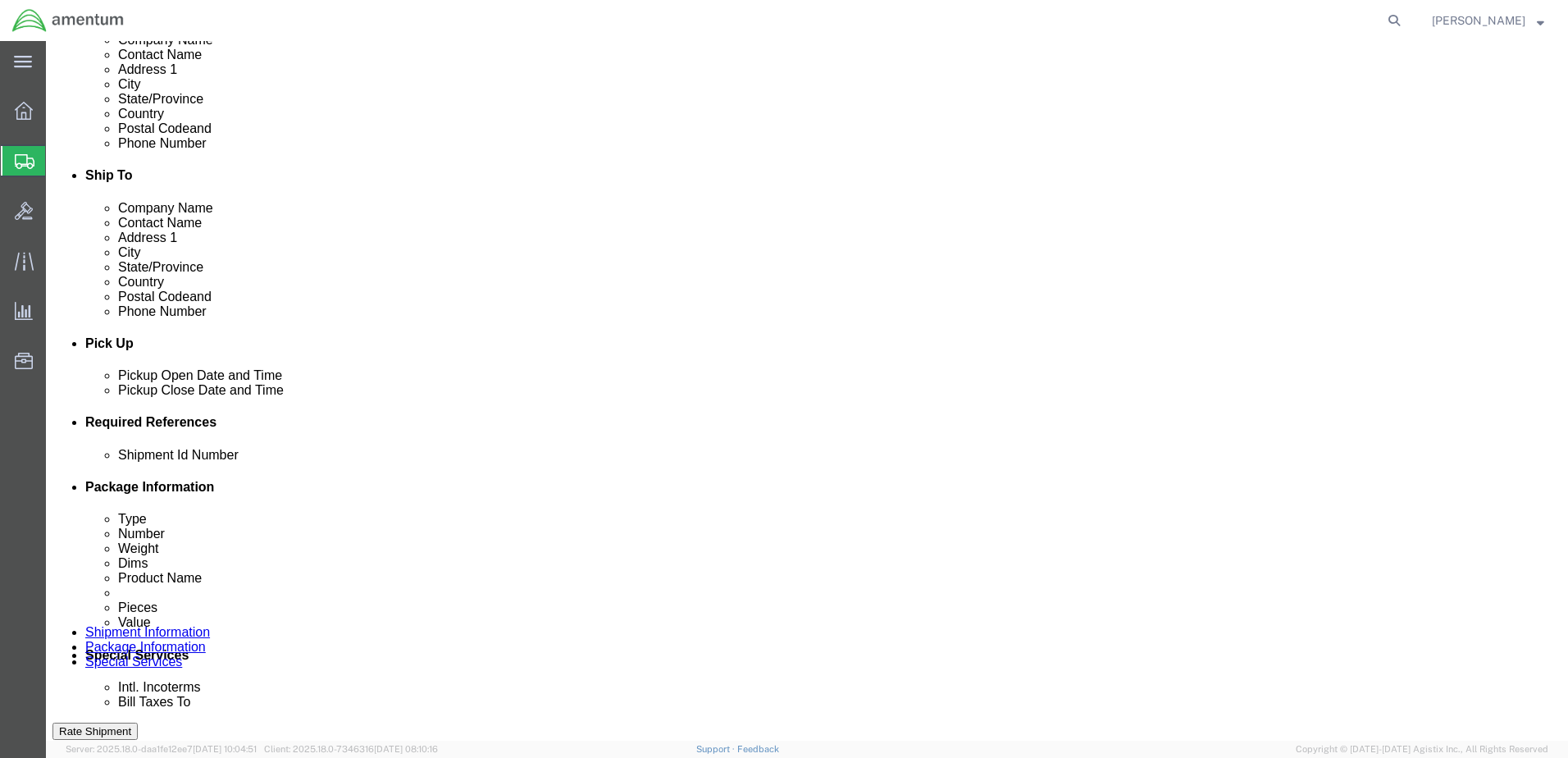
click select "Select Account Type Activity ID Airline Appointment Number ASN Batch Request # …"
paste input "AME-2025-IP01-FO013-2219-NAMC-Z000"
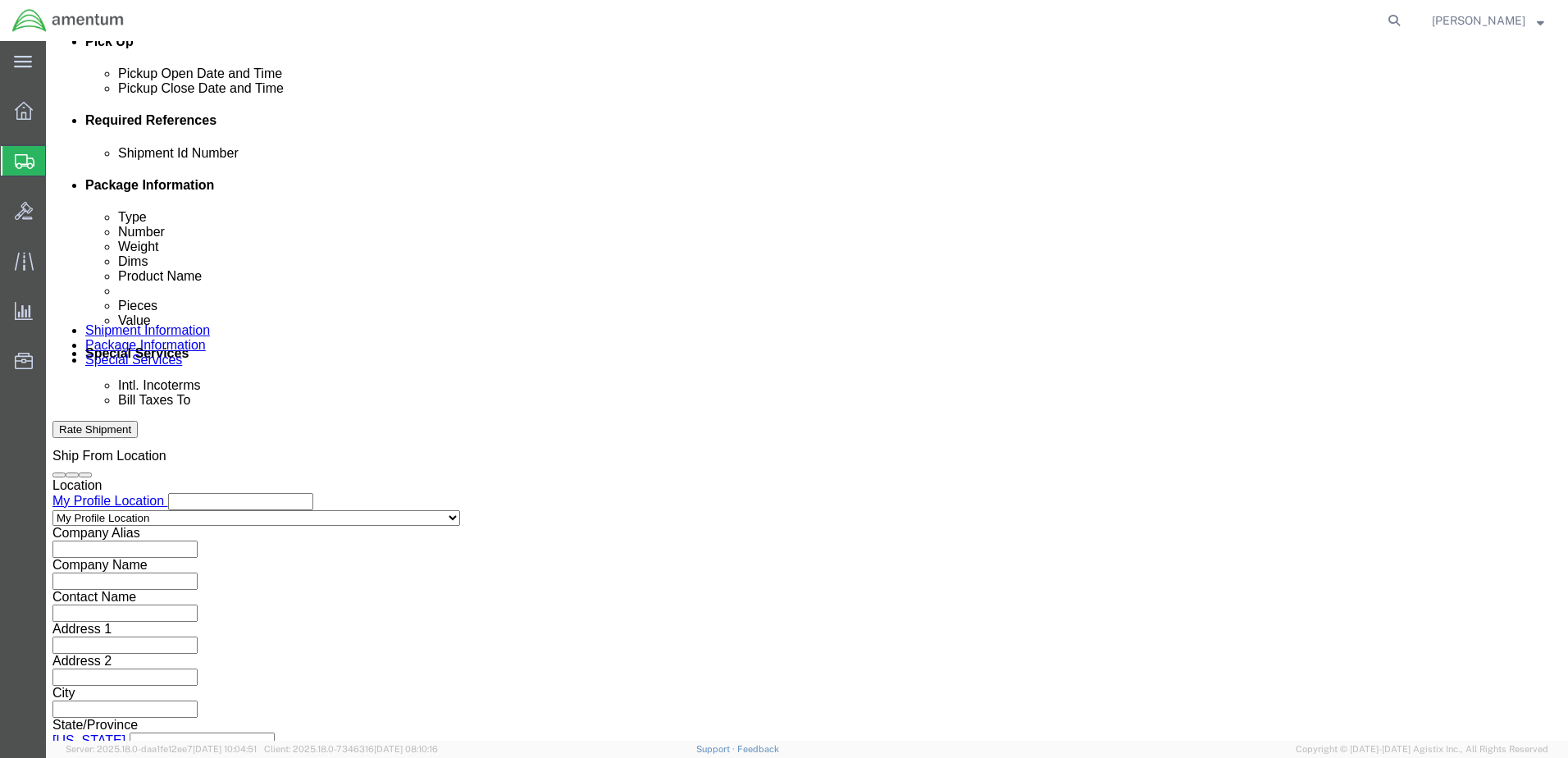
scroll to position [740, 0]
type input "AME-2025-IP01-FO013-2219-NAMC-Z000"
click button "Continue"
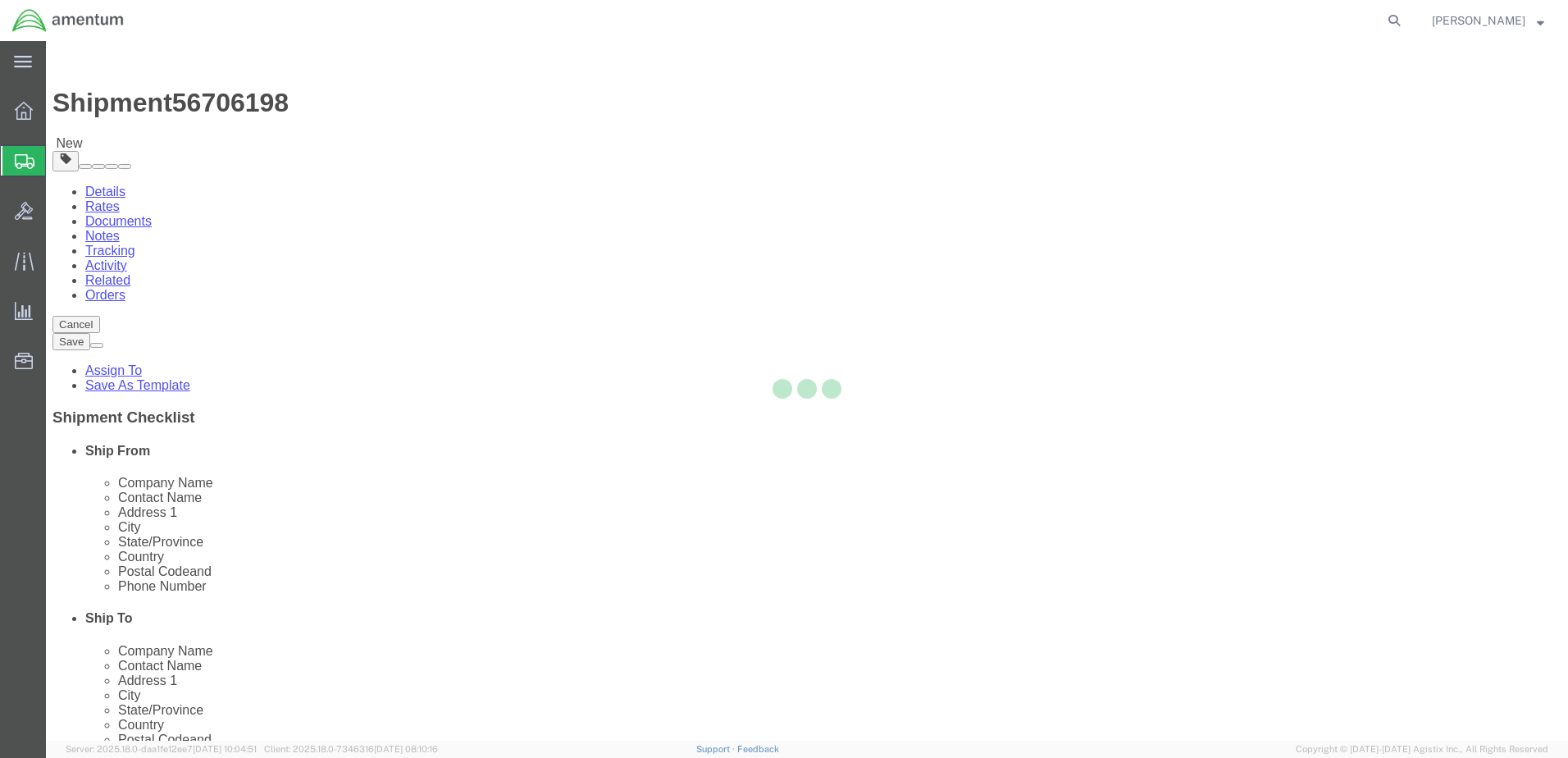
select select "CBOX"
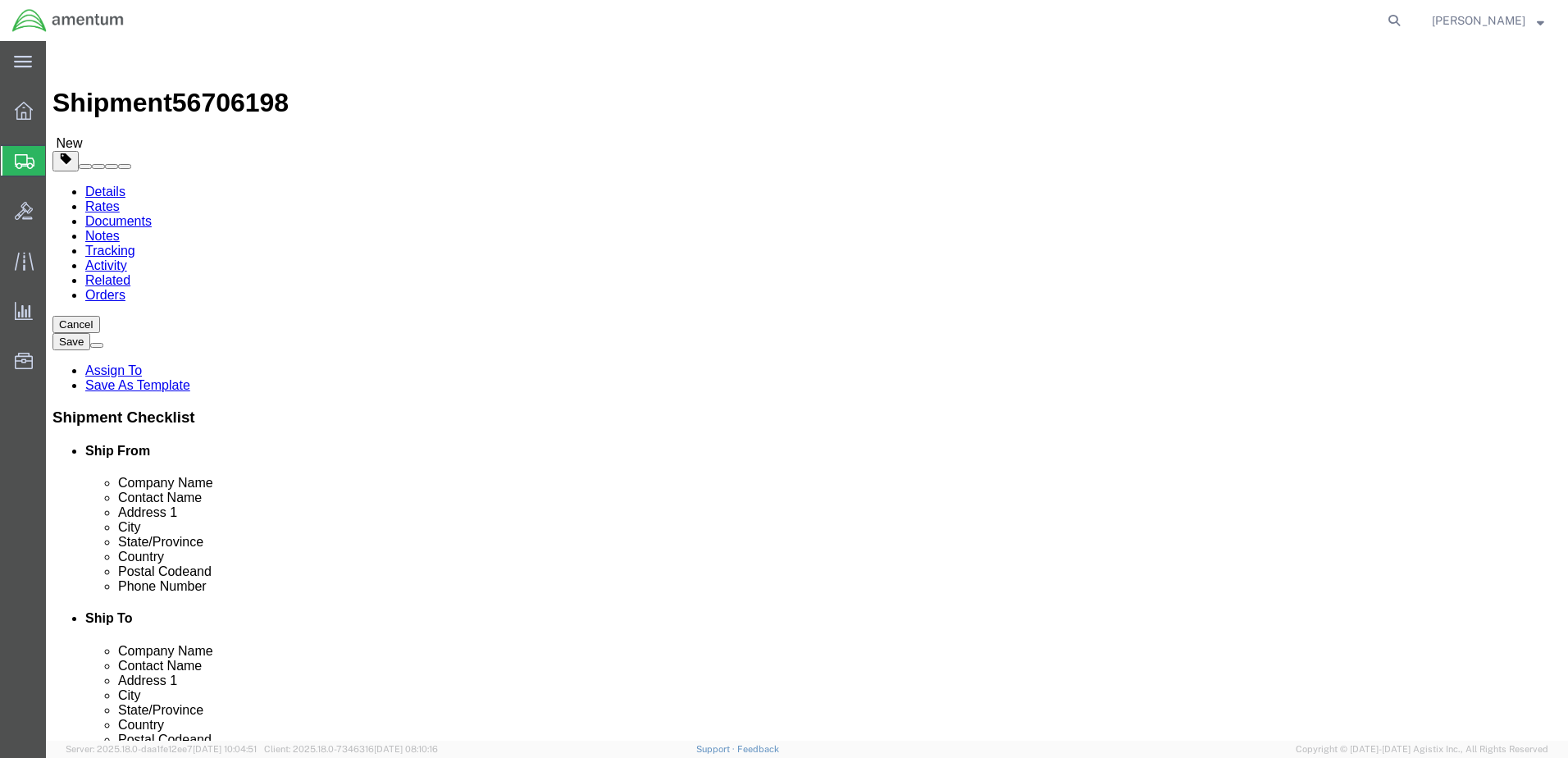
click input "text"
type input "17"
type input "13"
drag, startPoint x: 255, startPoint y: 380, endPoint x: 216, endPoint y: 378, distance: 39.1
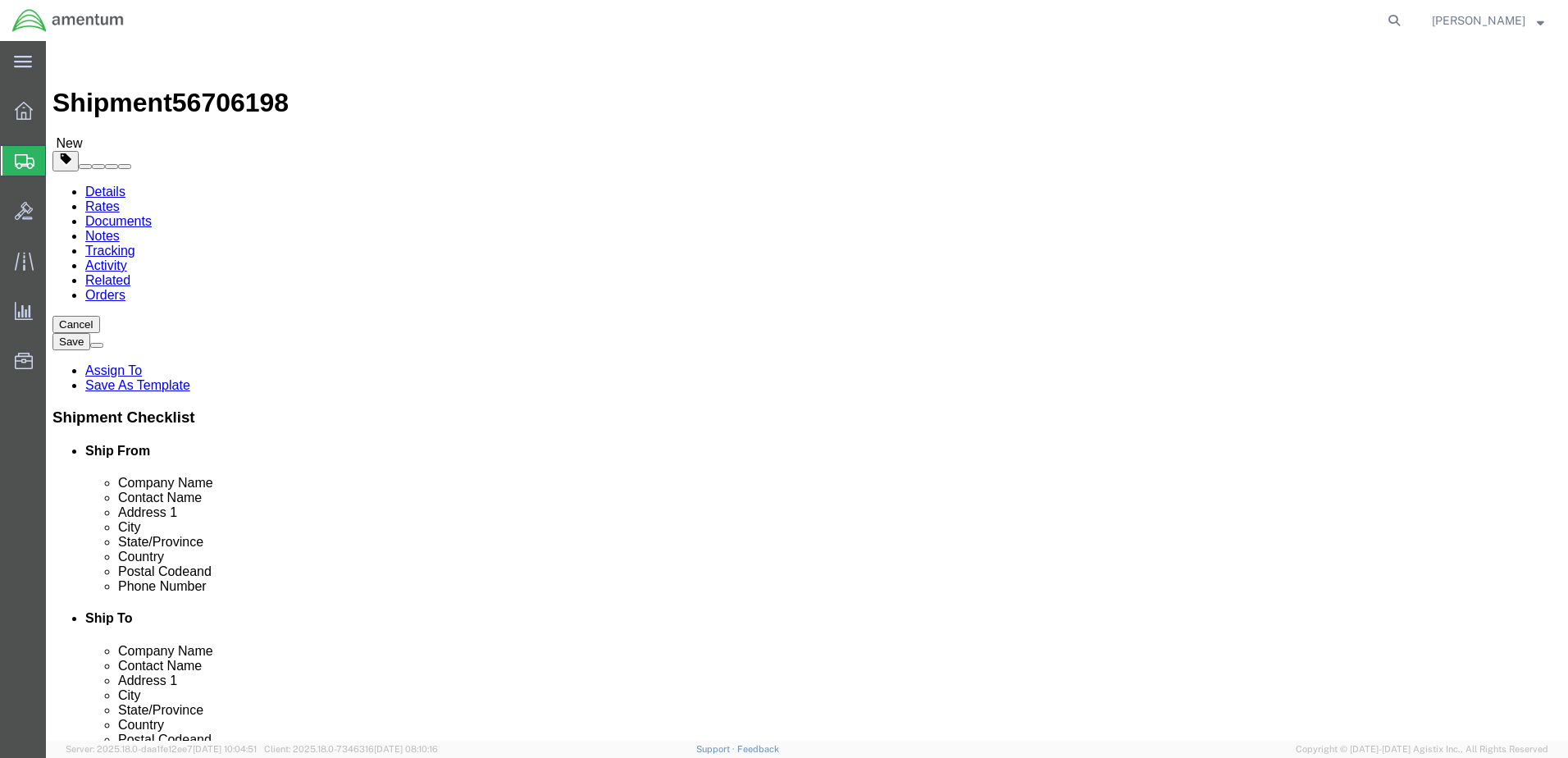
click div "0.00 Select kgs lbs"
type input "21.00"
click link "Add Content"
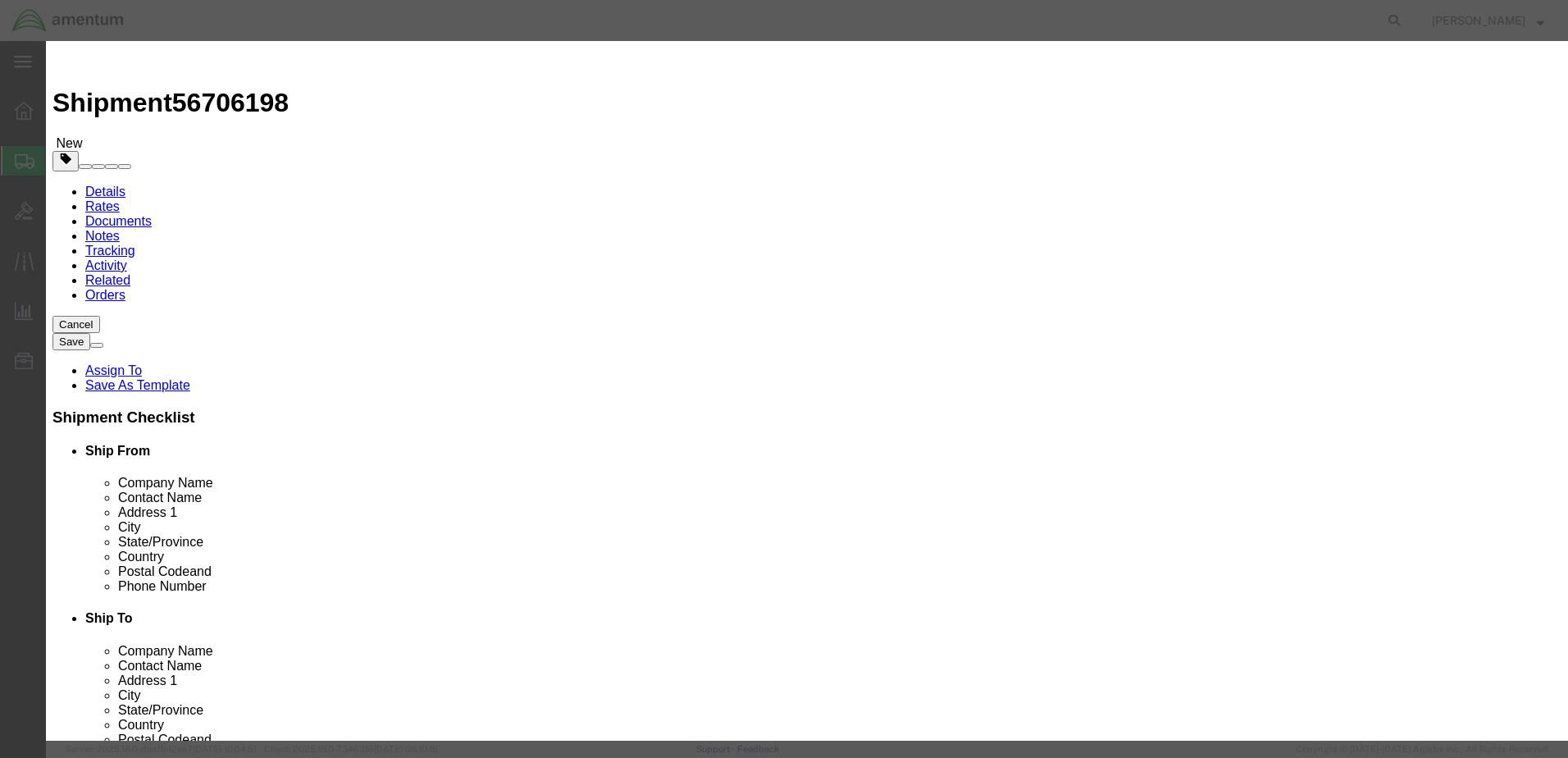
click input "text"
type input "RT5000"
drag, startPoint x: 505, startPoint y: 151, endPoint x: 438, endPoint y: 162, distance: 67.9
click div "Pieces 0 Select Bag Barrels 100Board Feet Bottle Box Blister Pack Carats Can Ca…"
type input "1"
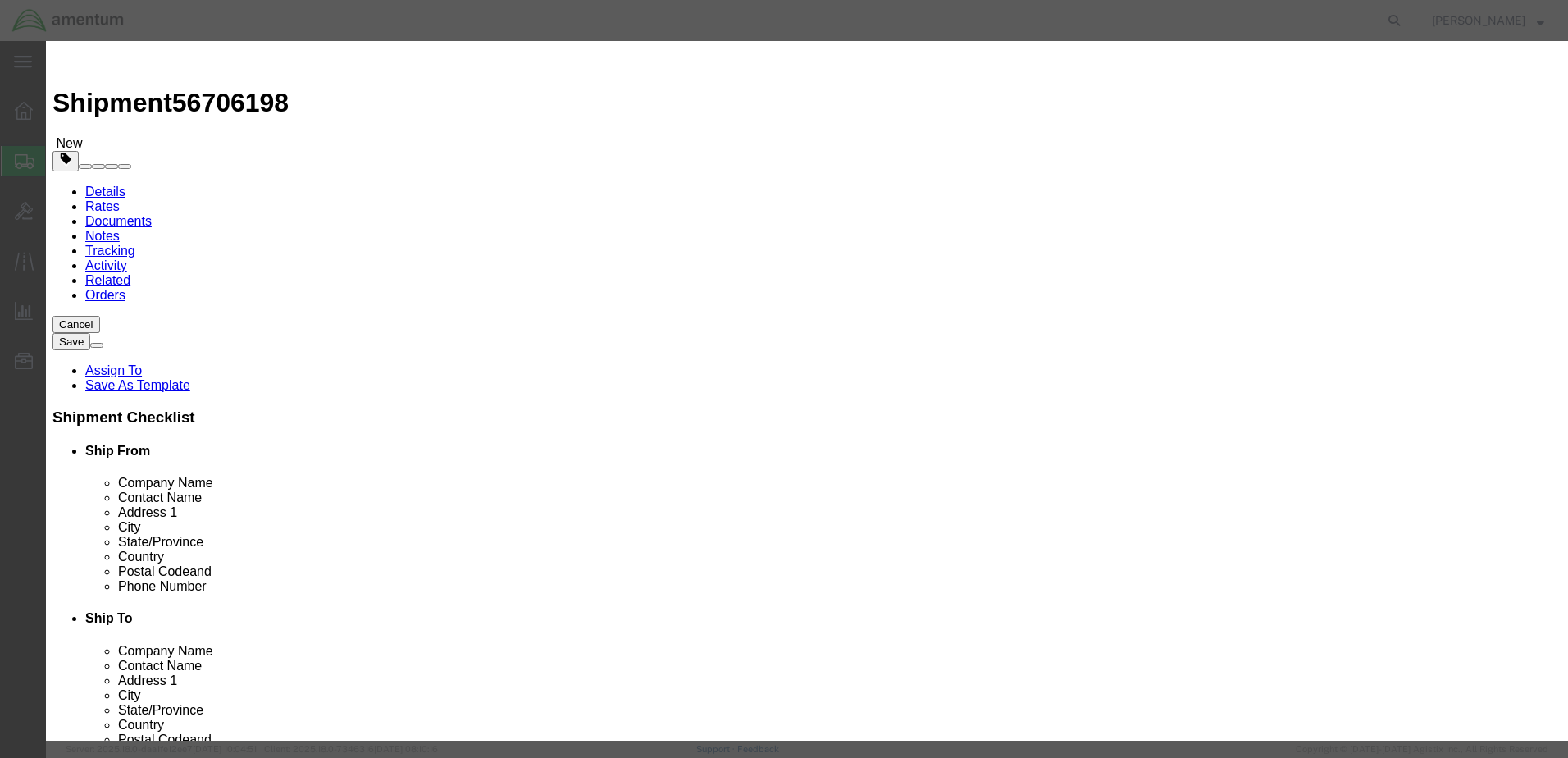
click div "Commodity library"
click input "text"
type input "100000.00"
click button "Save & Close"
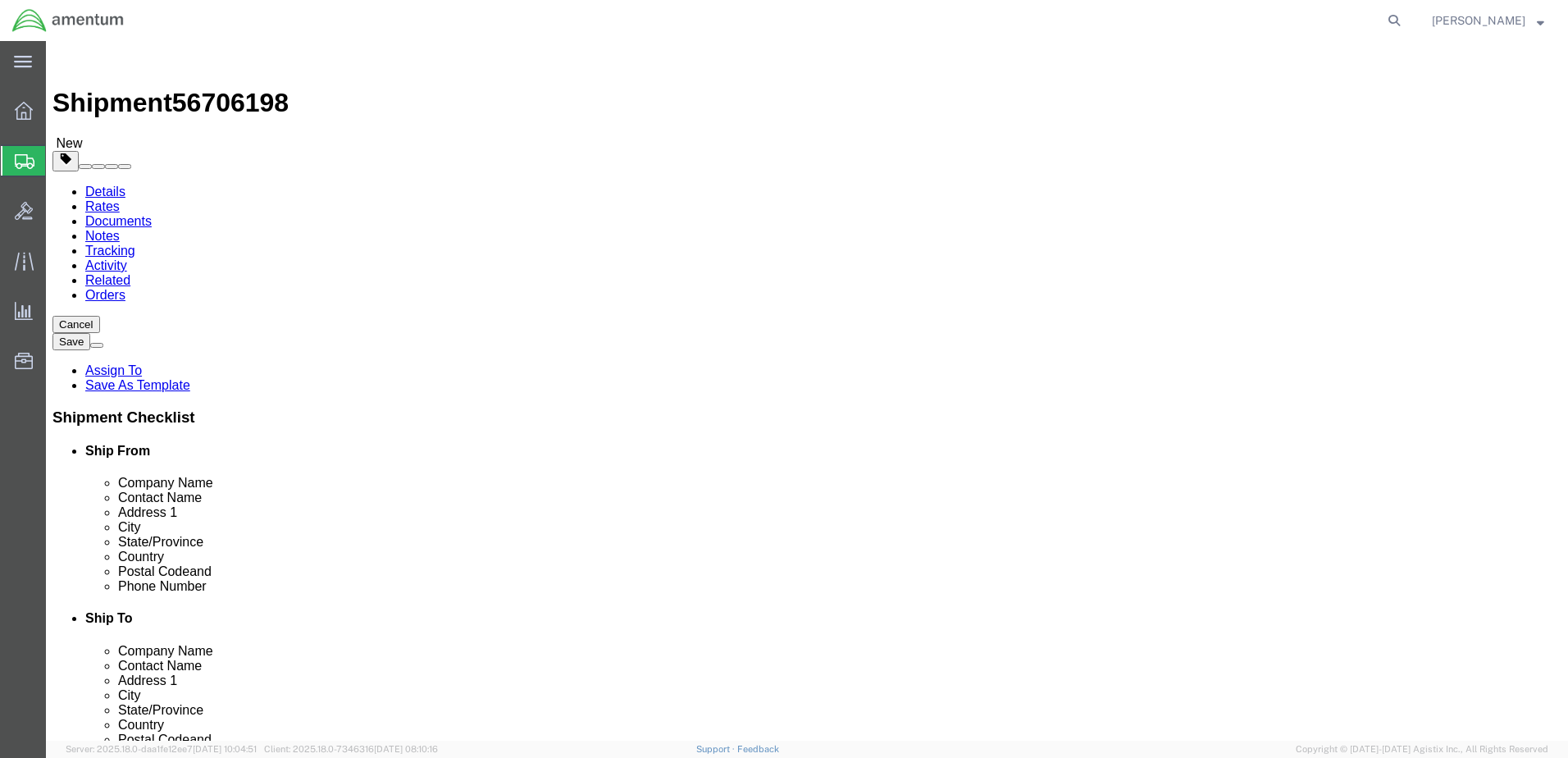
click button "Rate Shipment"
